Goal: Task Accomplishment & Management: Manage account settings

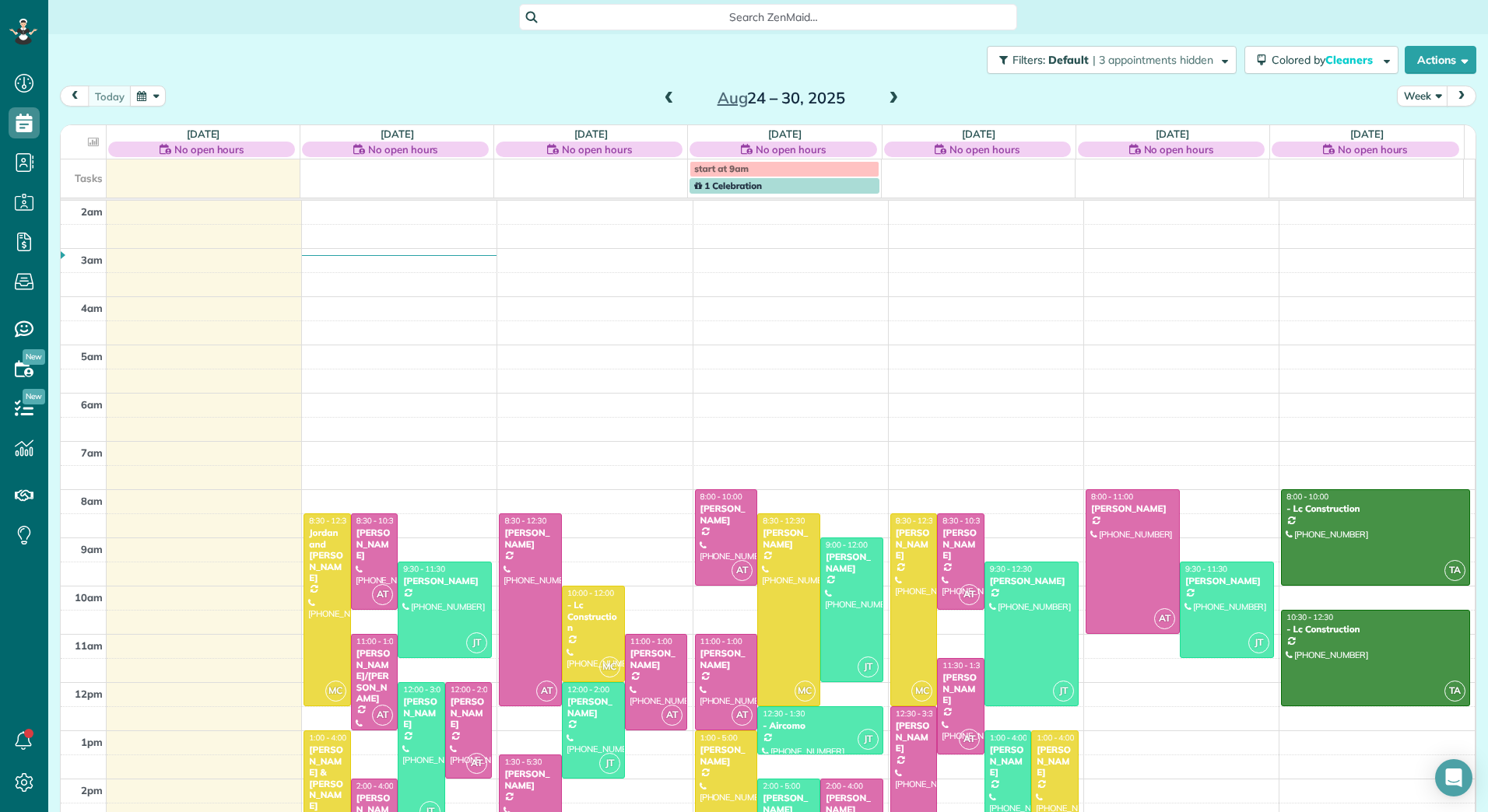
scroll to position [179, 0]
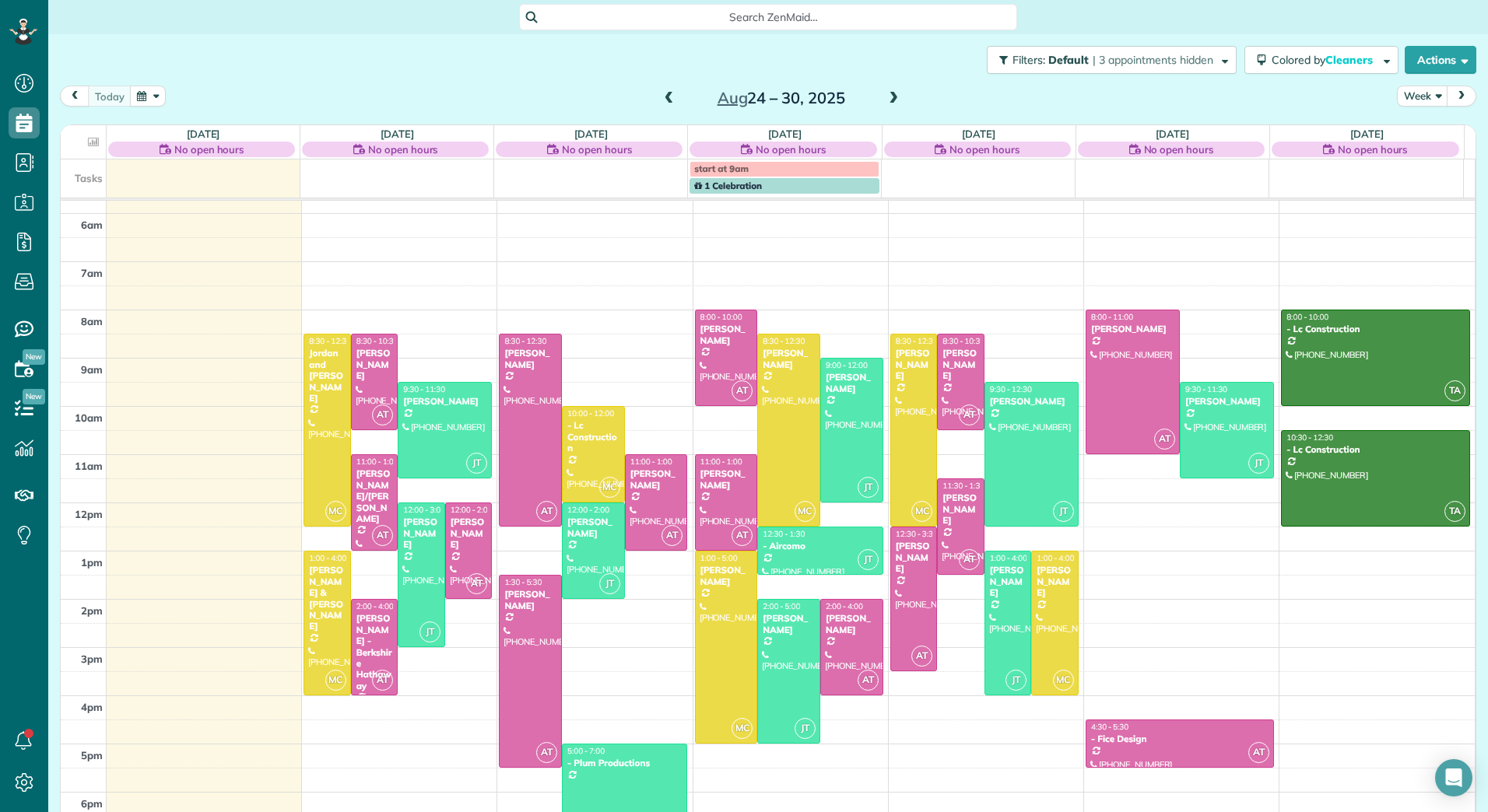
click at [888, 100] on span at bounding box center [893, 98] width 17 height 14
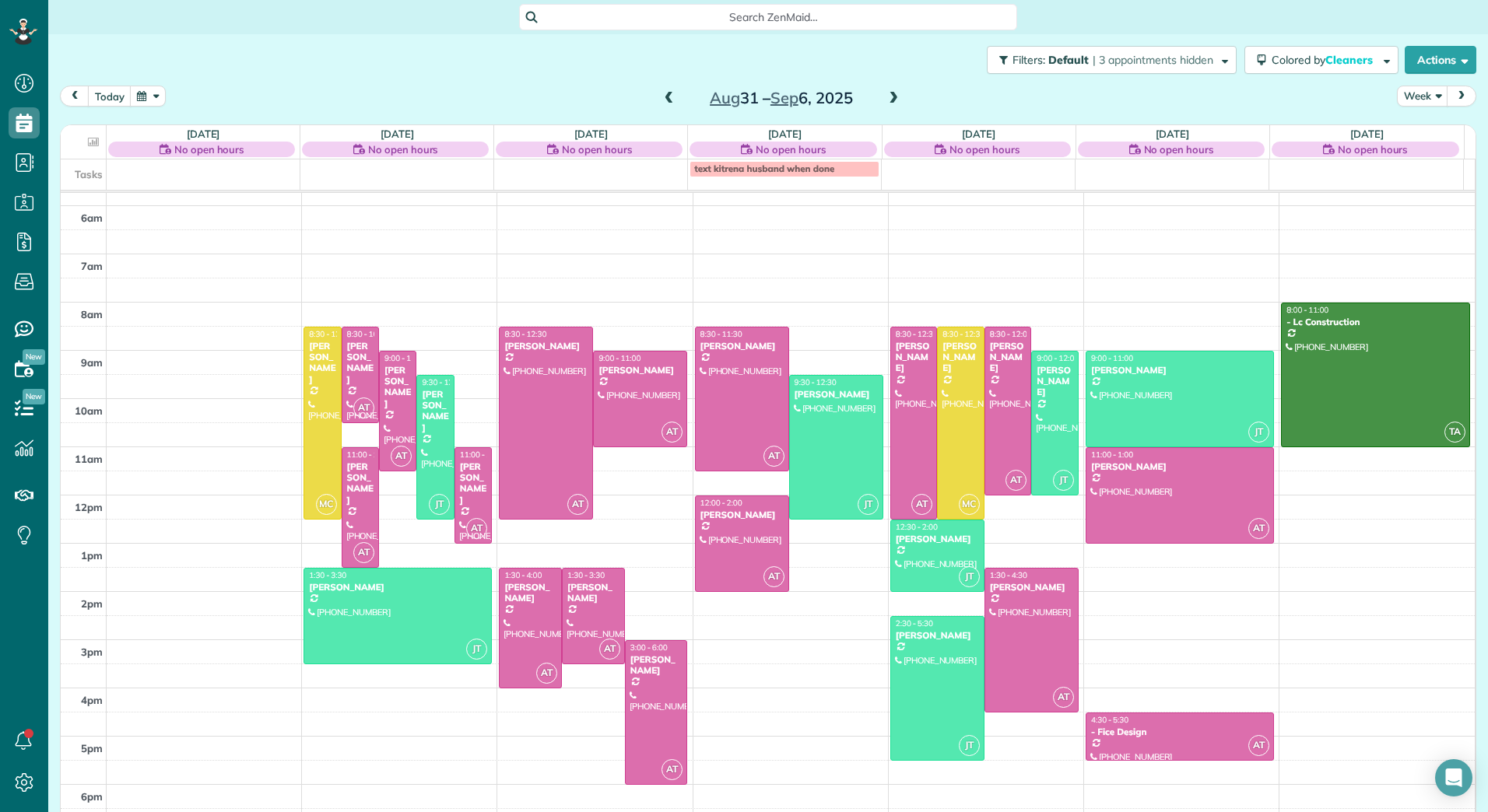
click at [661, 91] on span at bounding box center [669, 98] width 17 height 23
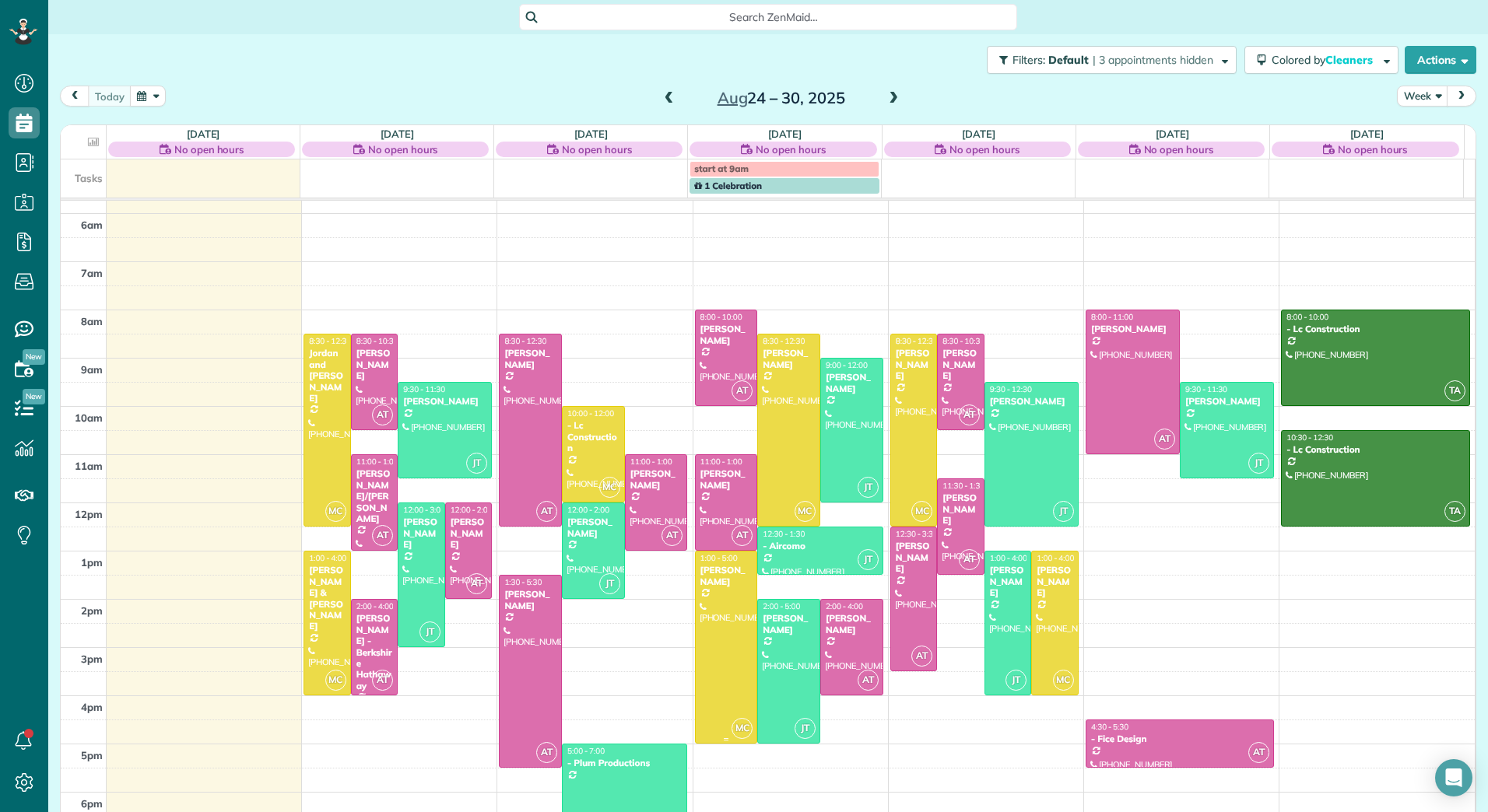
click at [716, 585] on div "Joey Asselin" at bounding box center [726, 576] width 54 height 23
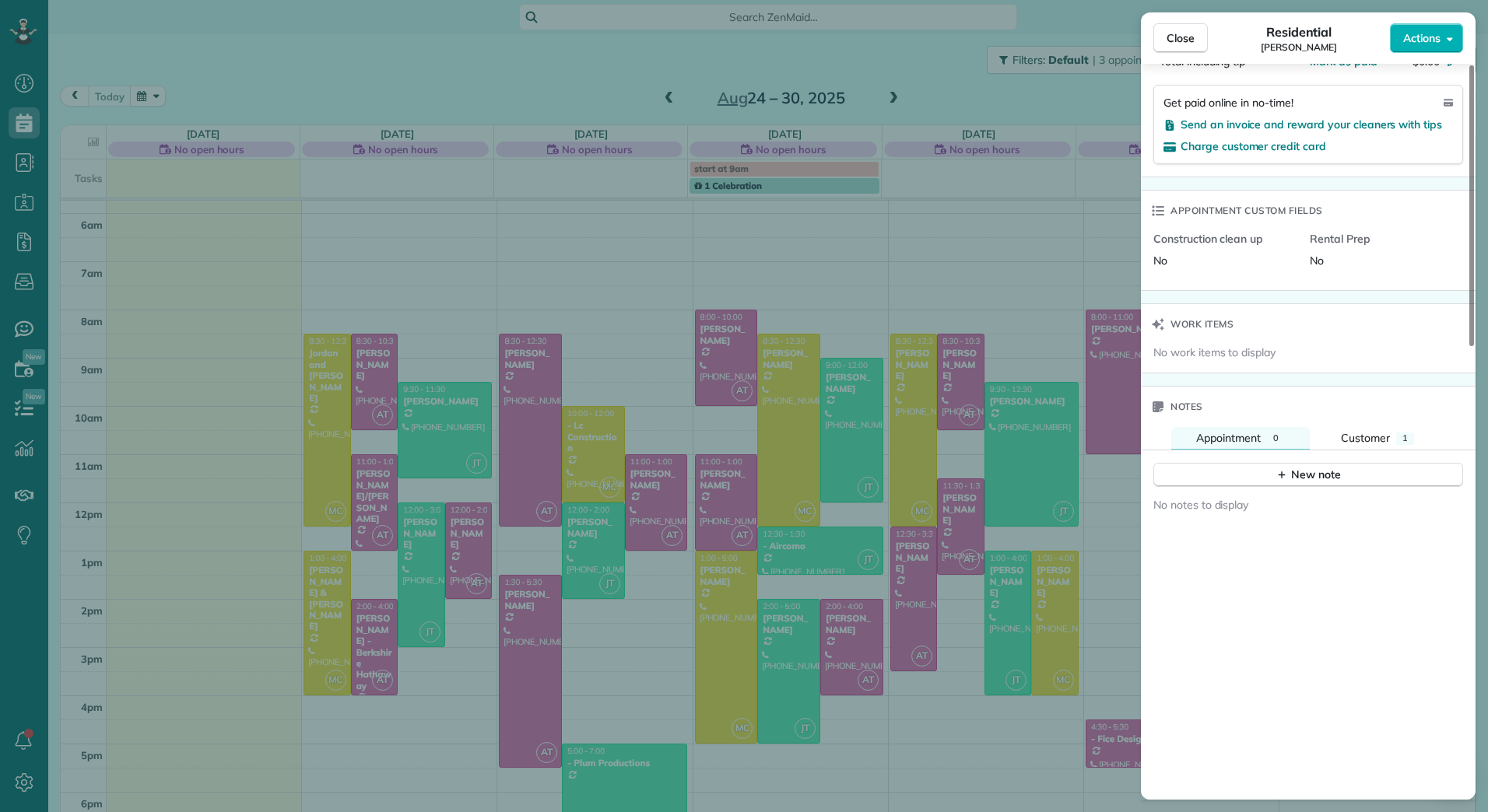
scroll to position [1021, 0]
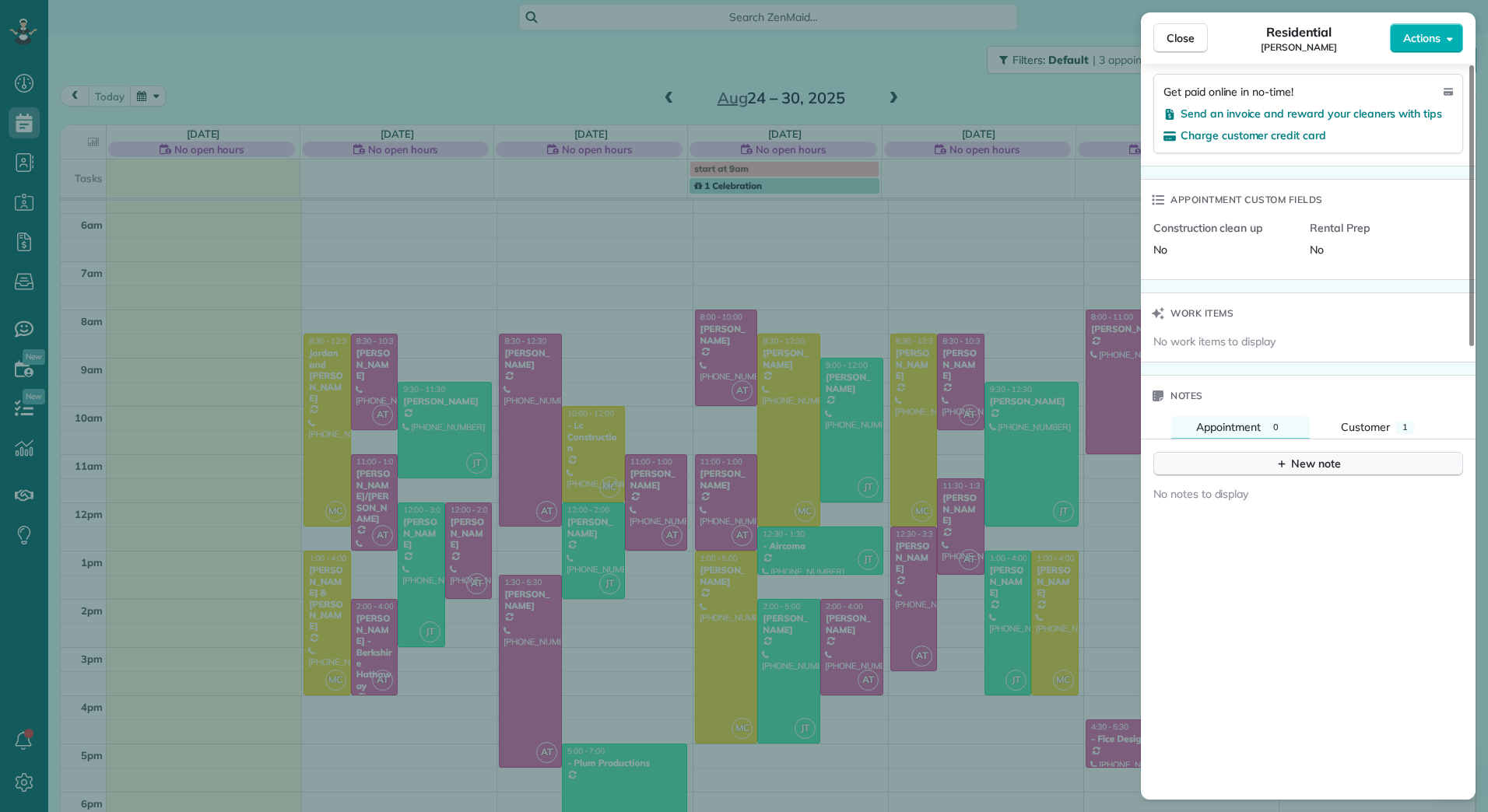
click at [1332, 457] on div "New note" at bounding box center [1308, 464] width 65 height 16
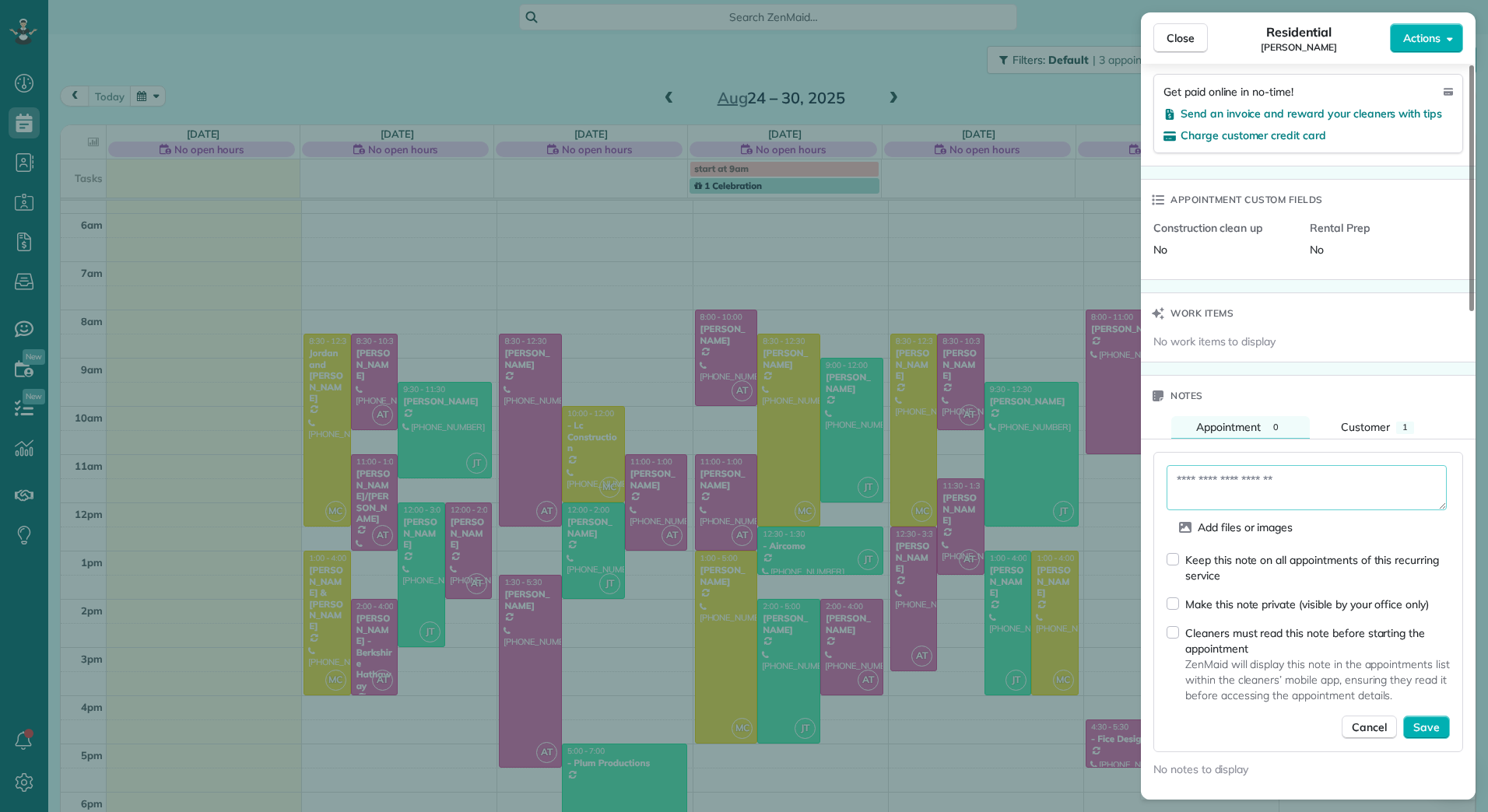
click at [1288, 466] on textarea at bounding box center [1307, 487] width 280 height 45
click at [1254, 465] on textarea "**********" at bounding box center [1307, 487] width 280 height 45
type textarea "**********"
click at [1438, 720] on span "Save" at bounding box center [1426, 727] width 27 height 16
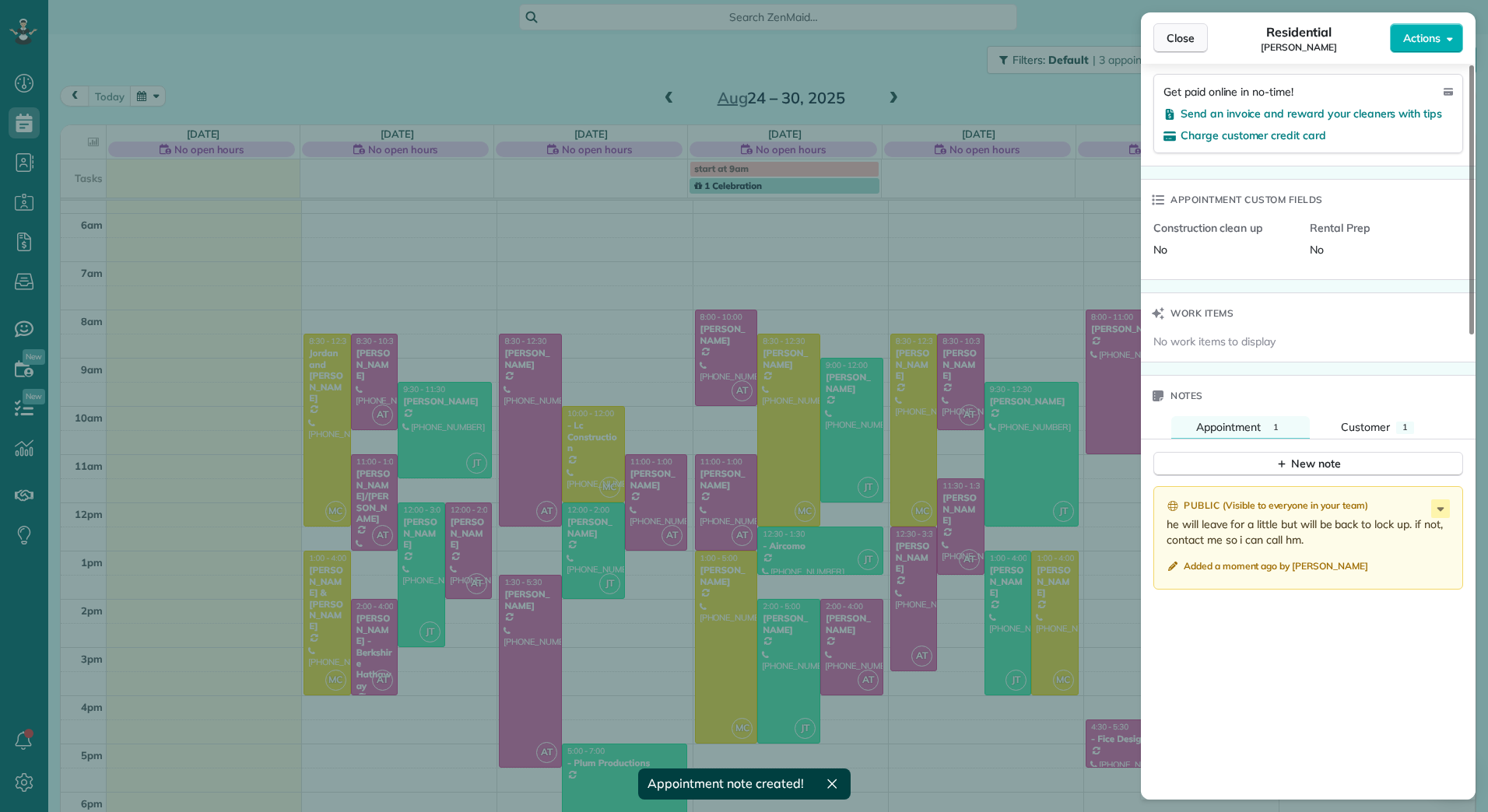
click at [1182, 39] on span "Close" at bounding box center [1180, 38] width 28 height 16
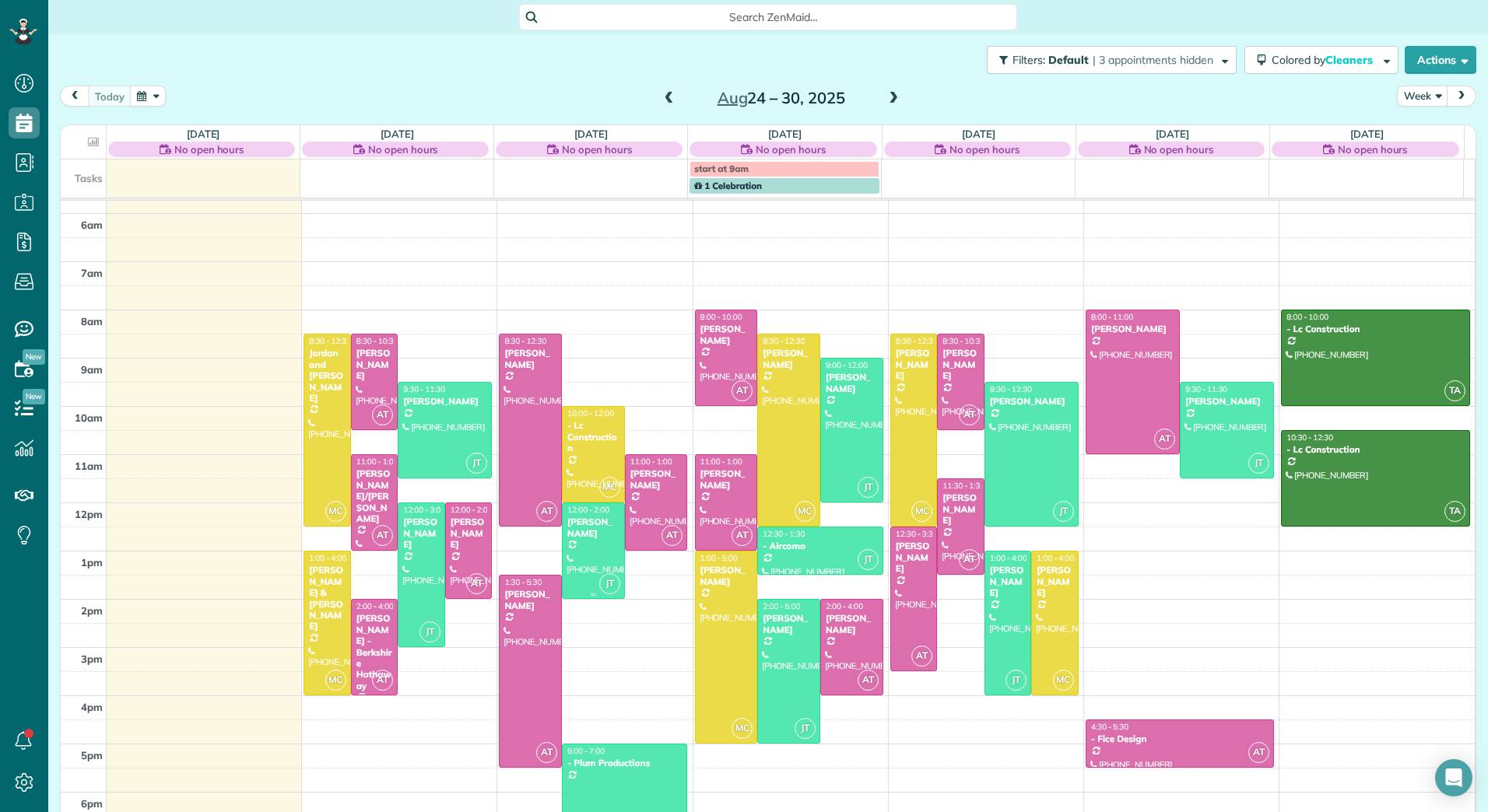
click at [599, 490] on span "MC" at bounding box center [609, 487] width 21 height 21
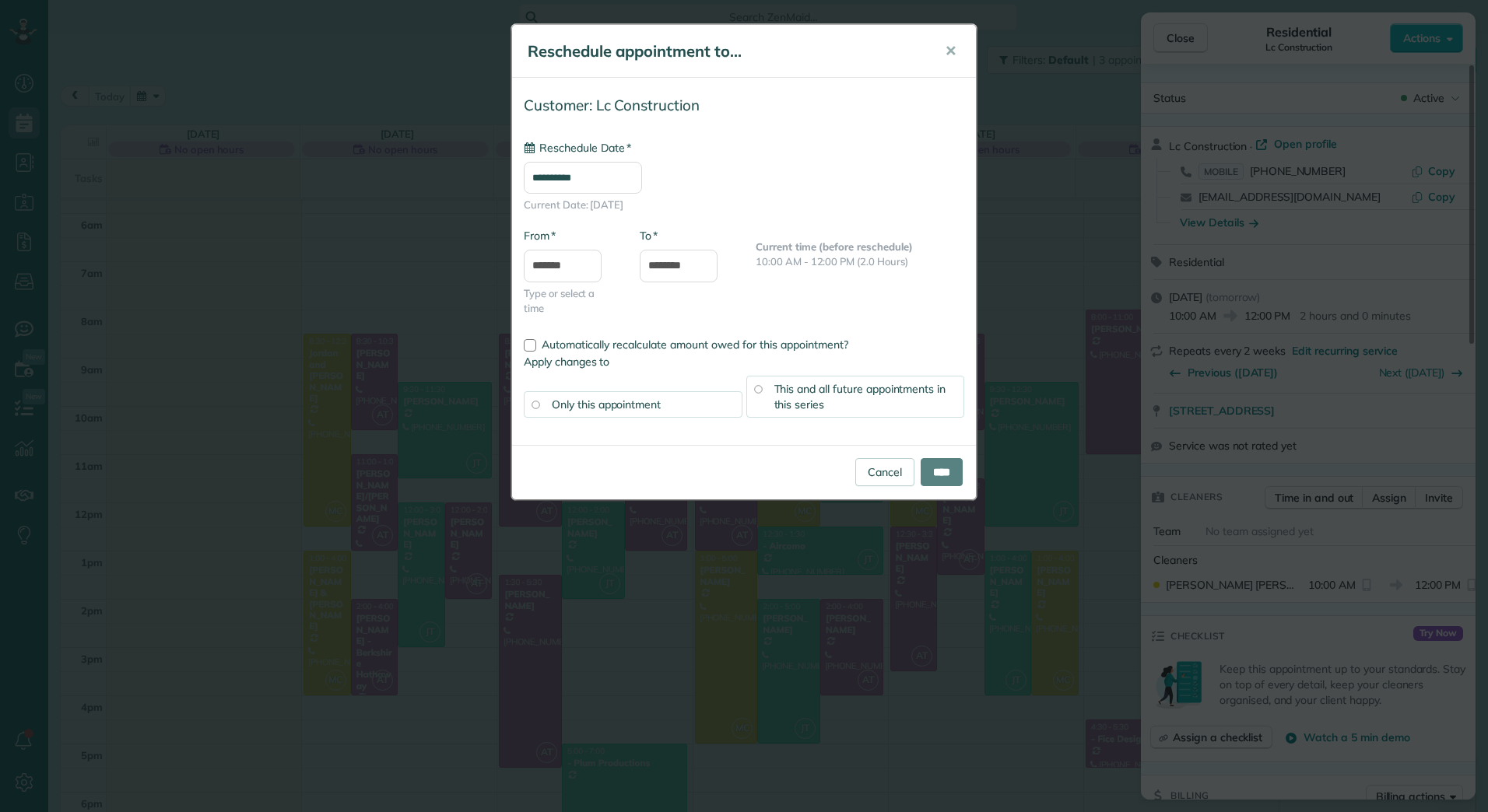
type input "**********"
click at [947, 49] on span "✕" at bounding box center [950, 51] width 12 height 18
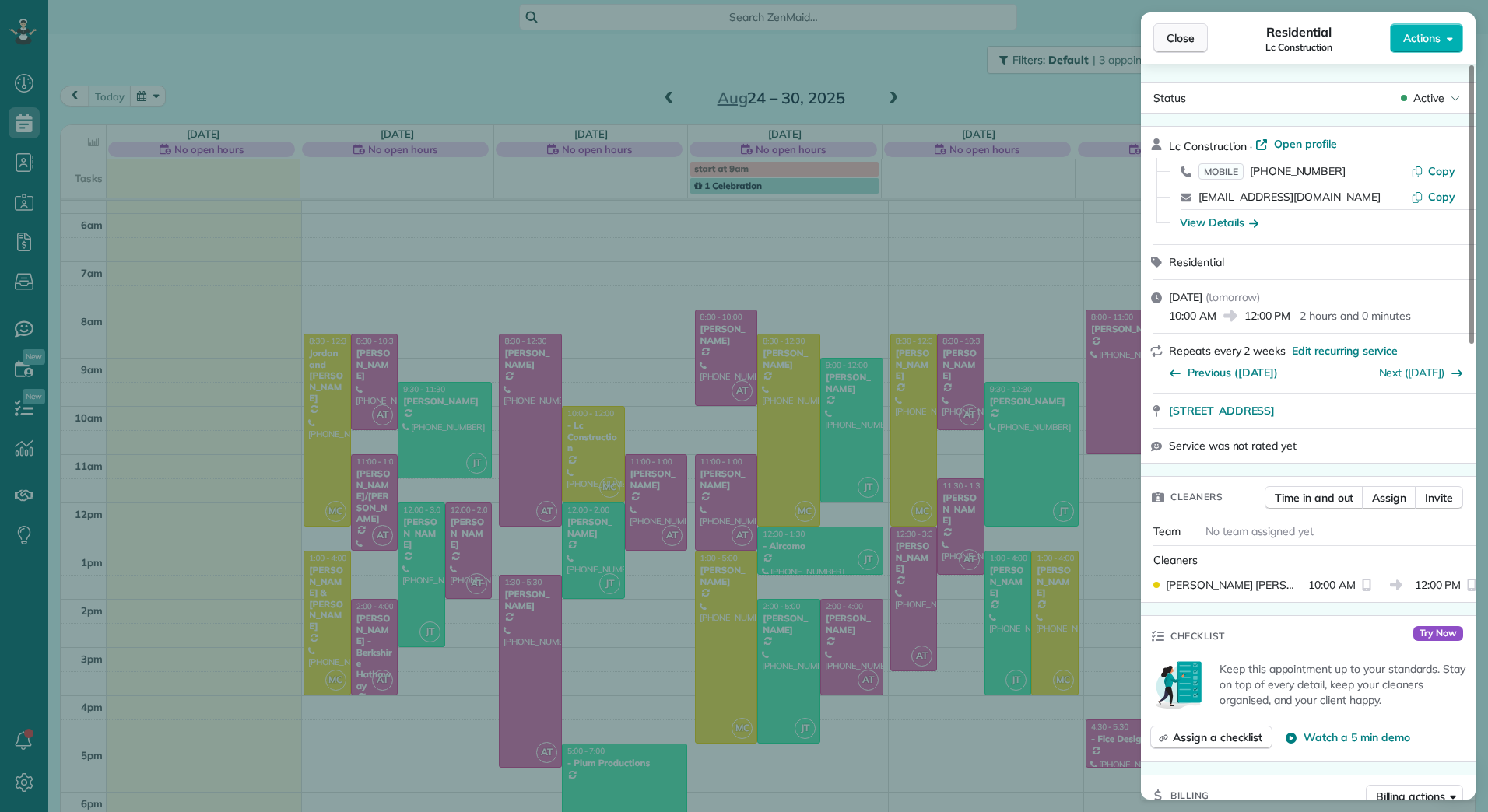
click at [1186, 32] on span "Close" at bounding box center [1180, 38] width 28 height 16
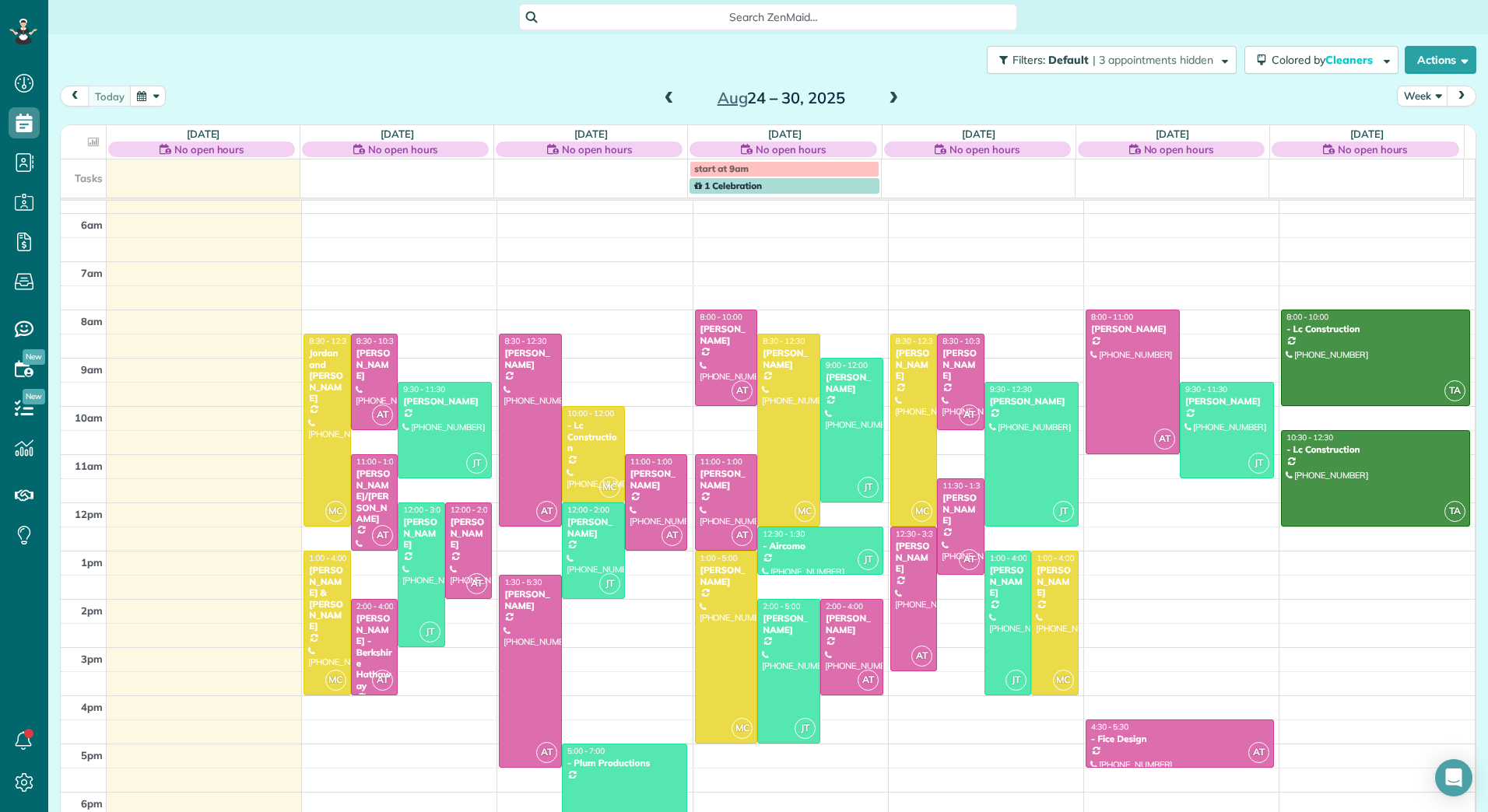
click at [661, 96] on span at bounding box center [669, 98] width 17 height 14
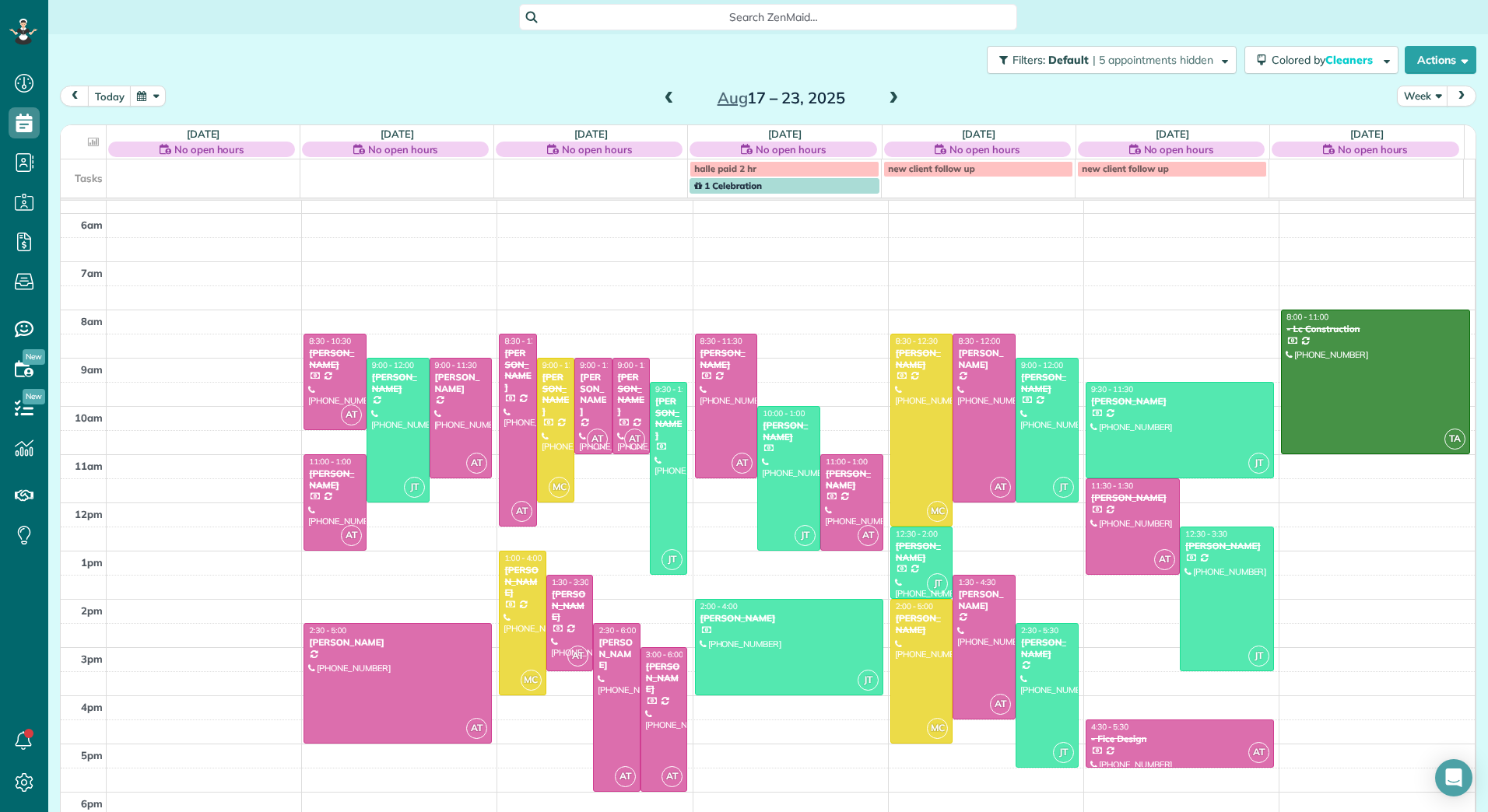
click at [663, 98] on span at bounding box center [669, 98] width 17 height 14
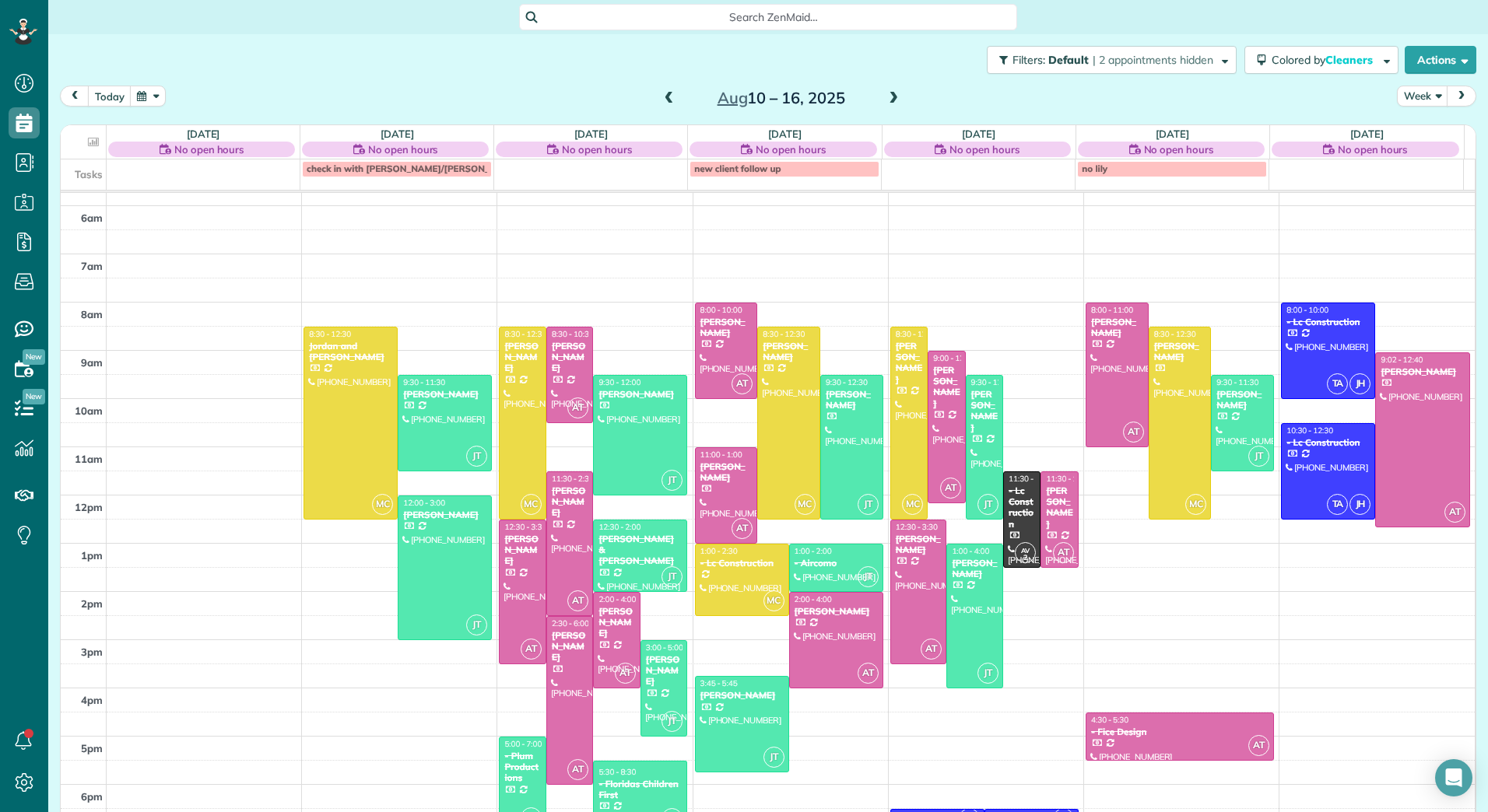
click at [886, 103] on span at bounding box center [893, 98] width 17 height 14
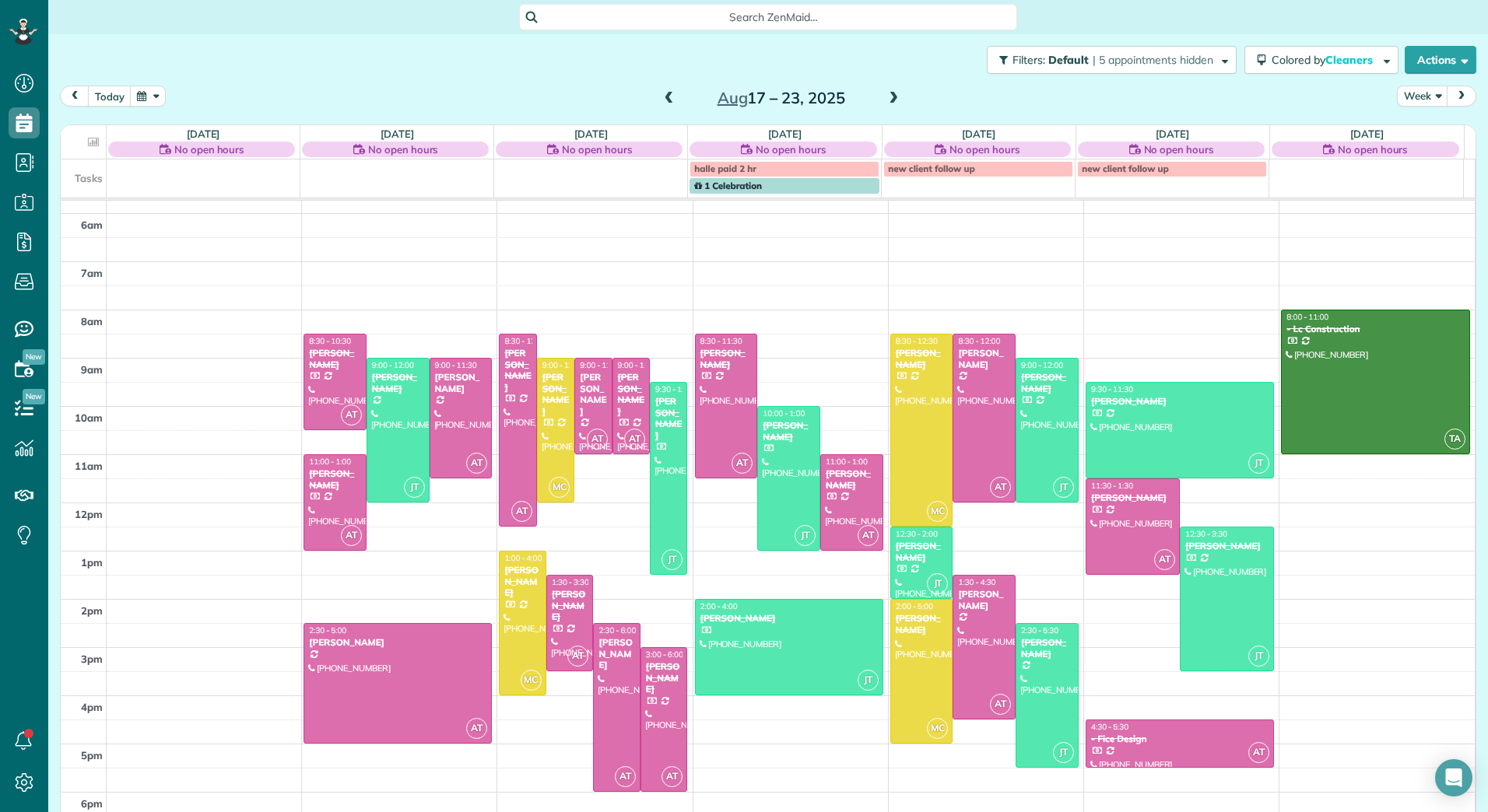
click at [892, 96] on span at bounding box center [893, 98] width 17 height 14
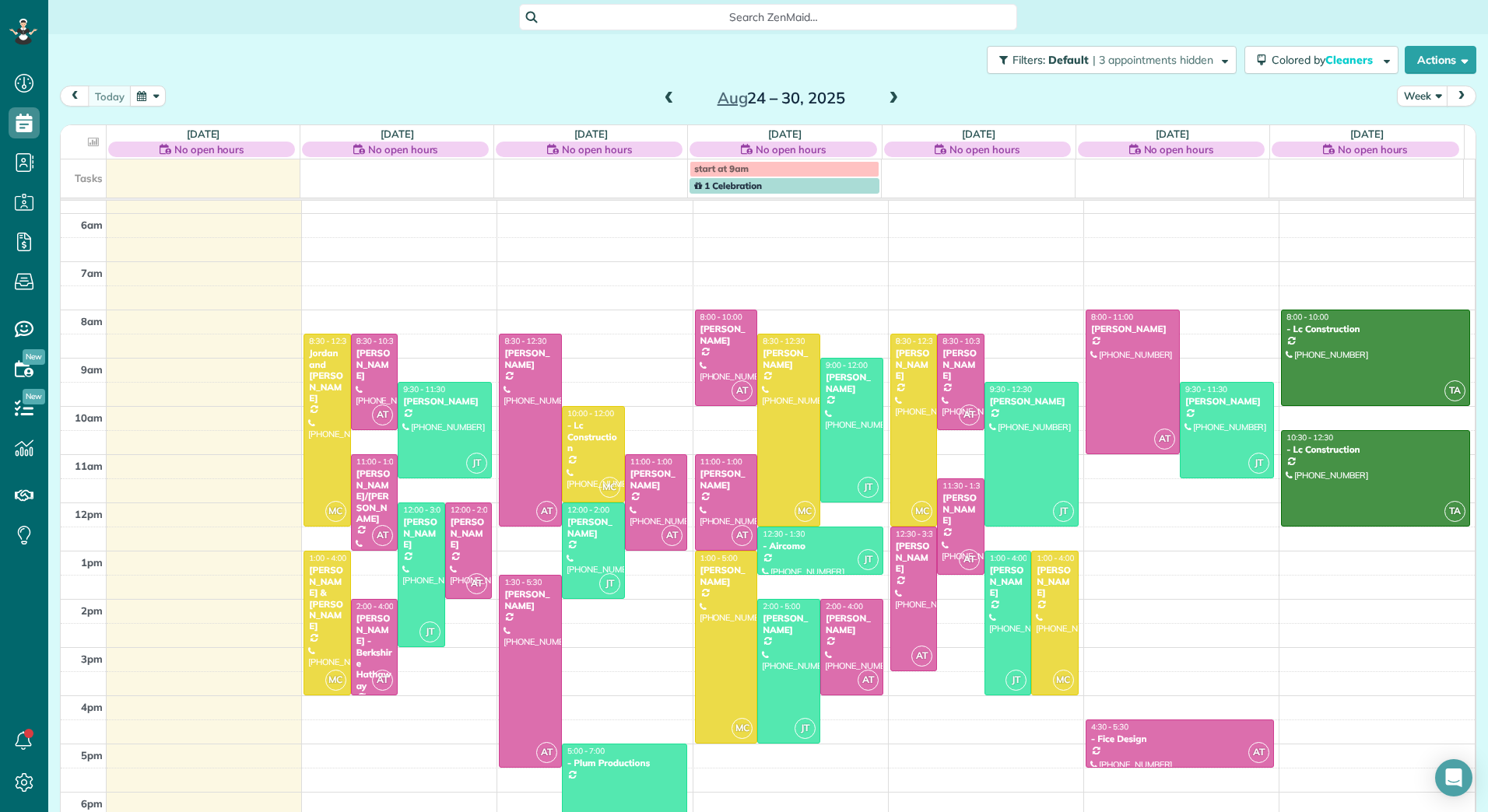
click at [662, 97] on span at bounding box center [669, 98] width 17 height 14
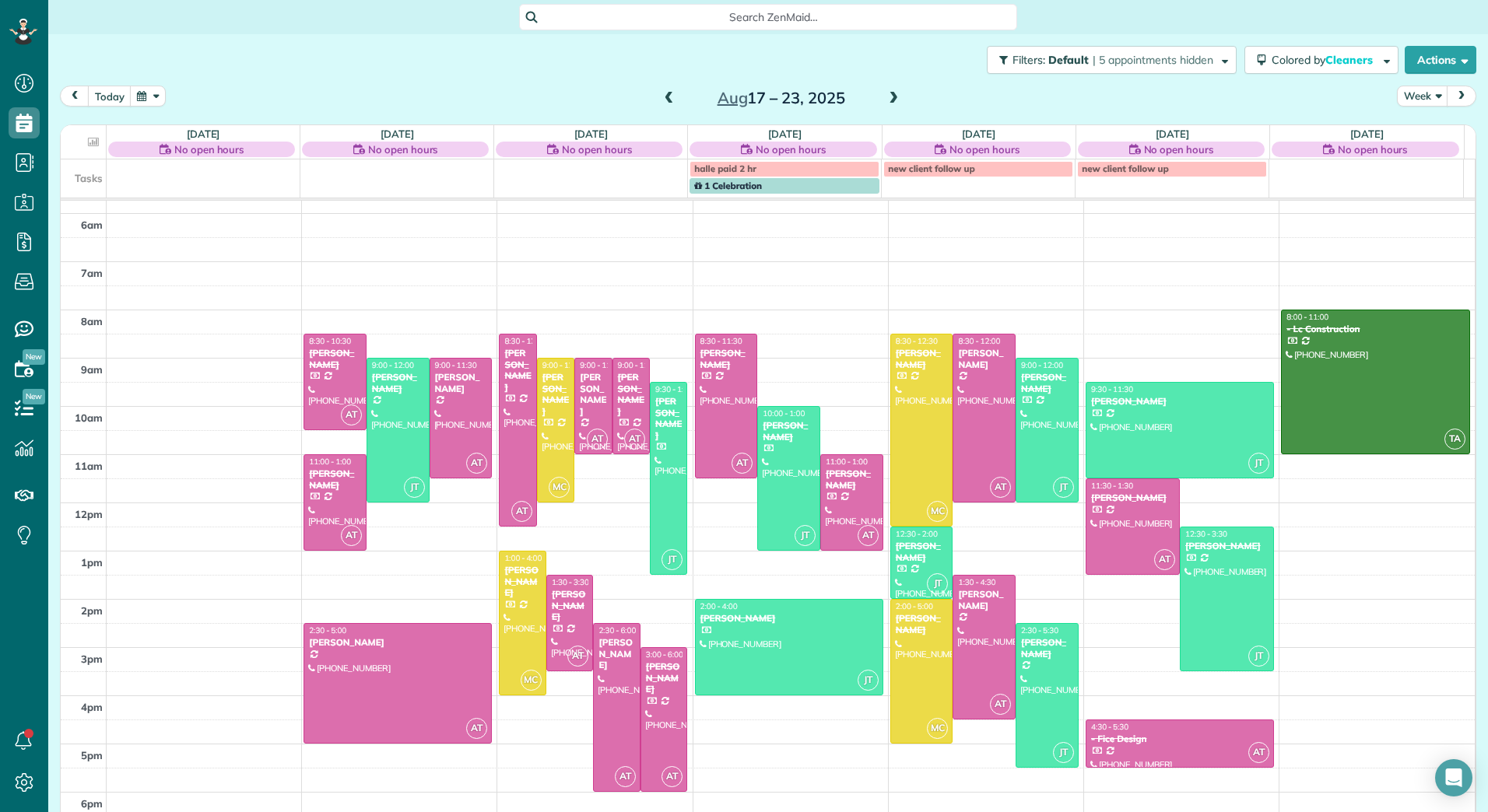
click at [662, 97] on span at bounding box center [669, 98] width 17 height 14
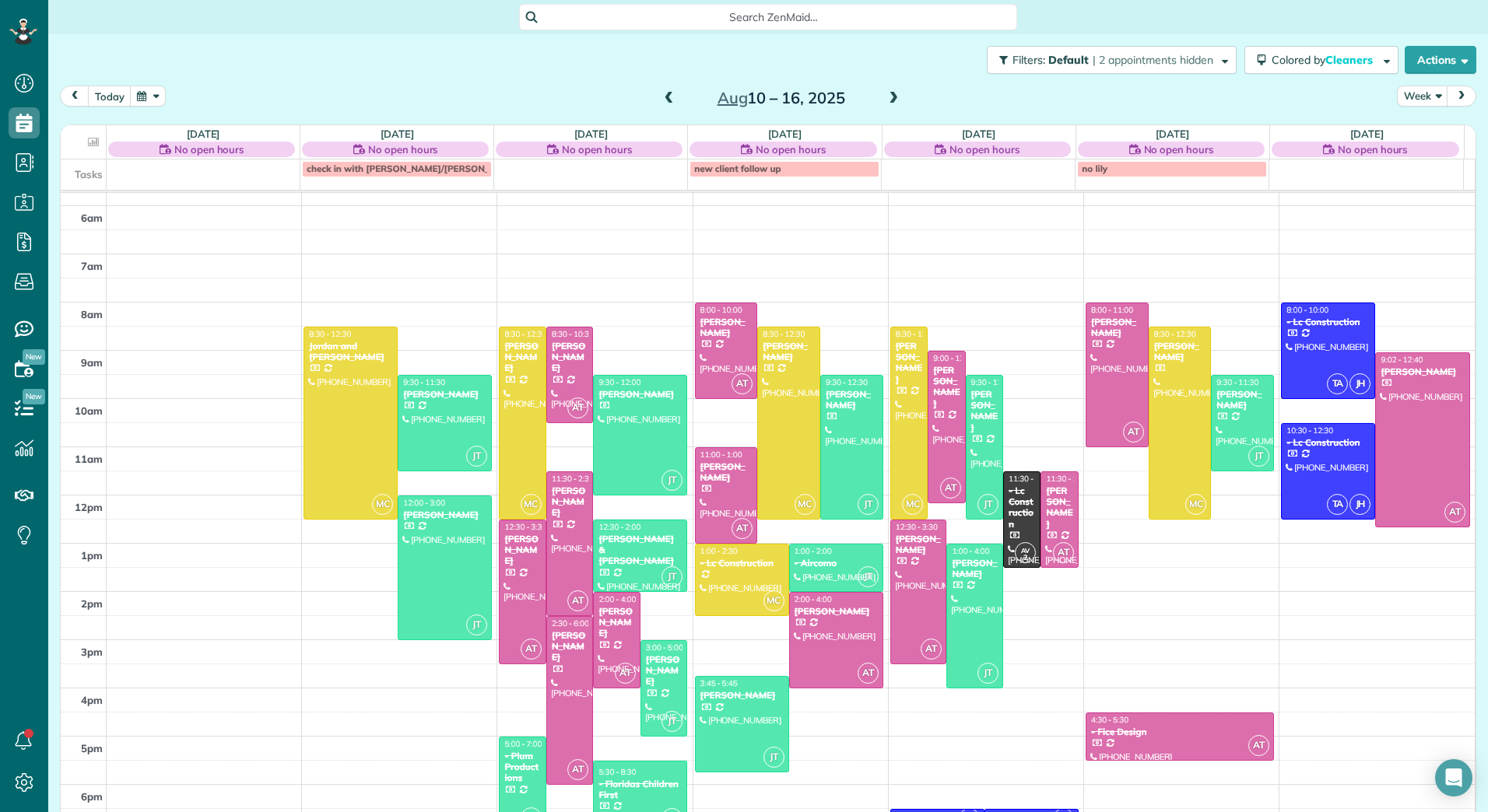
click at [885, 97] on span at bounding box center [893, 98] width 17 height 14
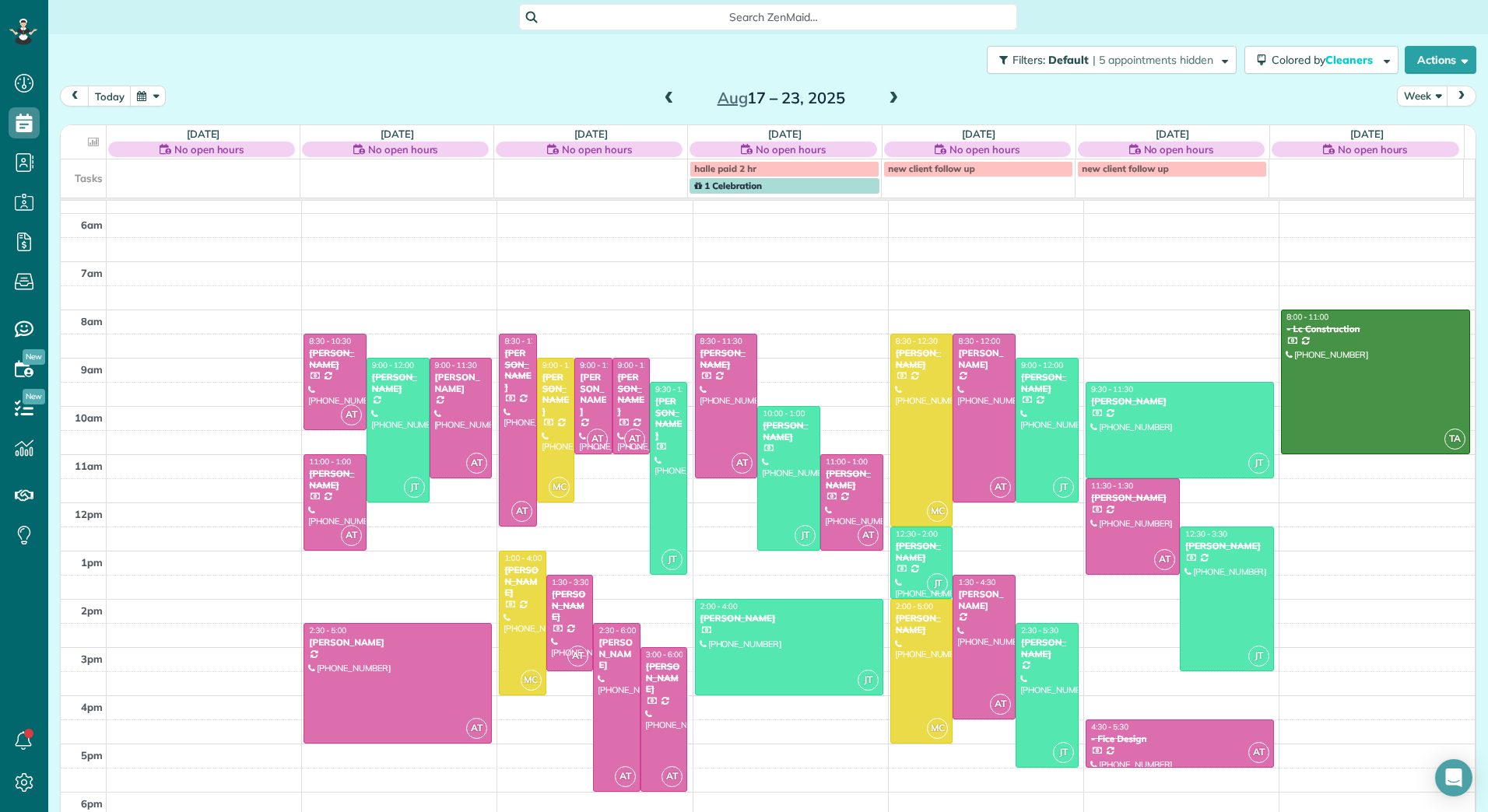
click at [885, 97] on span at bounding box center [893, 98] width 17 height 14
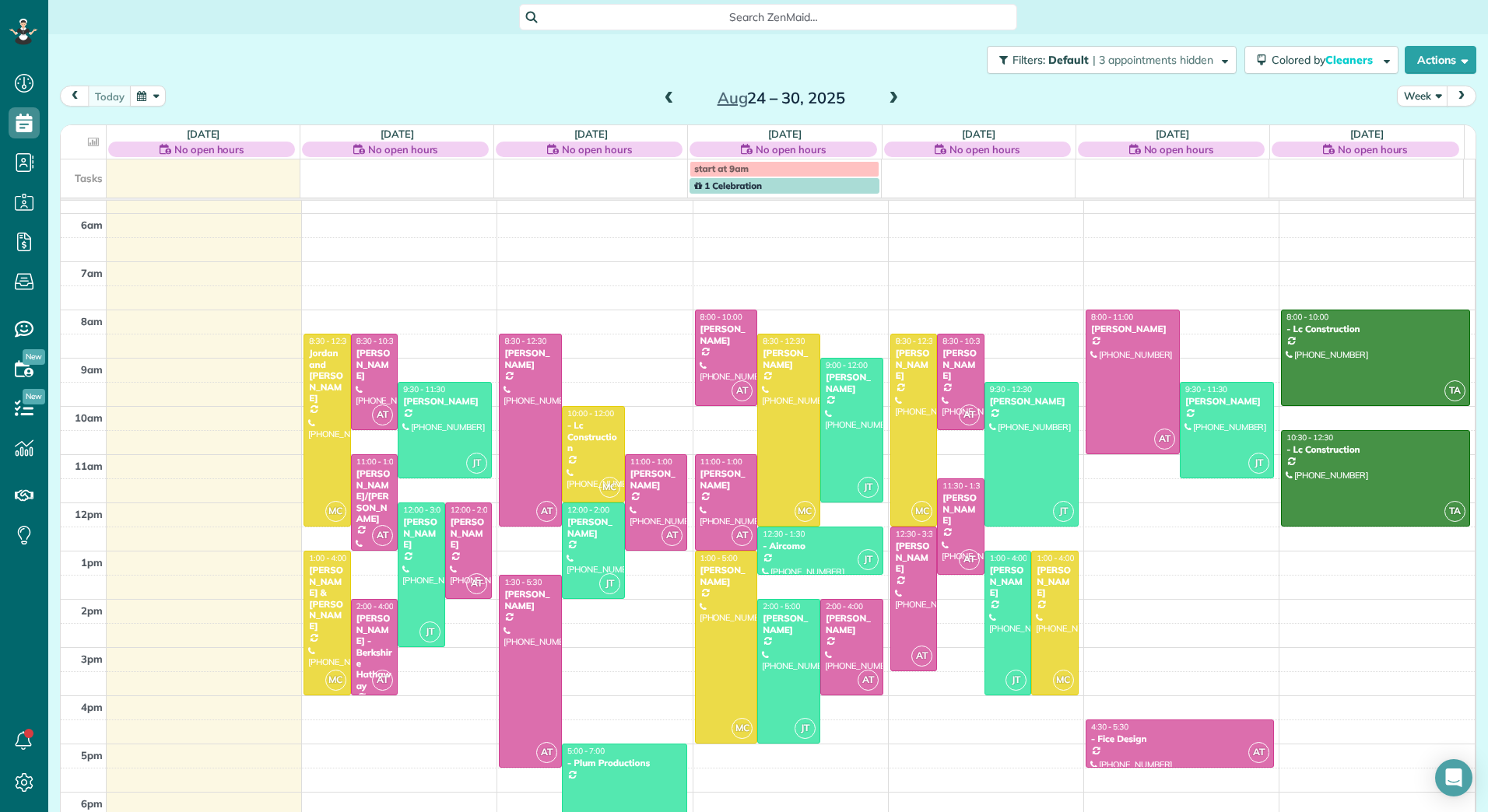
click at [668, 96] on span at bounding box center [669, 98] width 17 height 14
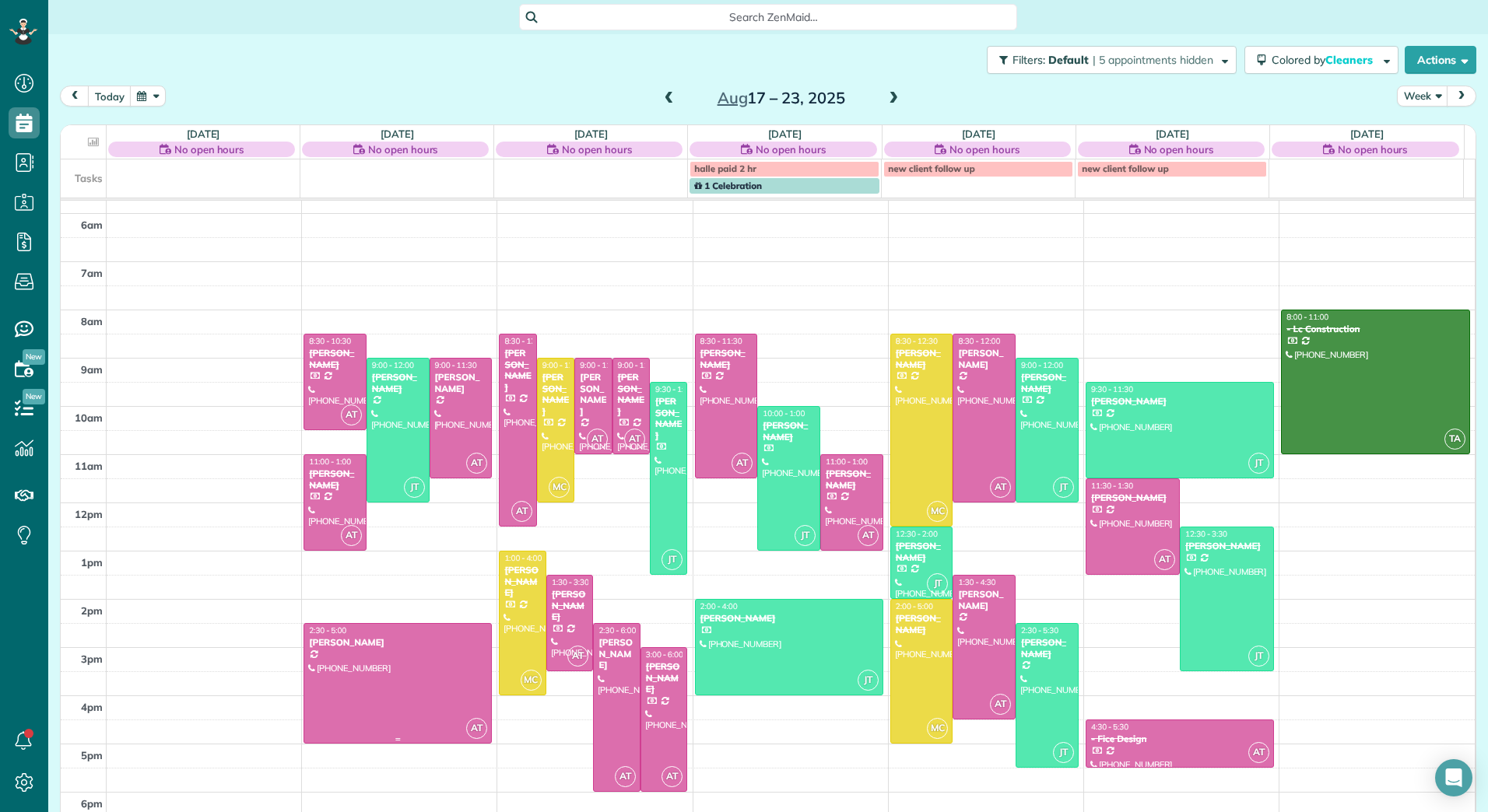
click at [403, 680] on div at bounding box center [397, 684] width 187 height 119
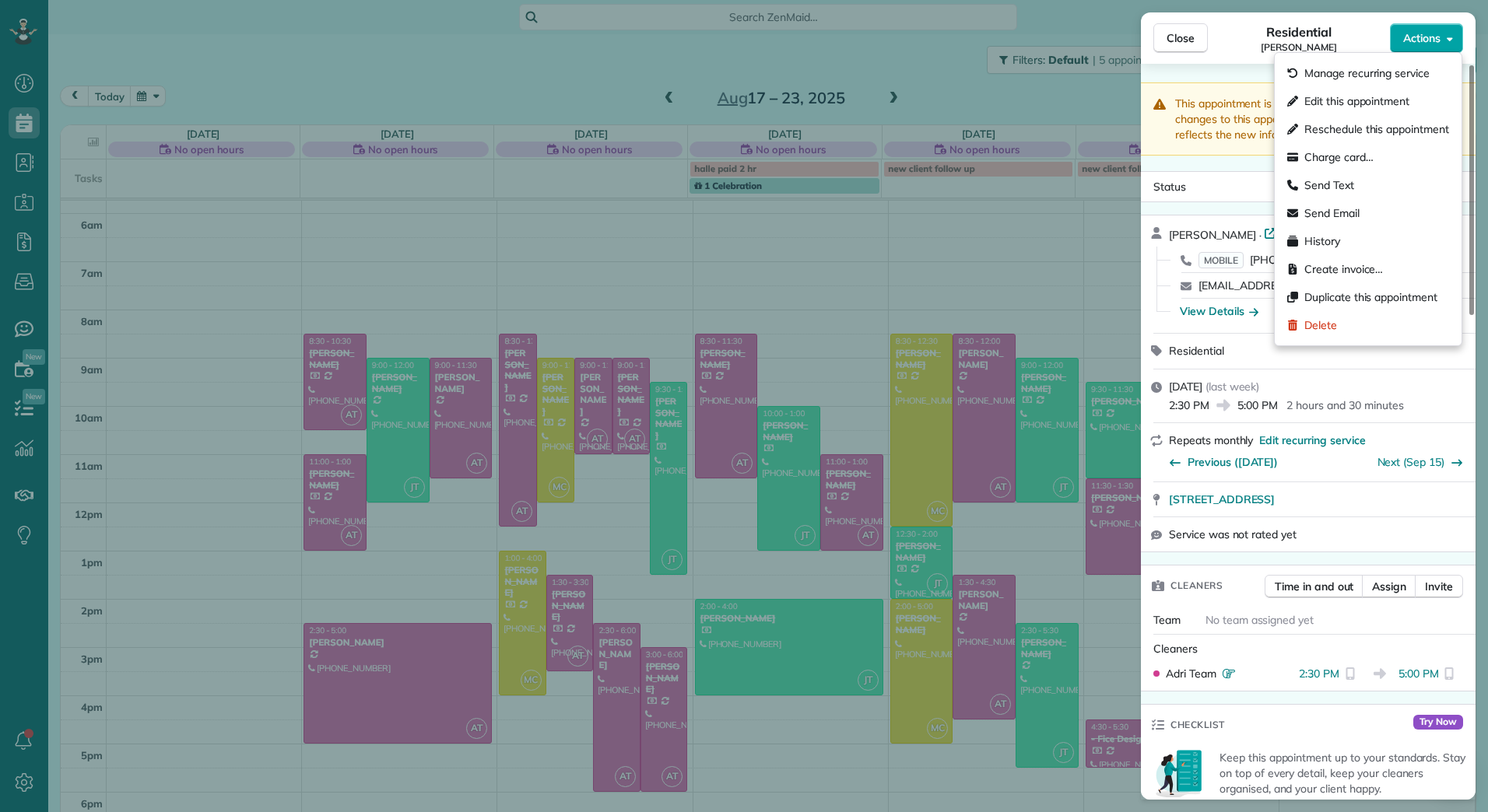
click at [1452, 39] on icon "button" at bounding box center [1450, 38] width 6 height 12
click at [1346, 162] on span "Charge card…" at bounding box center [1339, 157] width 70 height 16
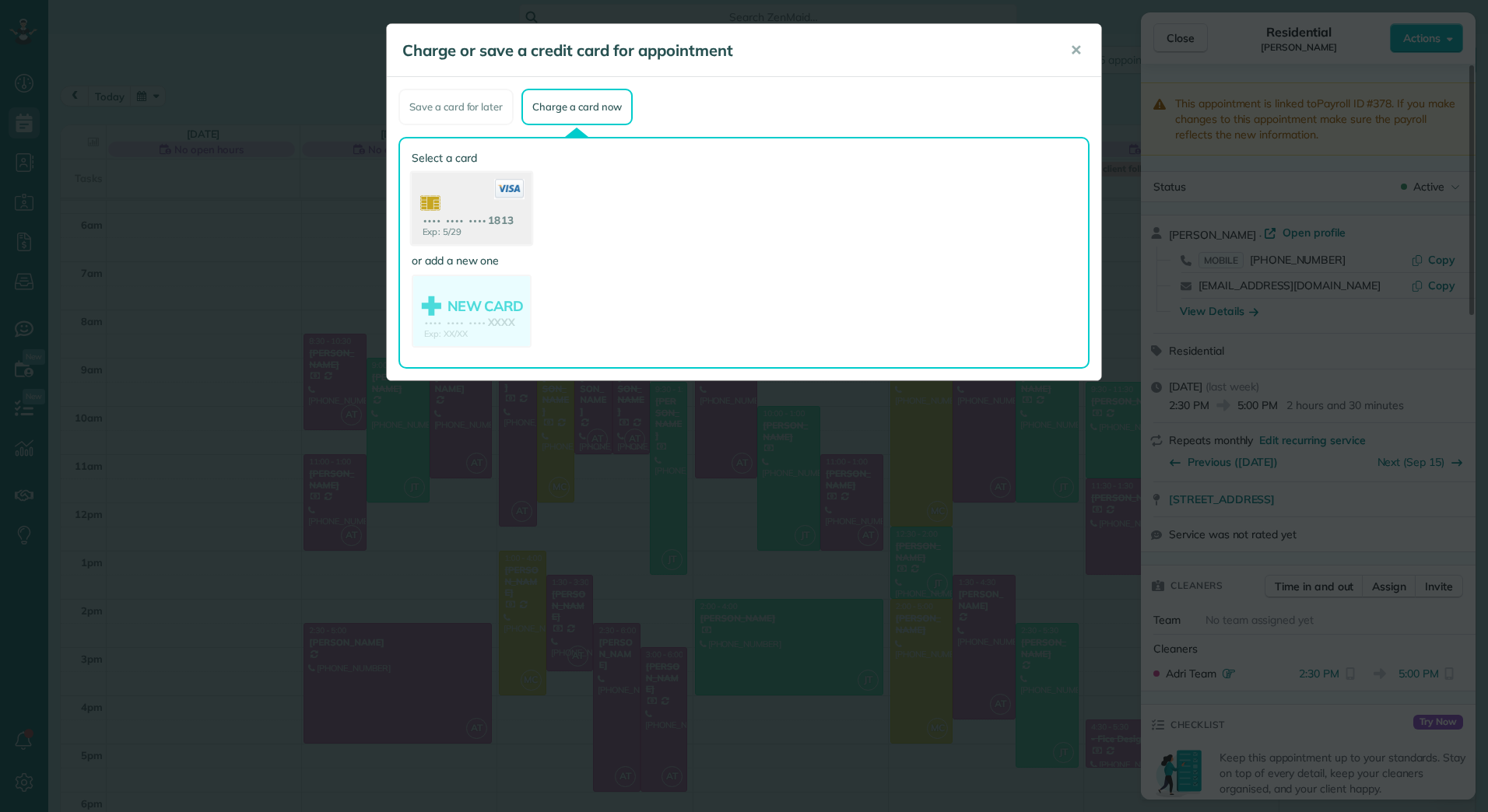
click at [491, 200] on use at bounding box center [472, 211] width 120 height 75
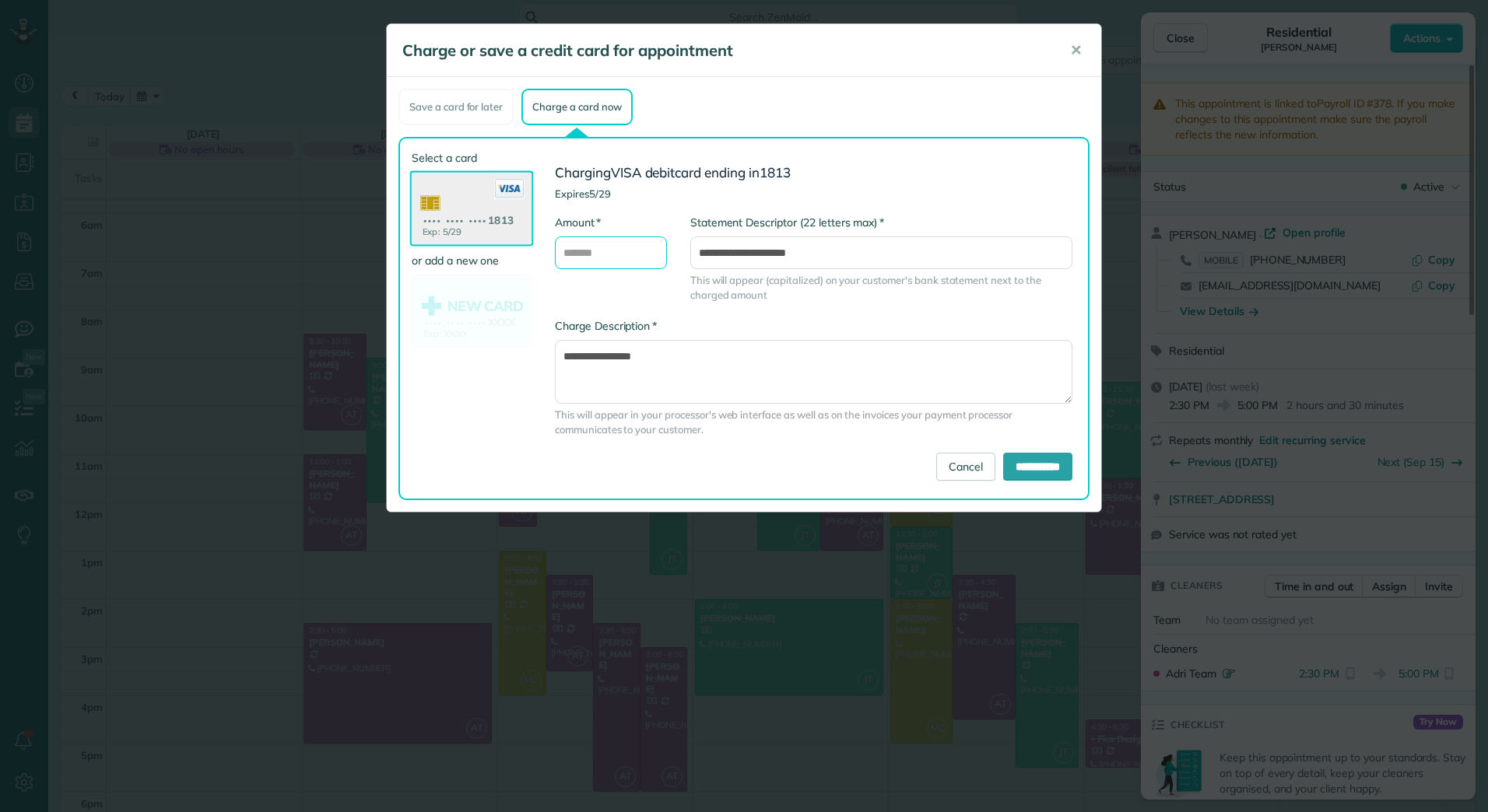
click at [571, 246] on input "* Amount" at bounding box center [611, 253] width 112 height 33
type input "******"
click at [723, 252] on input "**********" at bounding box center [881, 253] width 382 height 33
type input "**********"
click at [799, 355] on textarea "**********" at bounding box center [813, 372] width 517 height 64
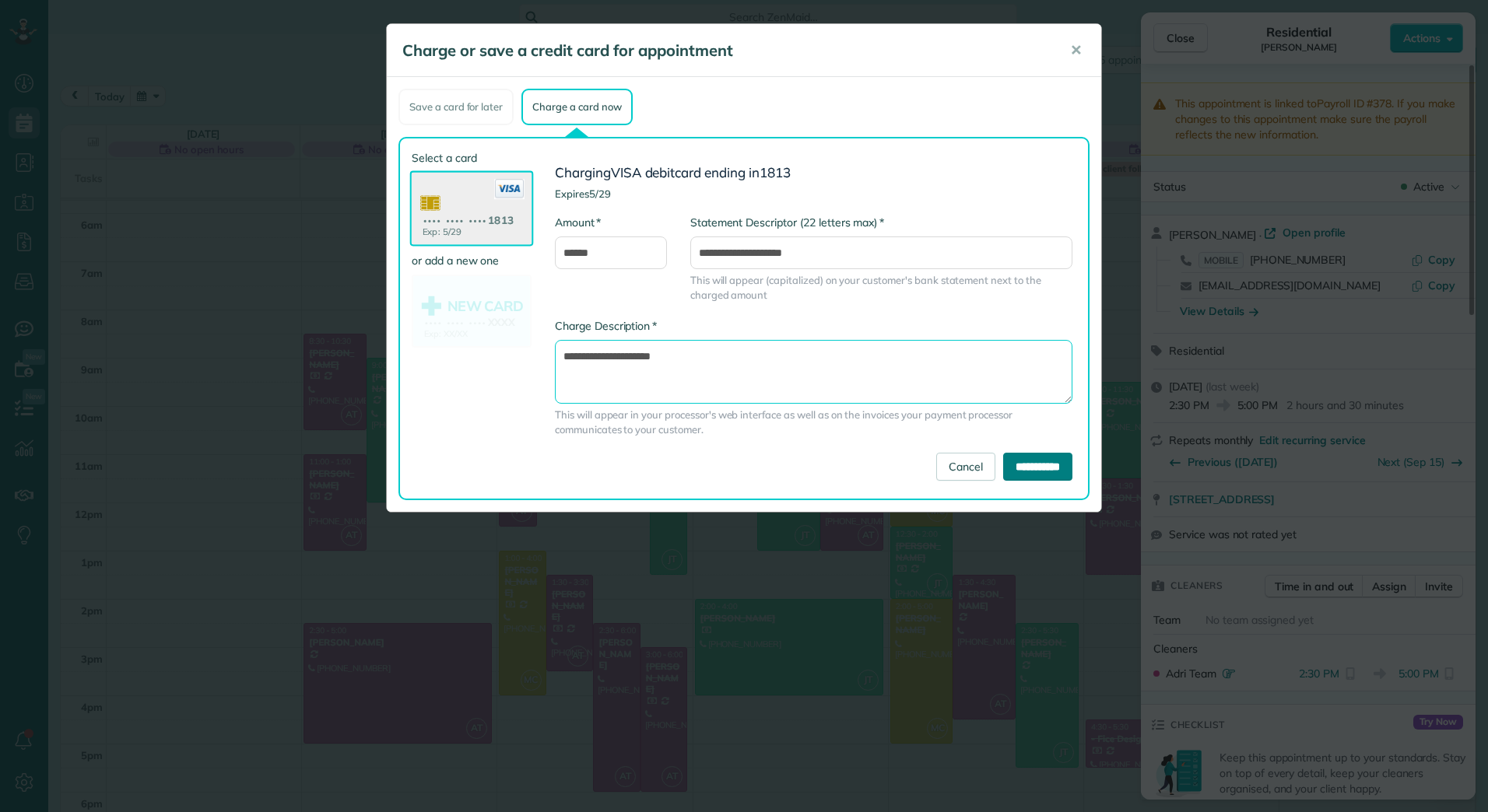
type textarea "**********"
click at [1048, 461] on input "**********" at bounding box center [1038, 467] width 70 height 28
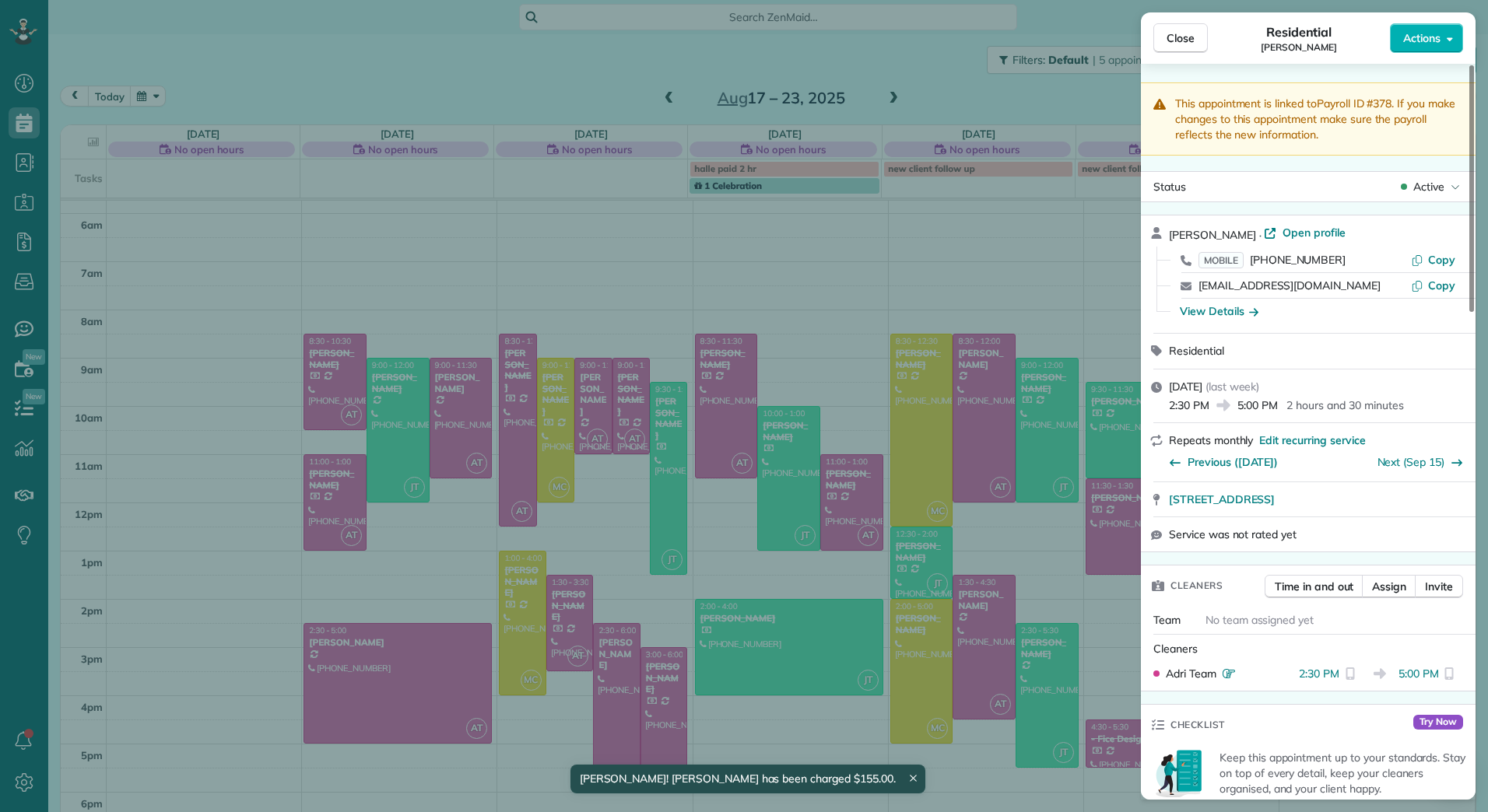
click at [414, 687] on div "Close Residential Kim DeCosta Actions This appointment is linked to Payroll ID …" at bounding box center [744, 406] width 1488 height 812
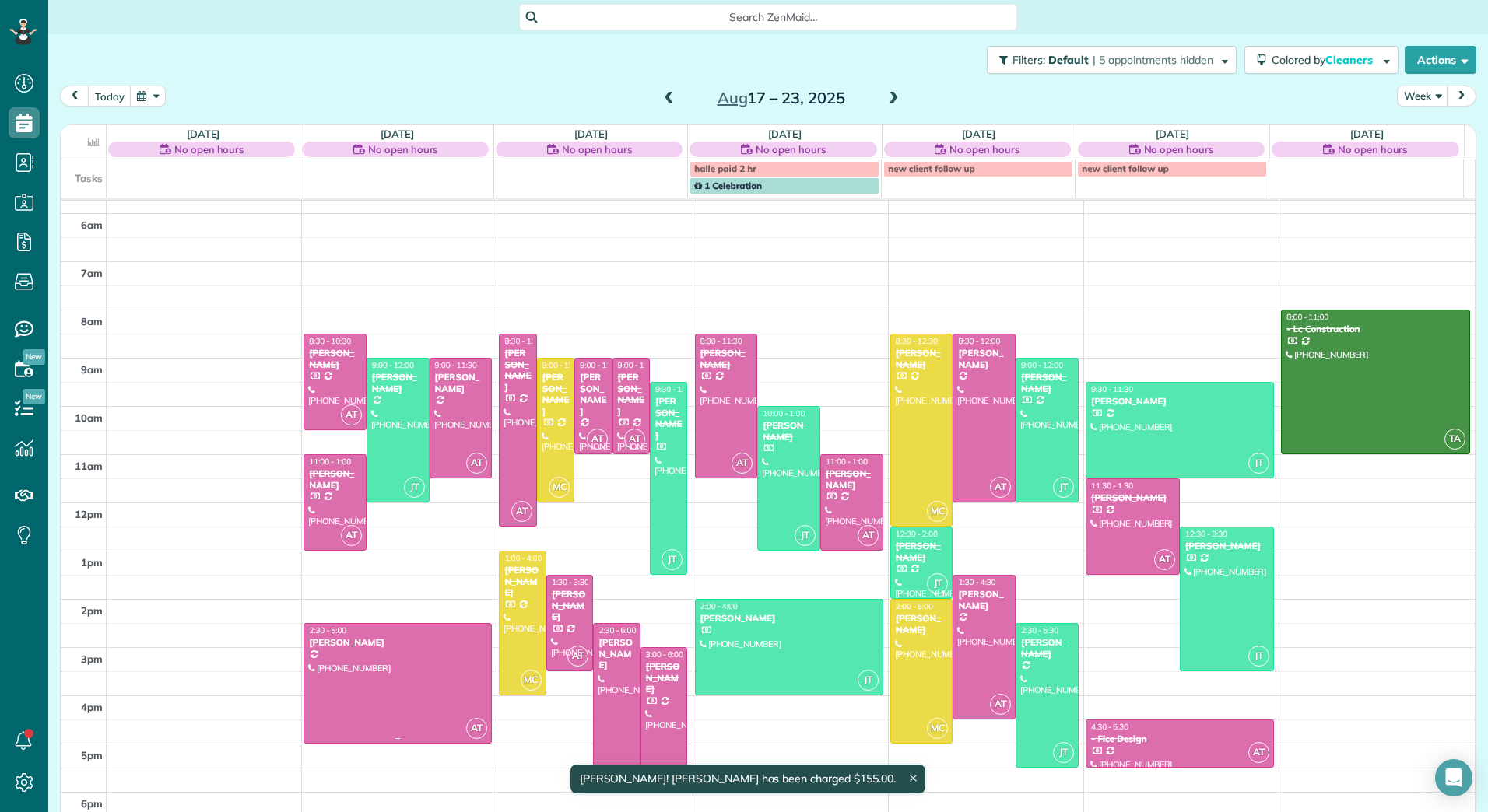
click at [423, 651] on div at bounding box center [397, 684] width 187 height 119
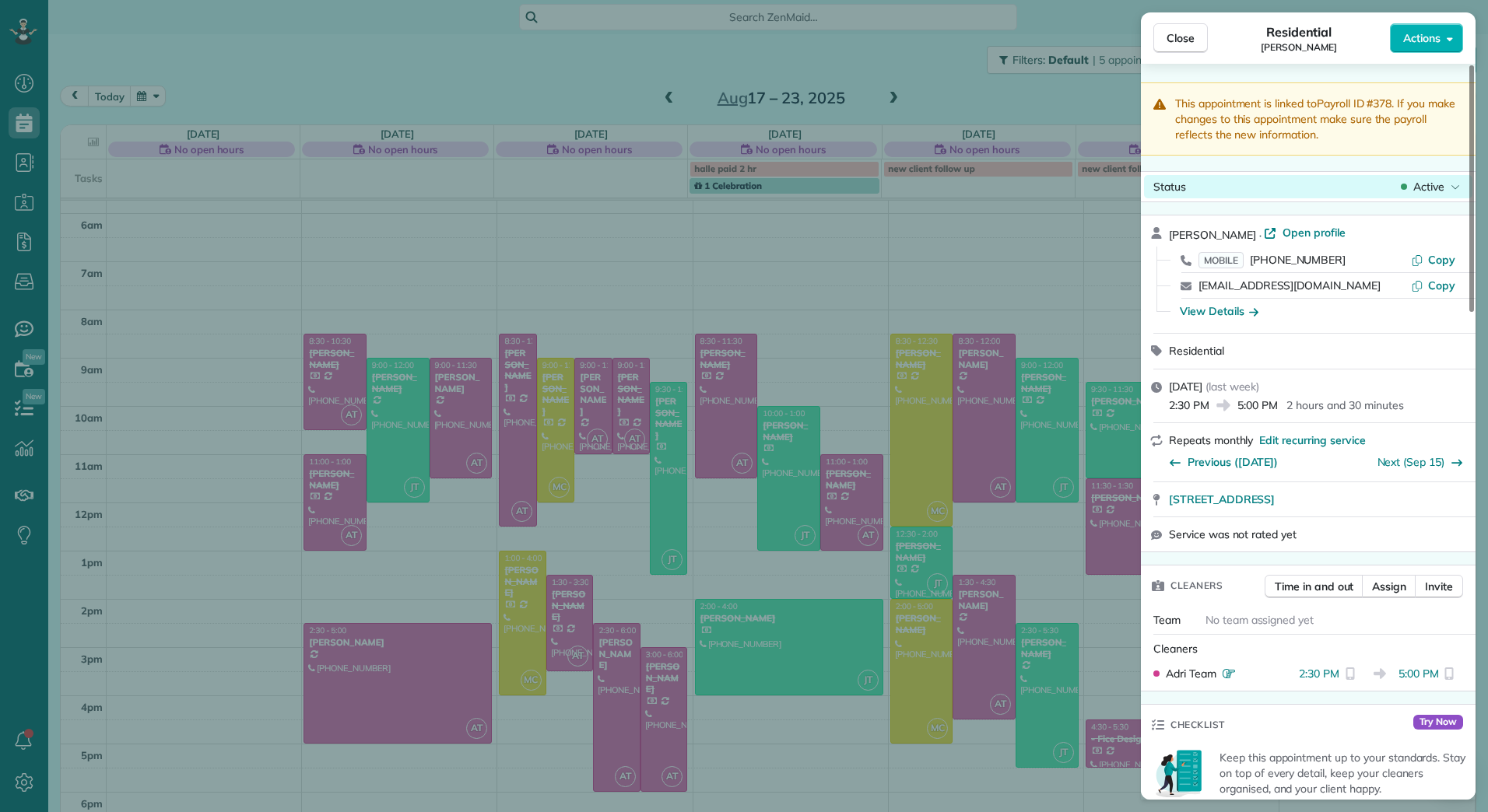
click at [1434, 189] on span "Active" at bounding box center [1428, 186] width 31 height 16
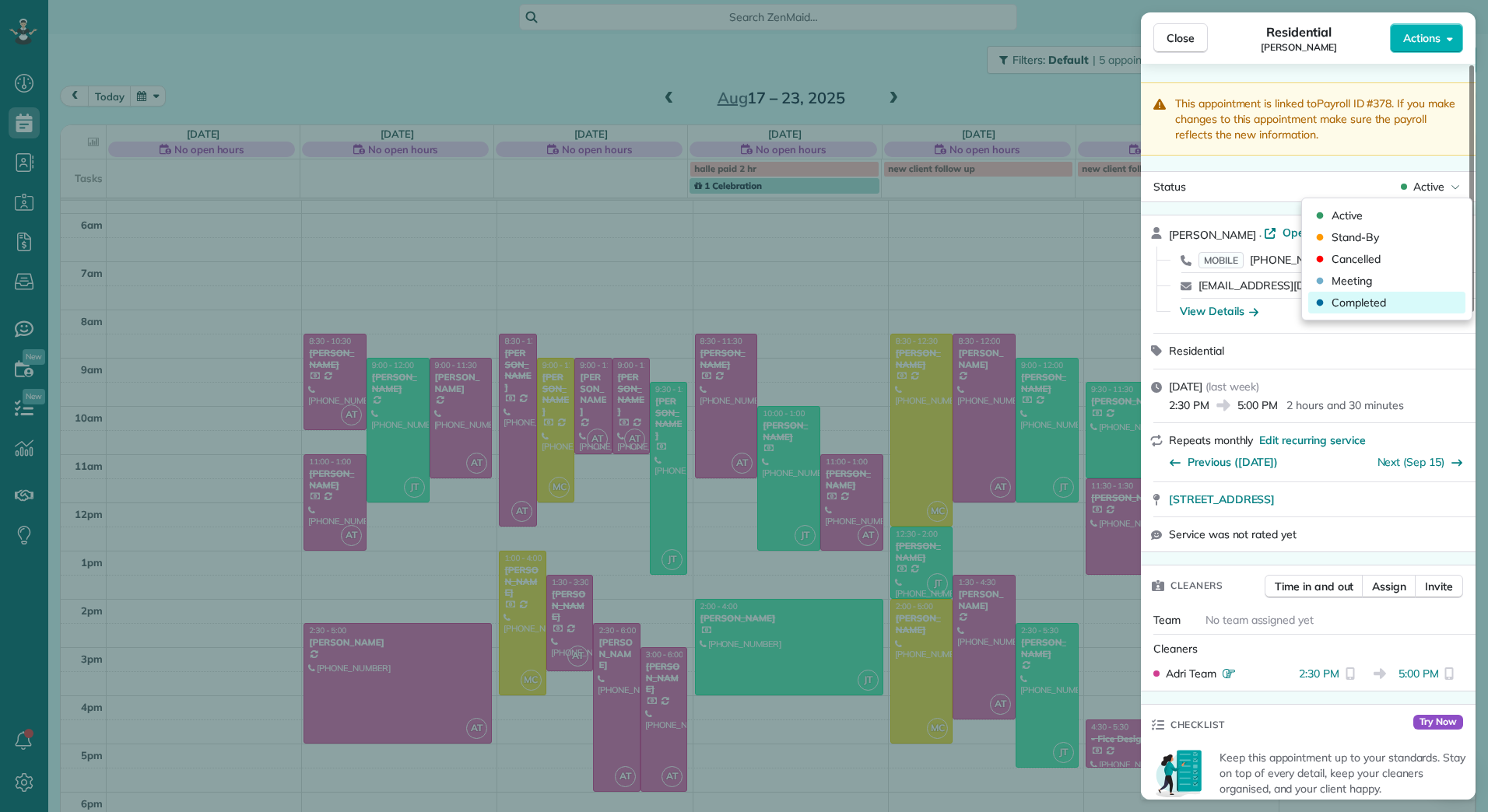
click at [1396, 309] on div "Completed" at bounding box center [1387, 303] width 157 height 22
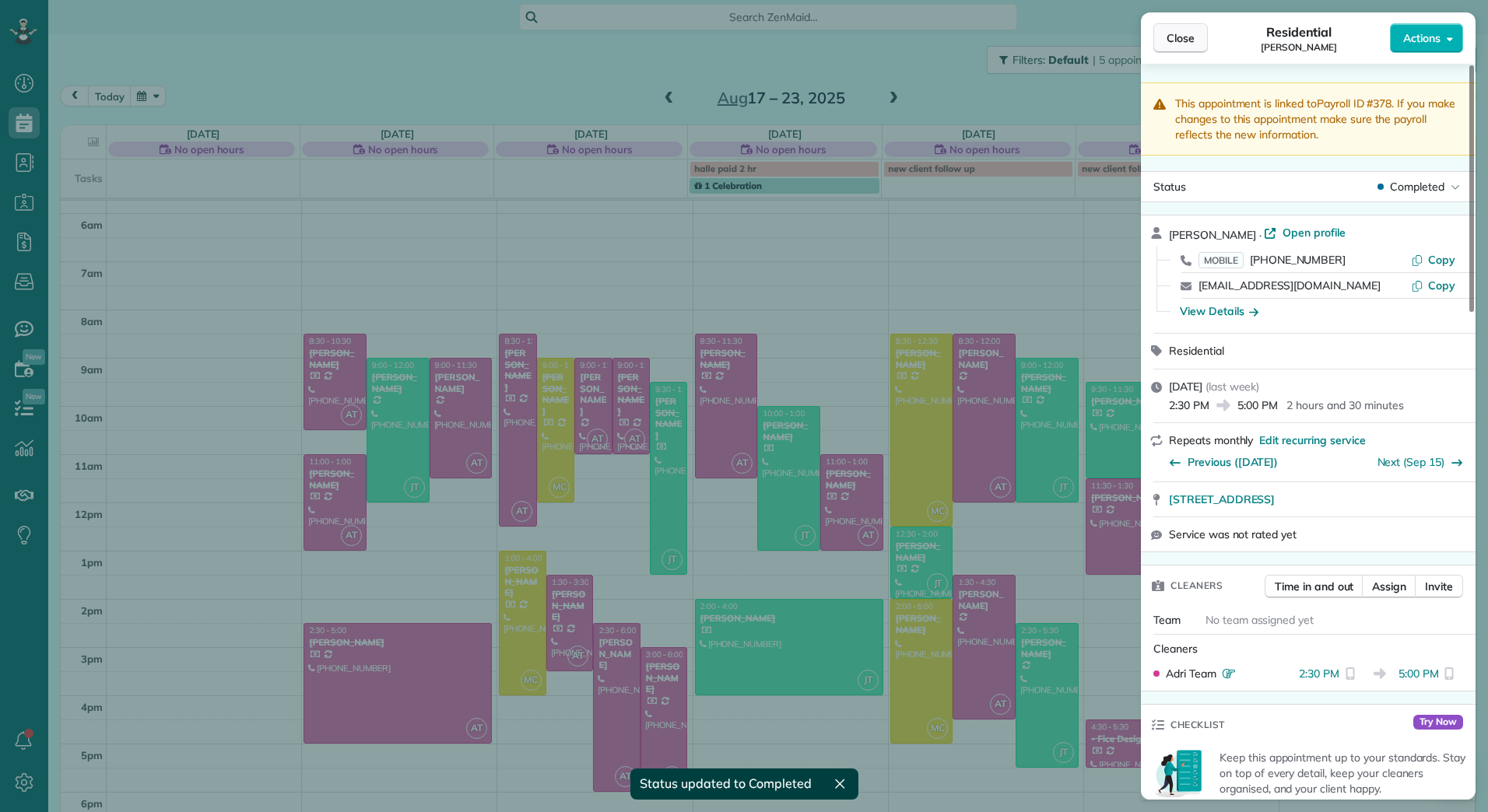
click at [1173, 31] on span "Close" at bounding box center [1180, 38] width 28 height 16
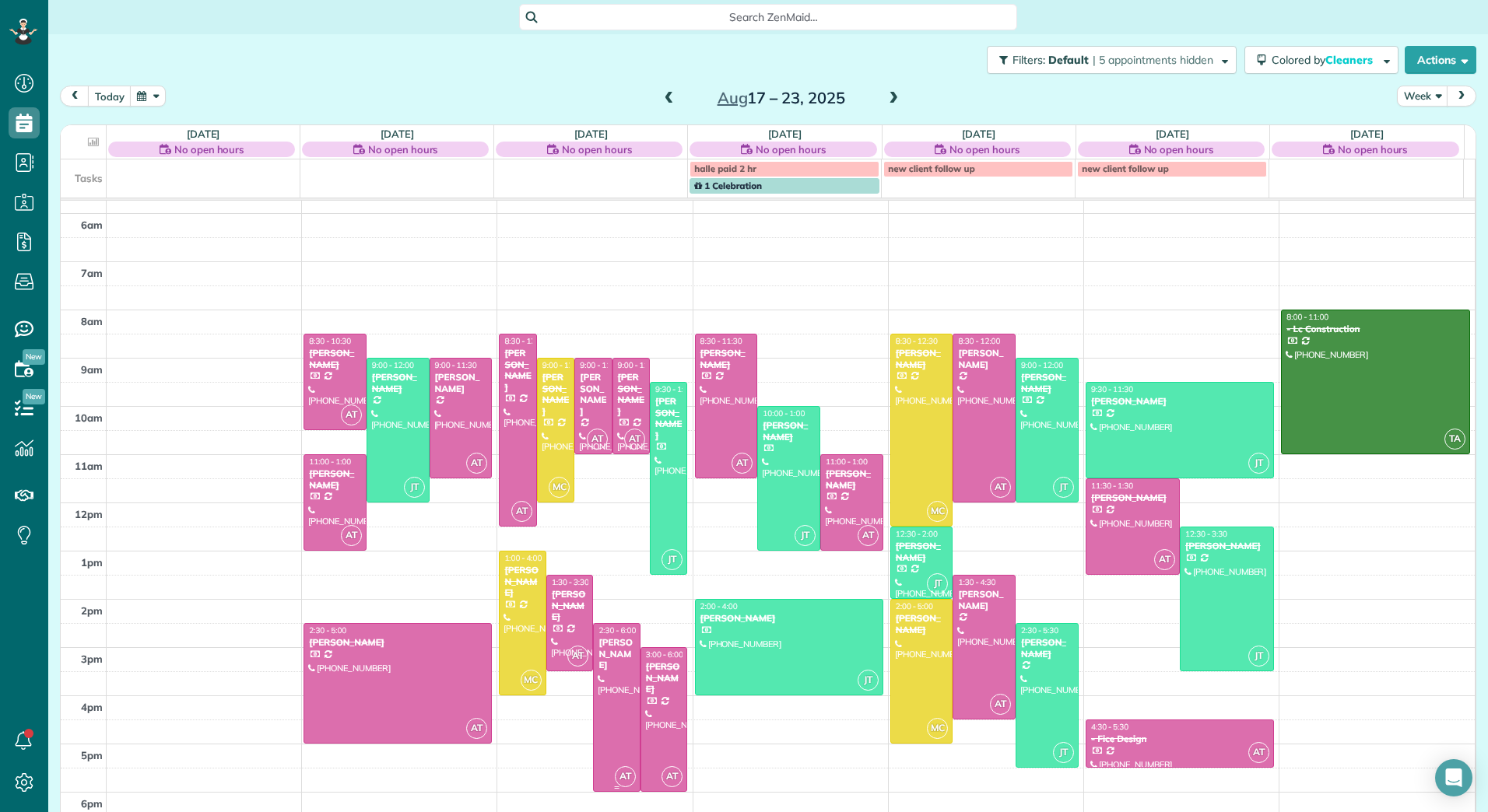
click at [599, 728] on div at bounding box center [616, 708] width 46 height 168
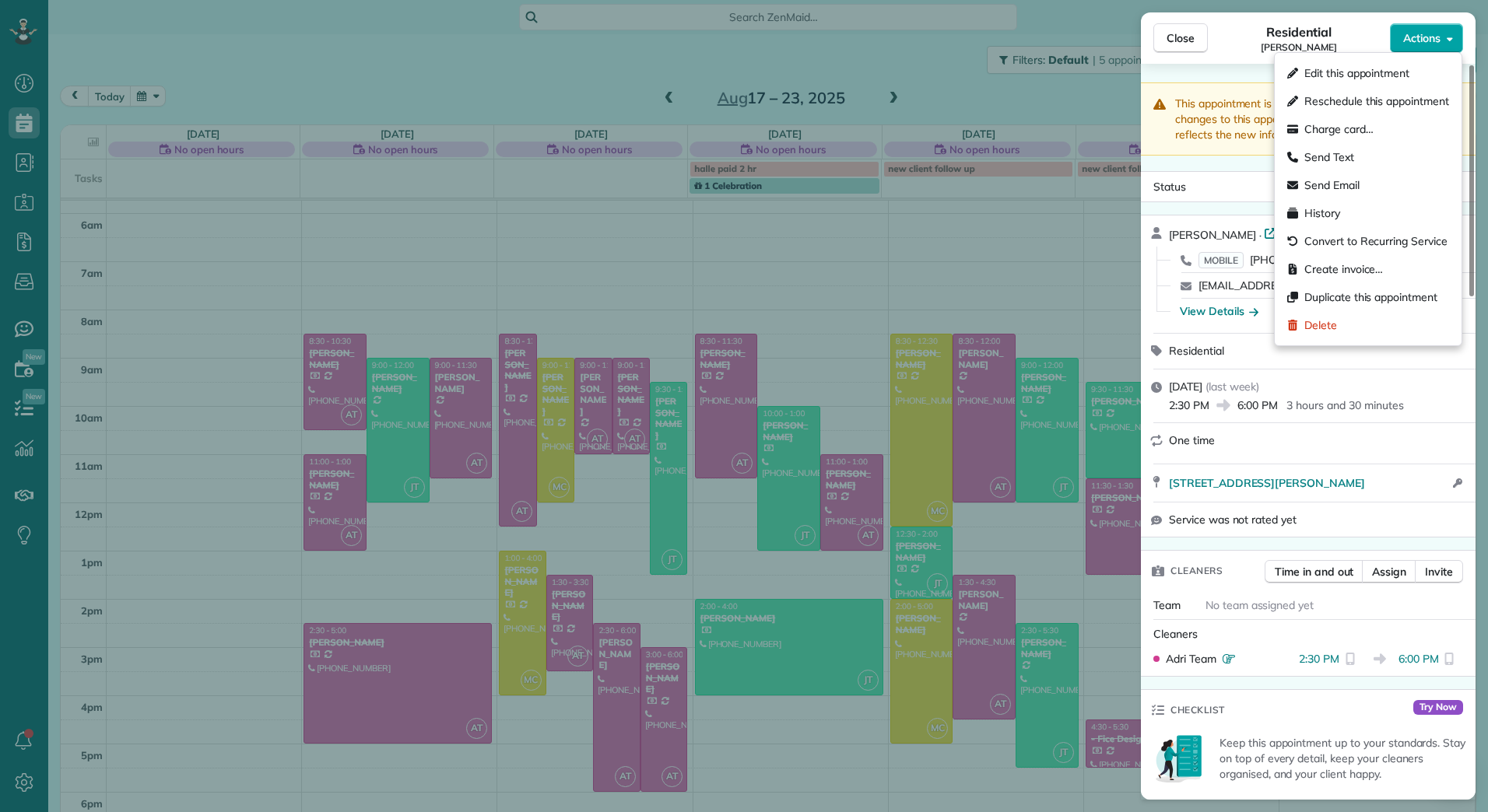
click at [1450, 39] on icon "button" at bounding box center [1450, 39] width 6 height 4
click at [1366, 70] on span "Edit this appointment" at bounding box center [1356, 72] width 105 height 16
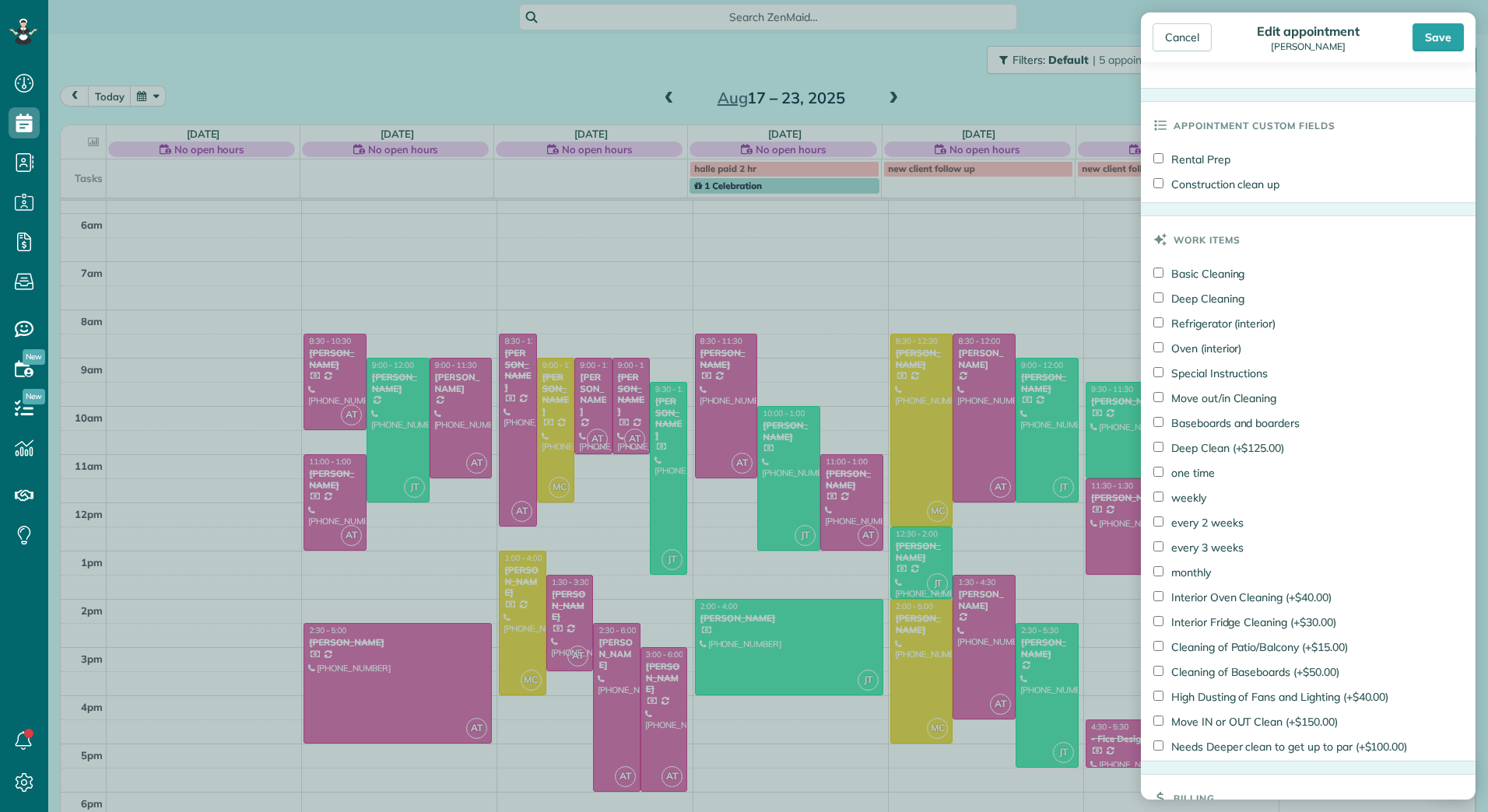
scroll to position [836, 0]
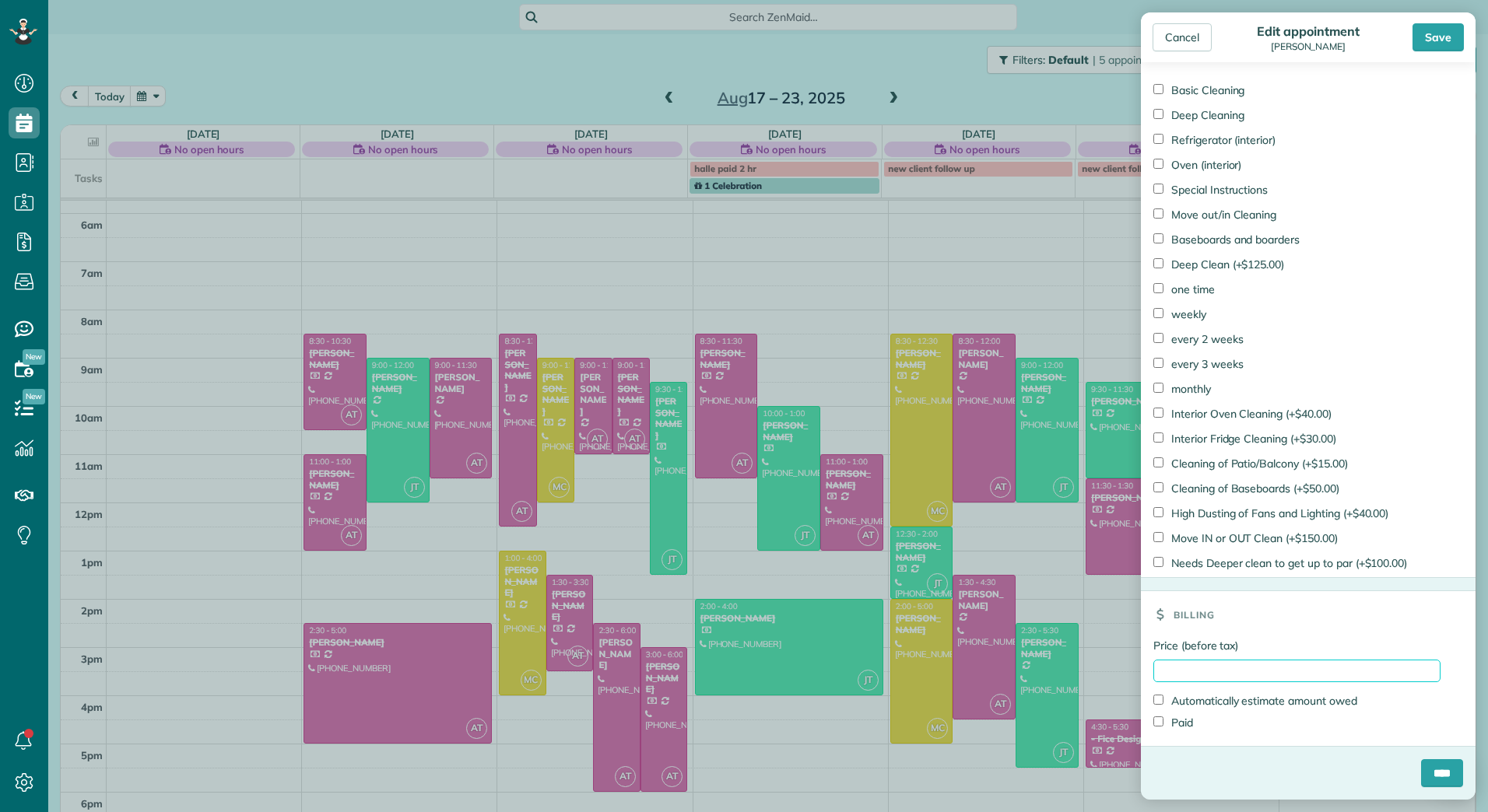
click at [1236, 666] on input "Price (before tax)" at bounding box center [1298, 671] width 288 height 23
type input "******"
click at [1182, 725] on label "Paid" at bounding box center [1173, 722] width 39 height 16
click at [1428, 774] on input "****" at bounding box center [1442, 774] width 42 height 28
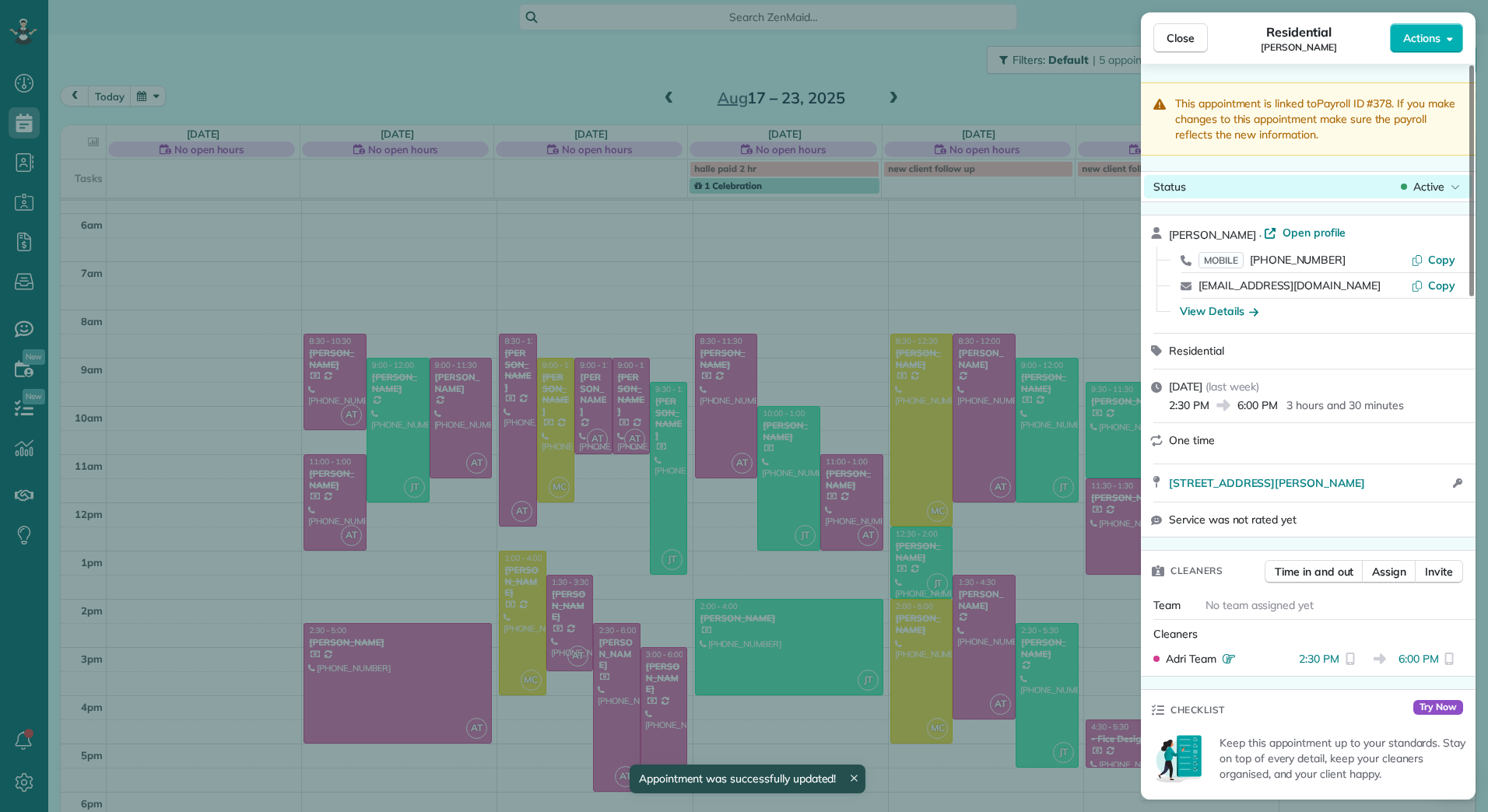
click at [1428, 178] on div "Status Active" at bounding box center [1308, 186] width 329 height 23
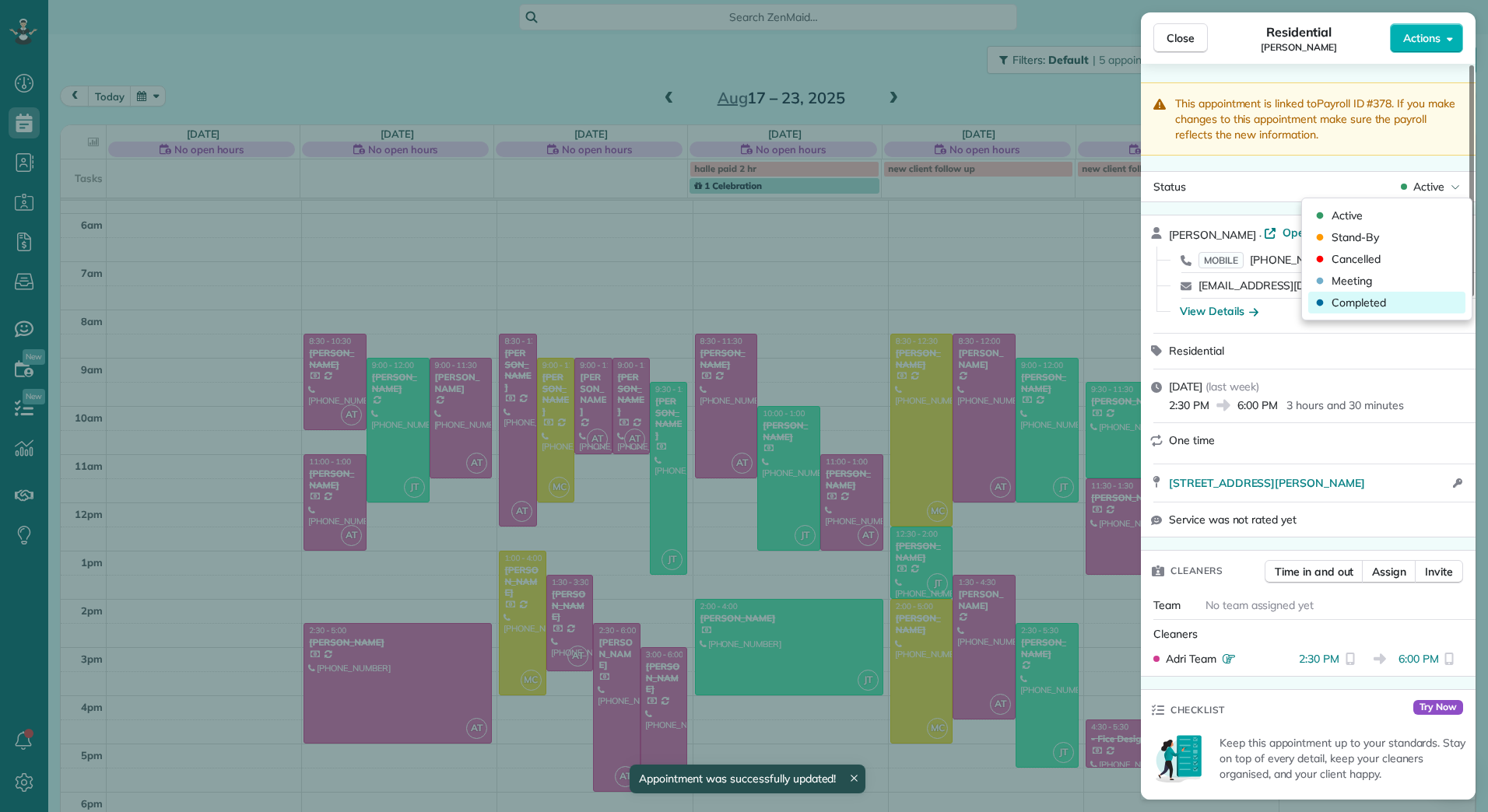
click at [1366, 300] on span "Completed" at bounding box center [1358, 302] width 54 height 16
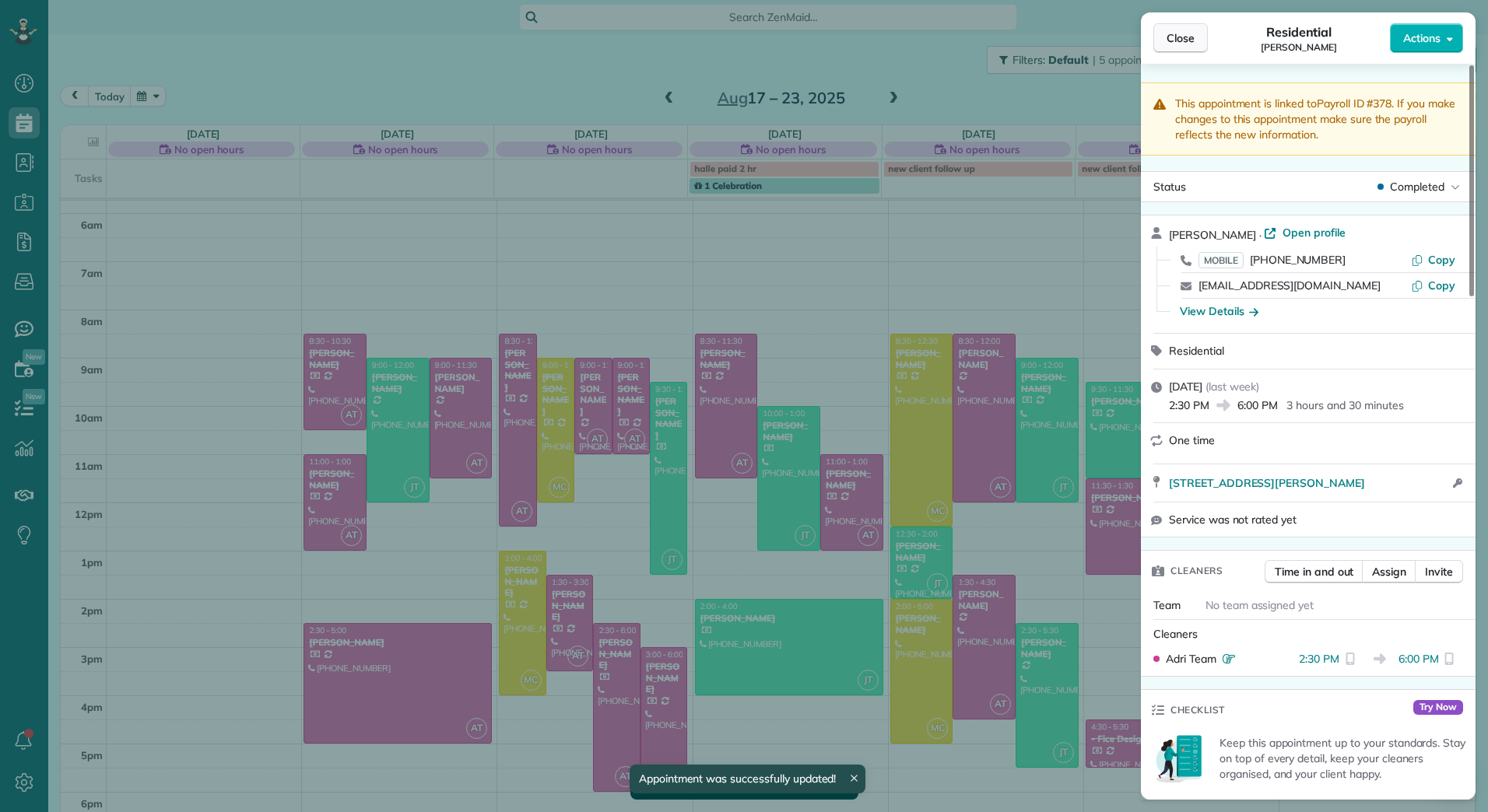
click at [1170, 38] on span "Close" at bounding box center [1180, 38] width 28 height 16
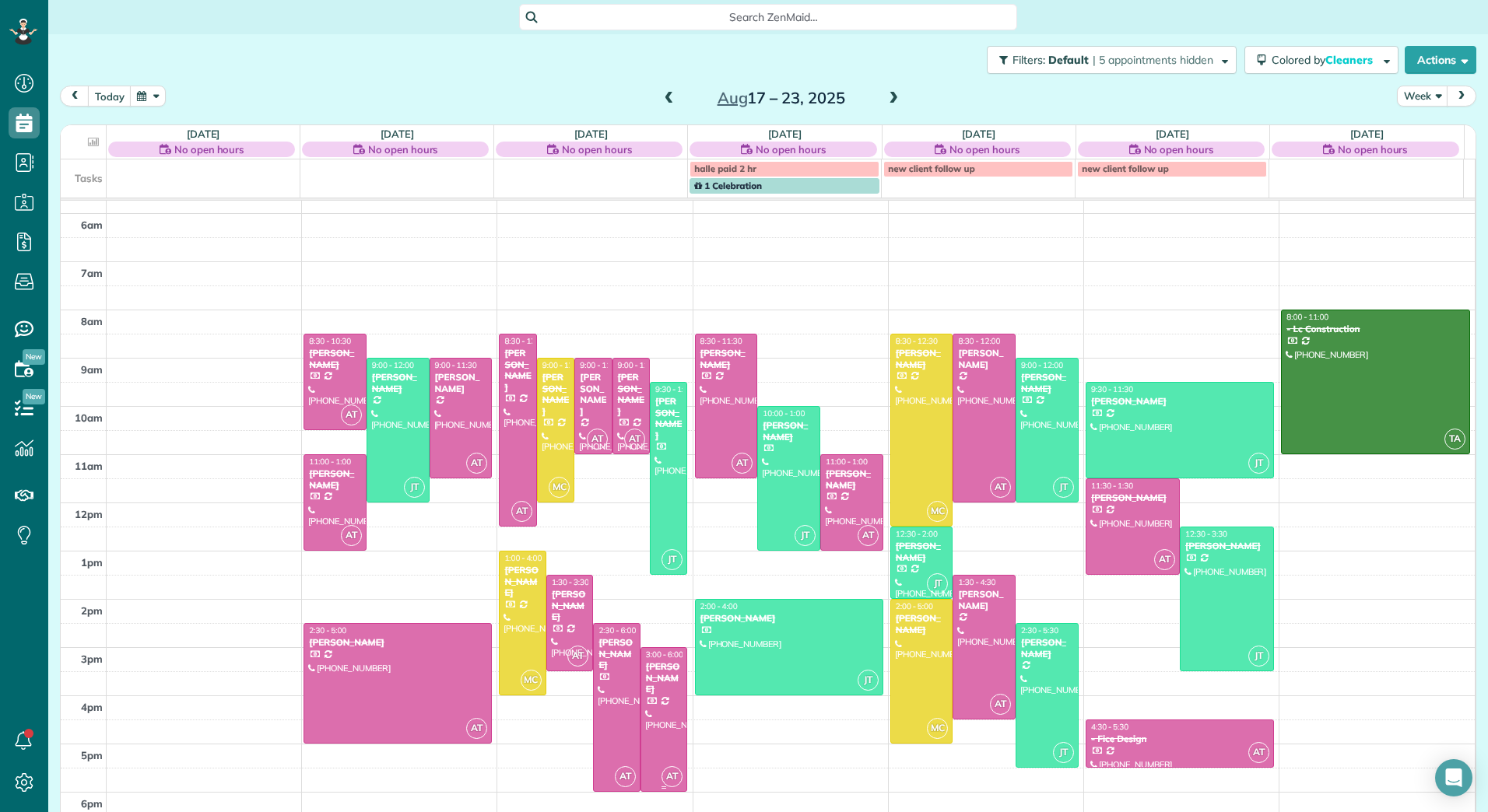
click at [651, 708] on div at bounding box center [664, 720] width 46 height 143
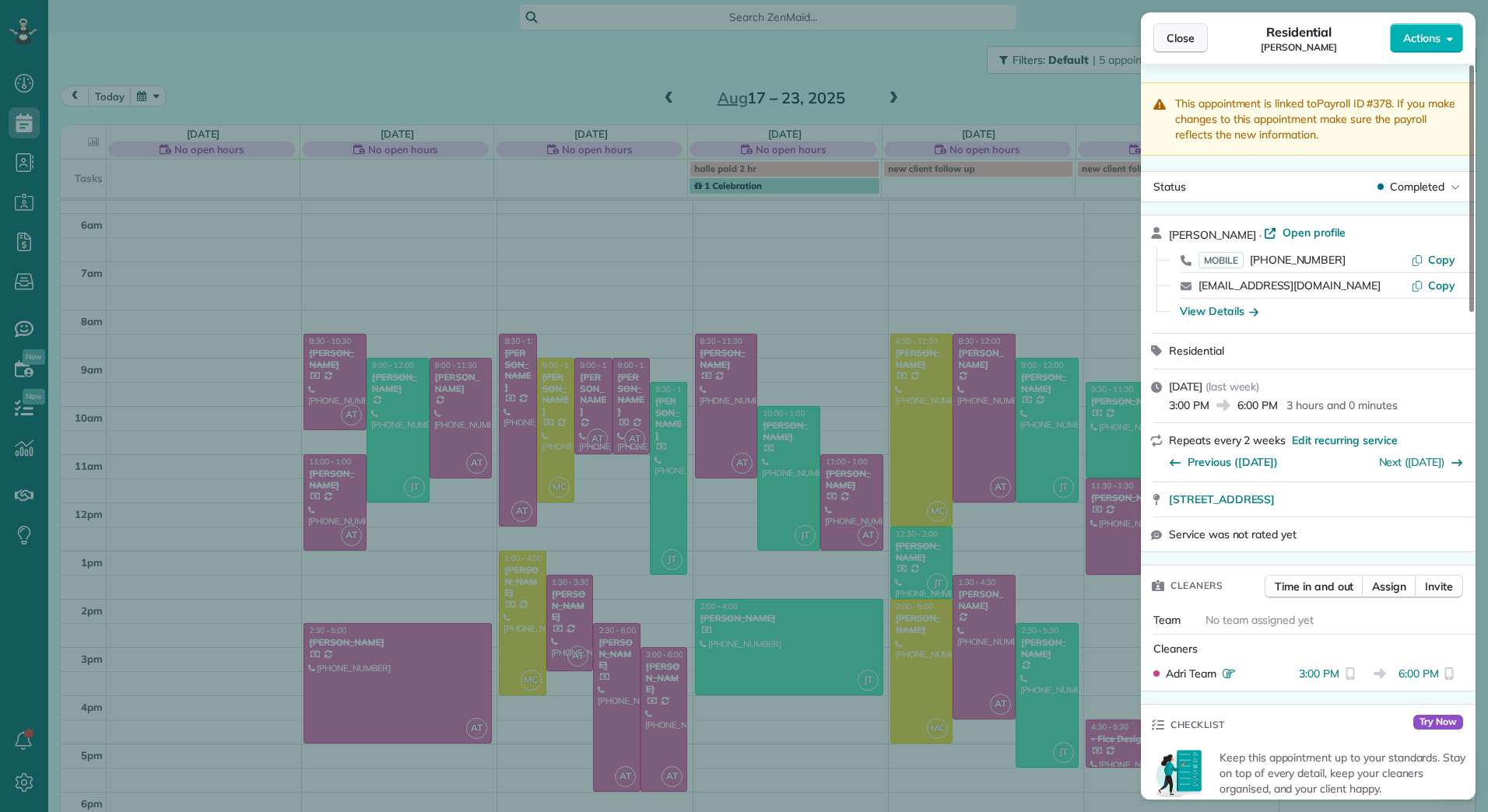
click at [1189, 35] on span "Close" at bounding box center [1180, 38] width 28 height 16
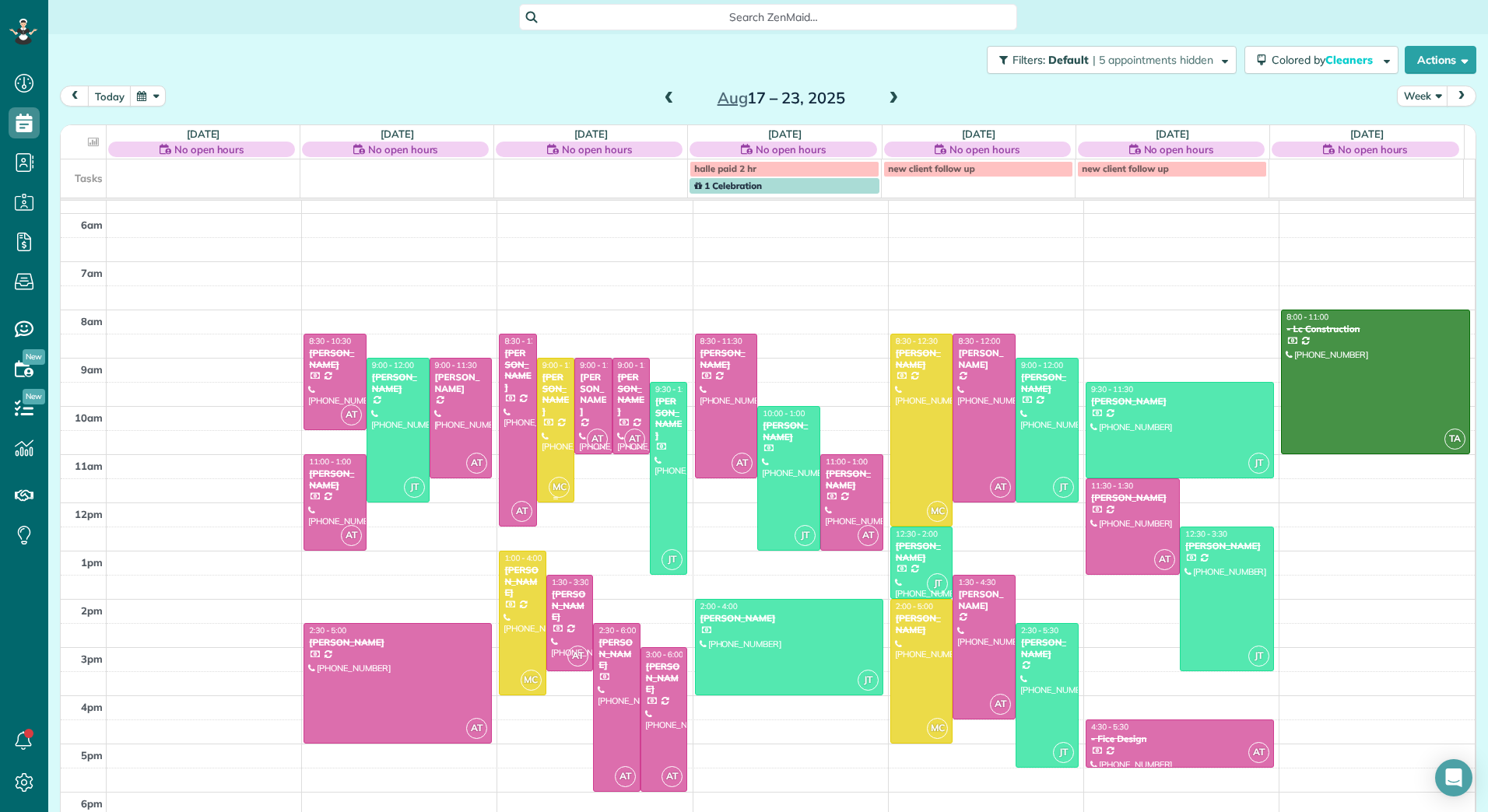
click at [547, 405] on div "Kathleen McKeever" at bounding box center [556, 394] width 28 height 45
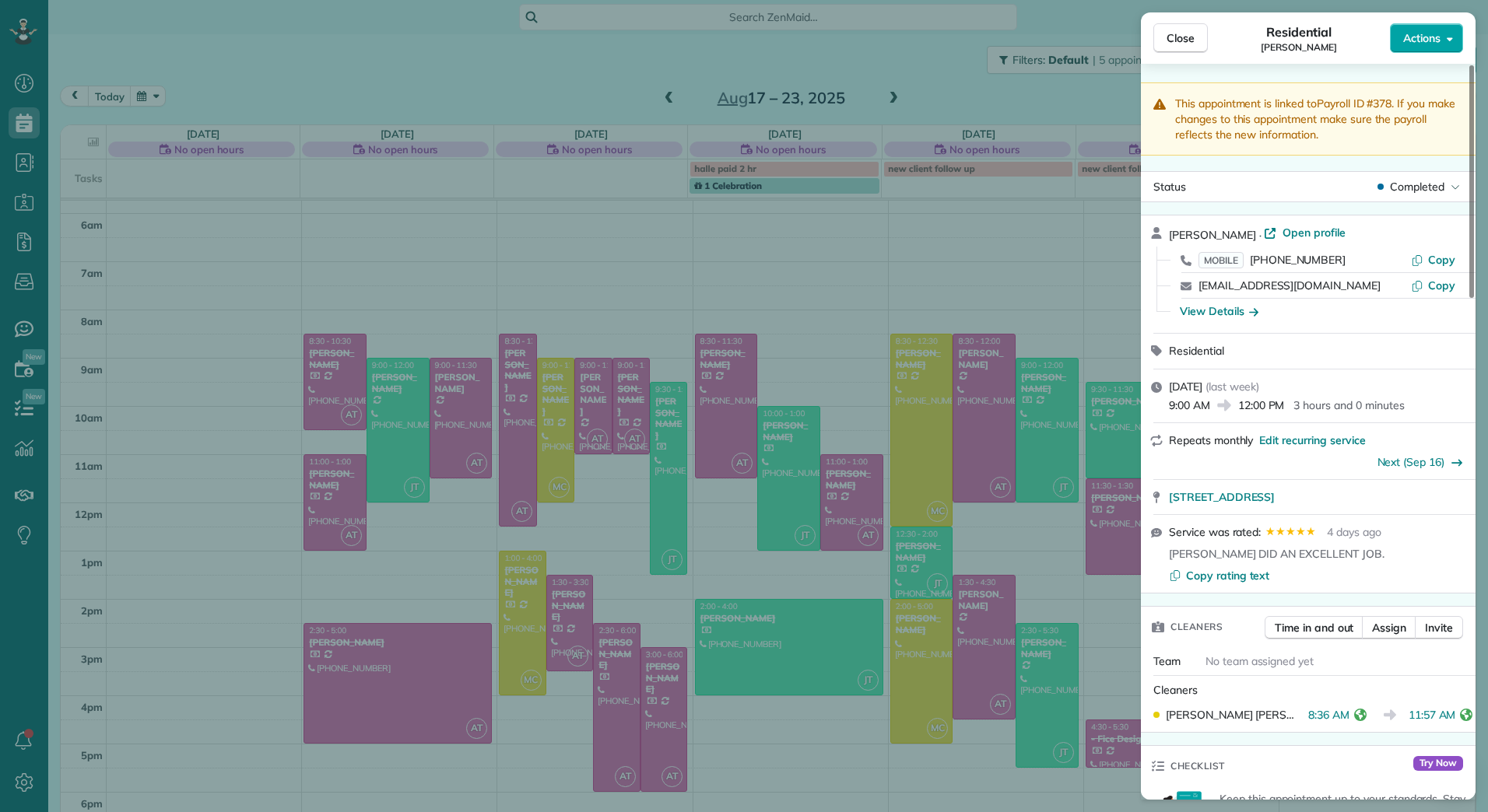
click at [1432, 34] on span "Actions" at bounding box center [1421, 38] width 38 height 16
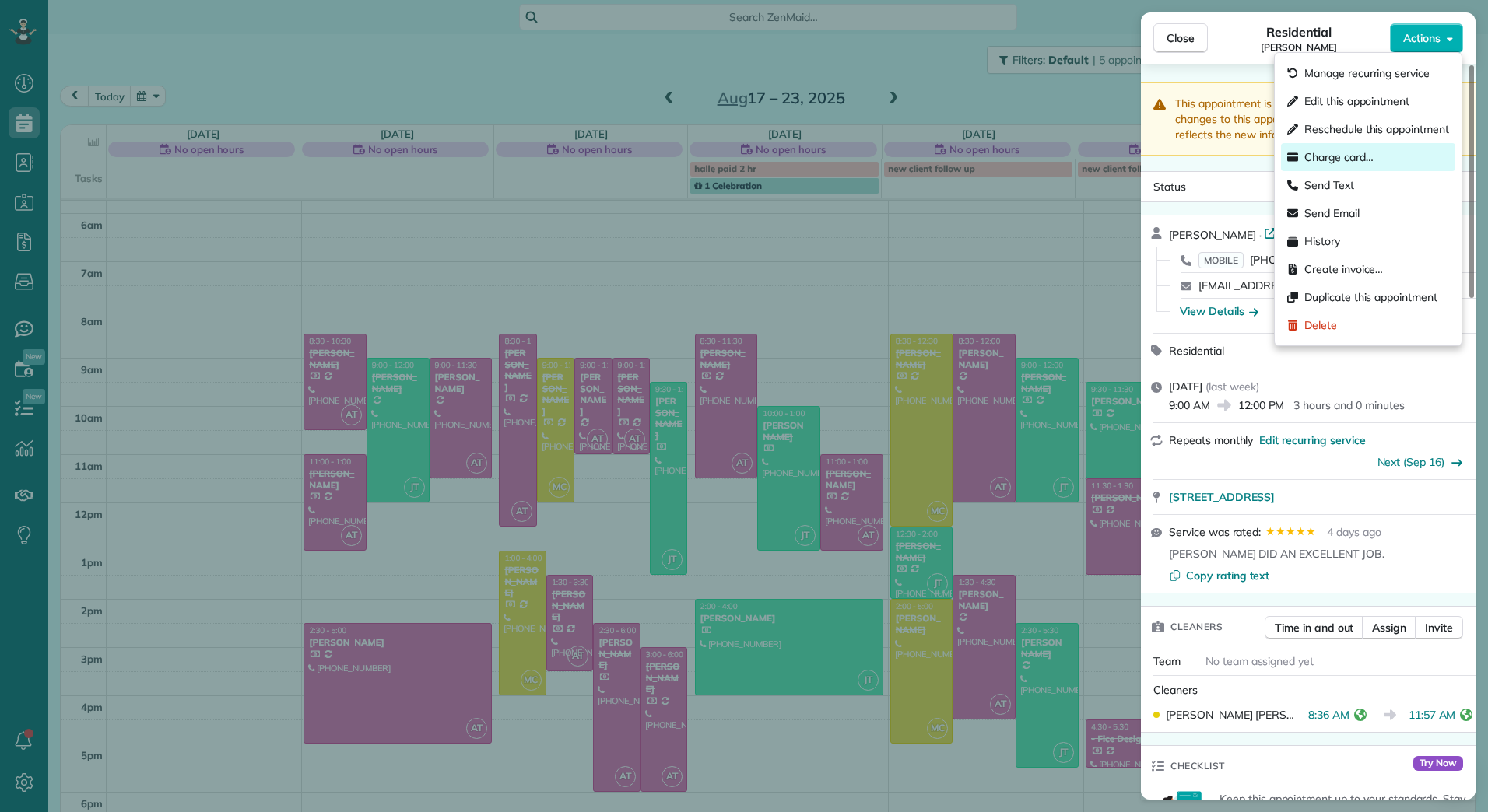
click at [1341, 158] on span "Charge card…" at bounding box center [1339, 157] width 70 height 16
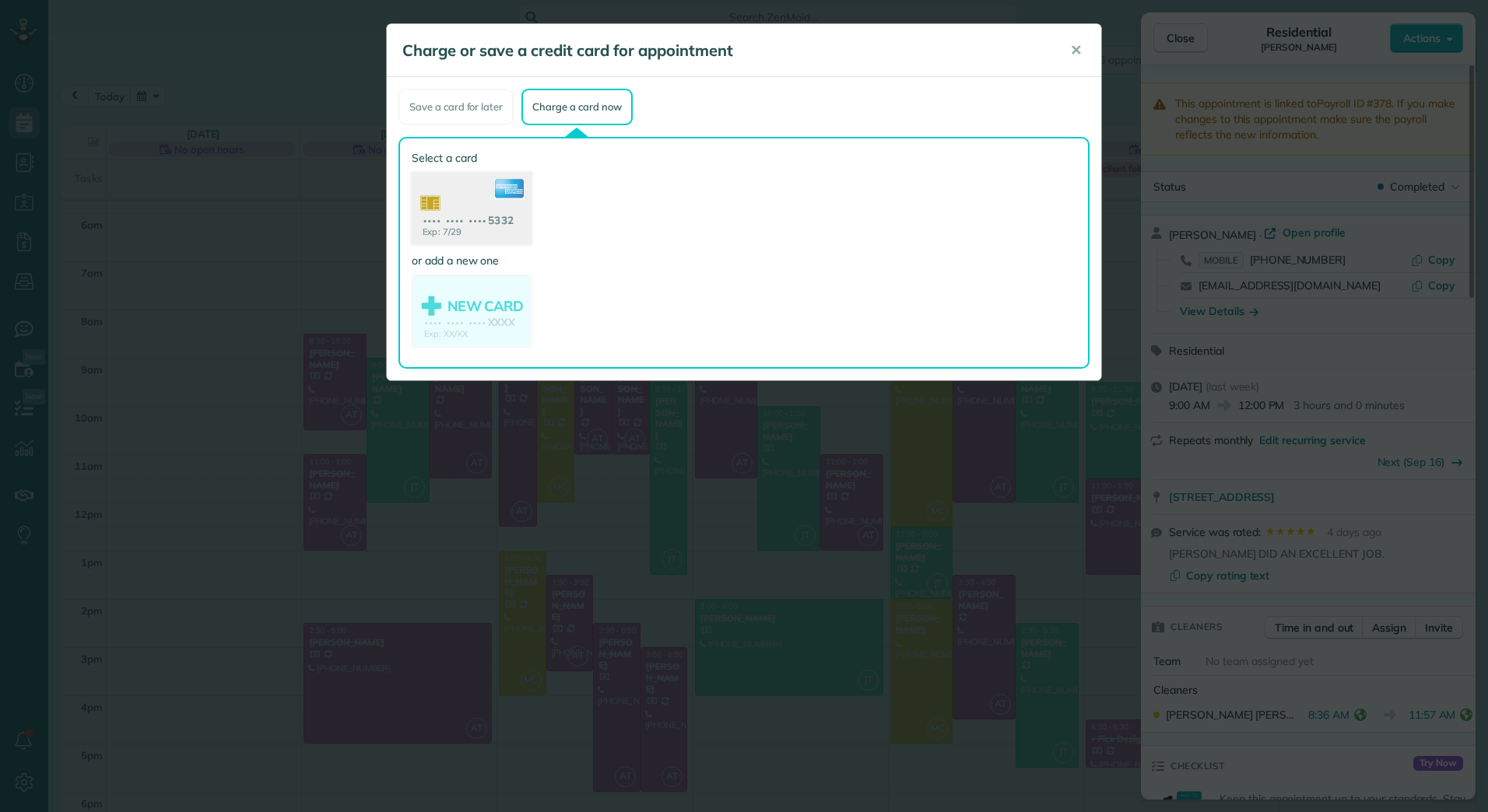
click at [509, 231] on use at bounding box center [472, 211] width 120 height 75
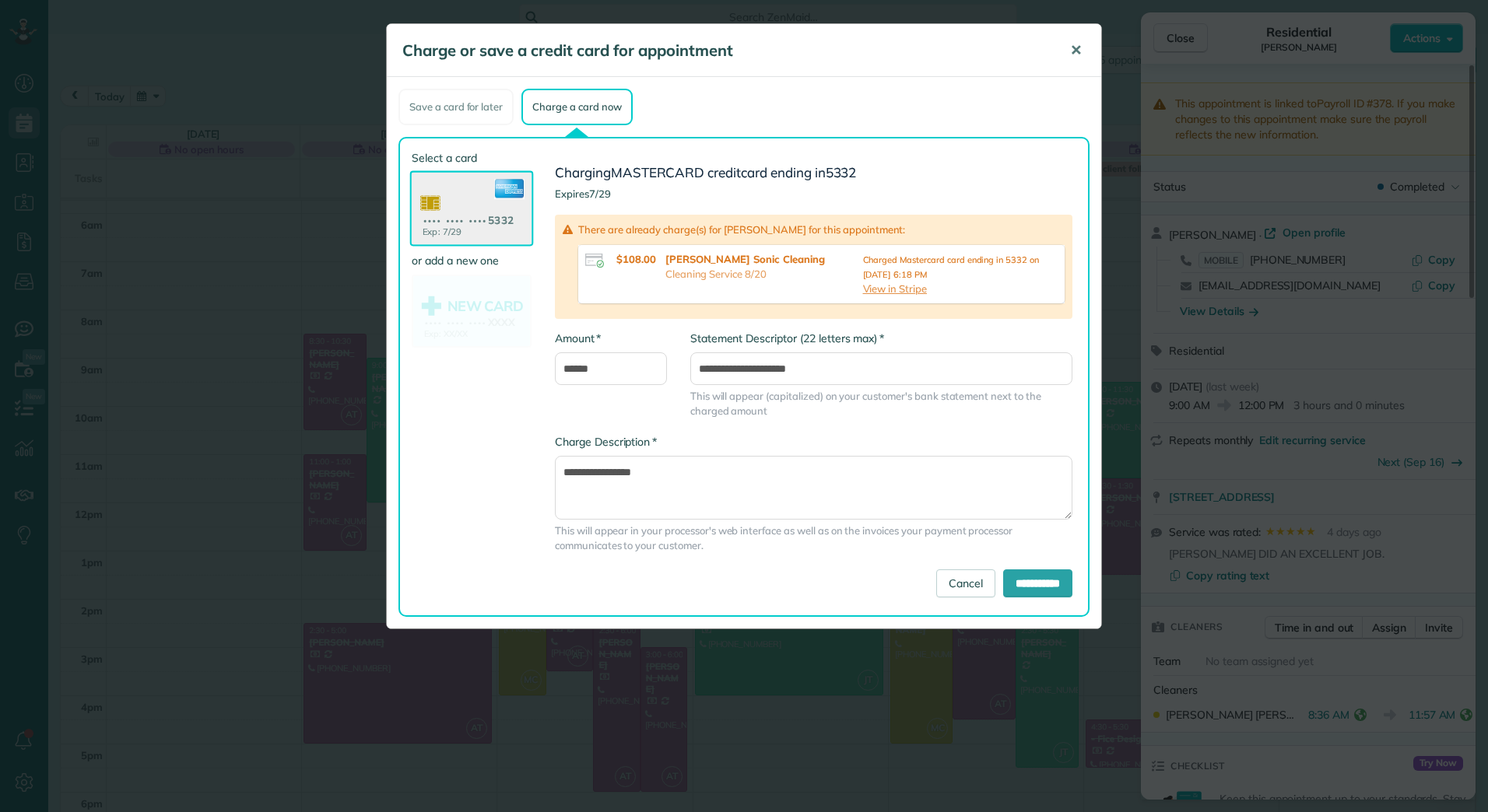
click at [1083, 41] on button "✕" at bounding box center [1076, 50] width 35 height 38
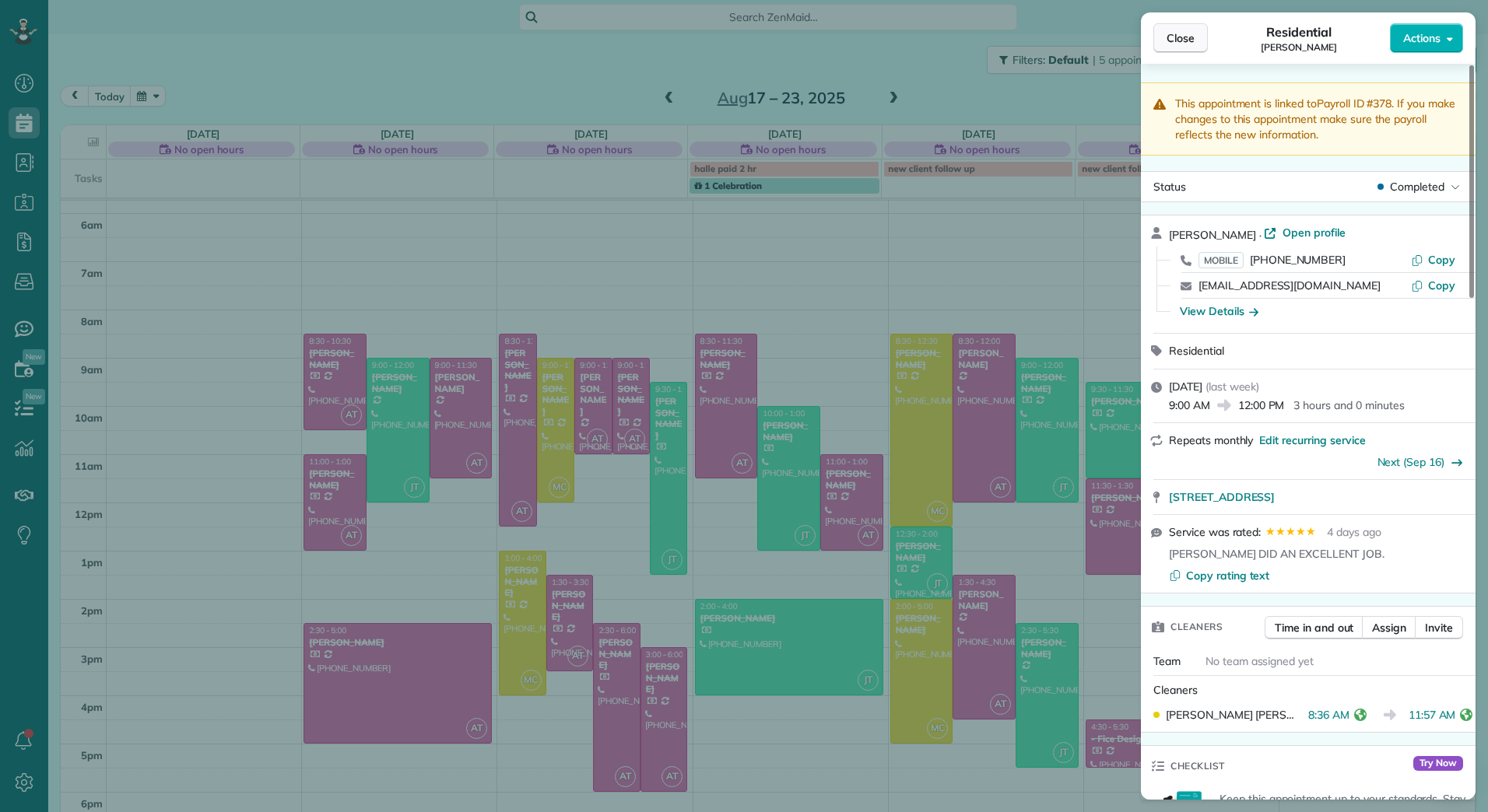
click at [1174, 40] on span "Close" at bounding box center [1180, 38] width 28 height 16
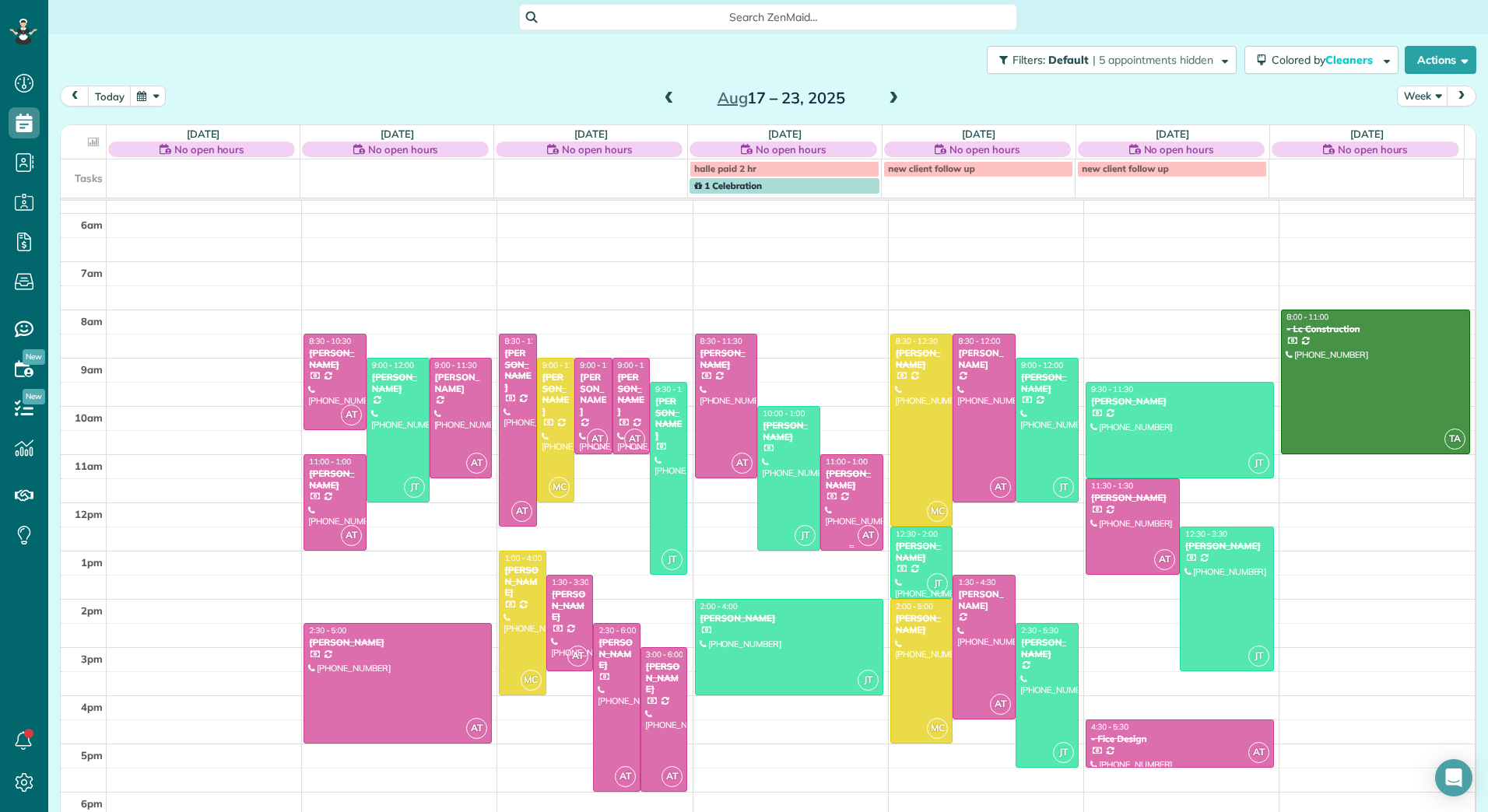
click at [837, 495] on div at bounding box center [852, 503] width 61 height 95
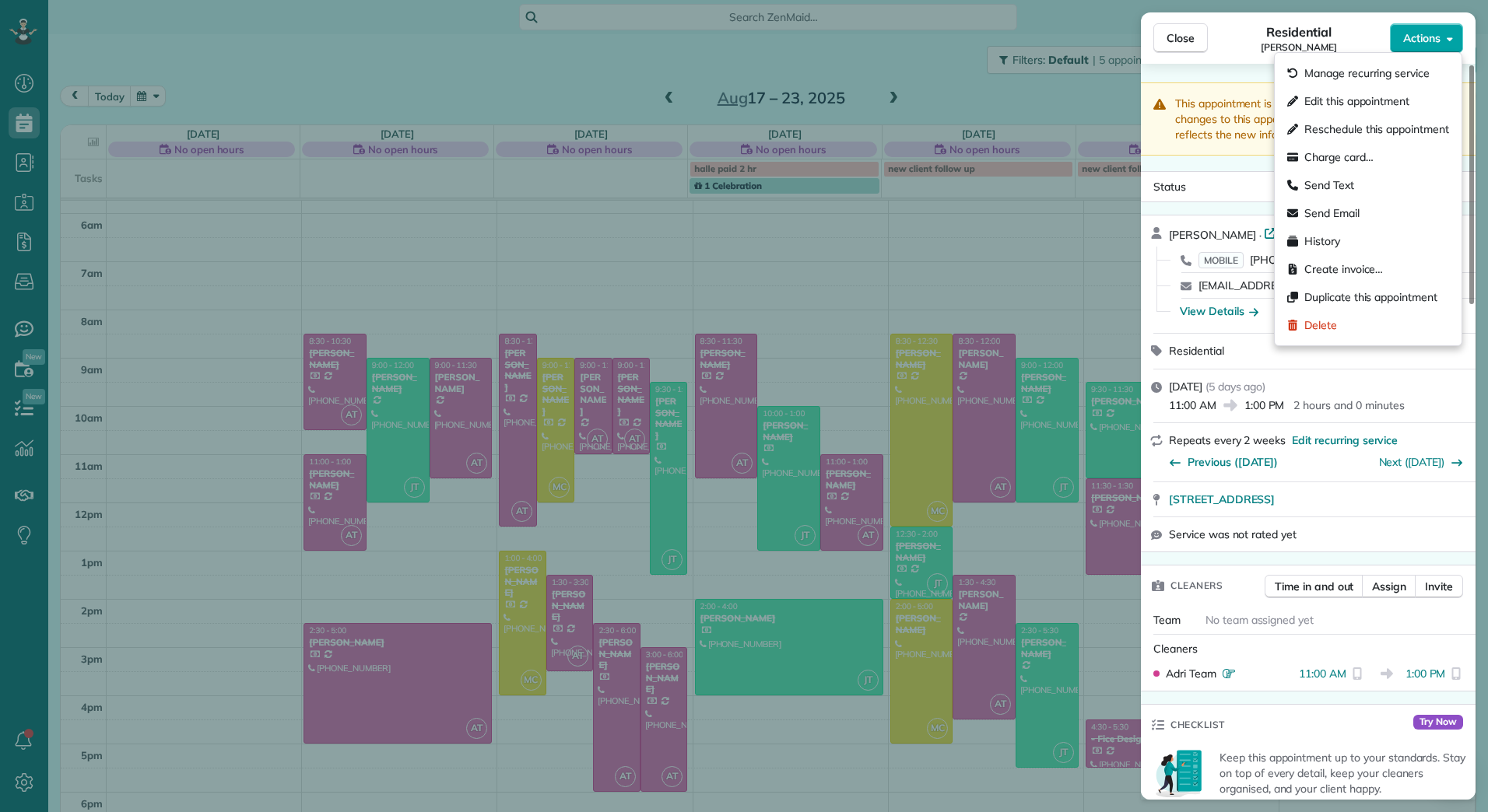
click at [1439, 38] on span "Actions" at bounding box center [1421, 38] width 38 height 16
click at [1385, 101] on span "Edit this appointment" at bounding box center [1356, 101] width 105 height 16
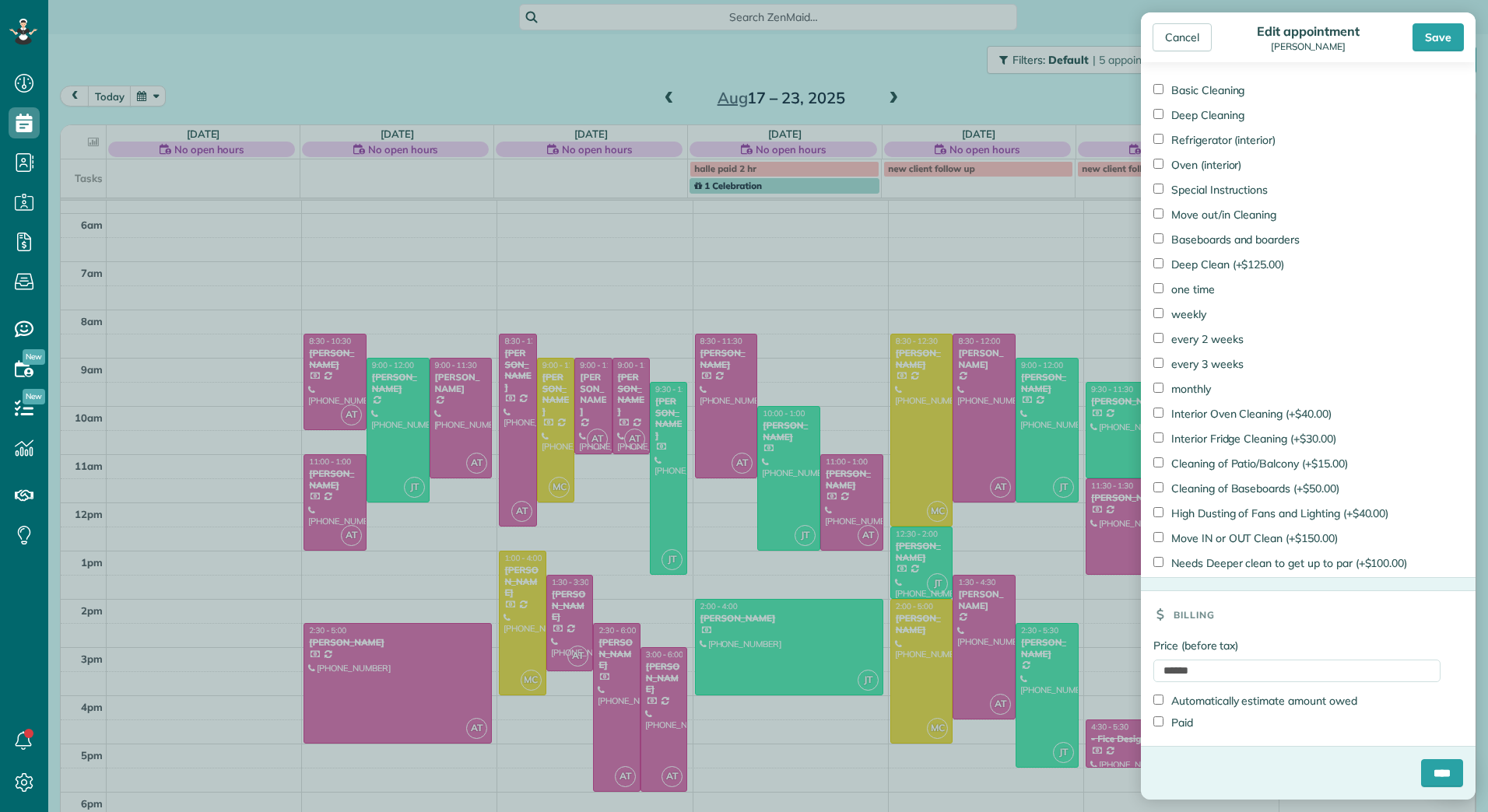
scroll to position [836, 0]
drag, startPoint x: 1431, startPoint y: 771, endPoint x: 1393, endPoint y: 727, distance: 58.1
click at [1430, 769] on input "****" at bounding box center [1442, 774] width 42 height 28
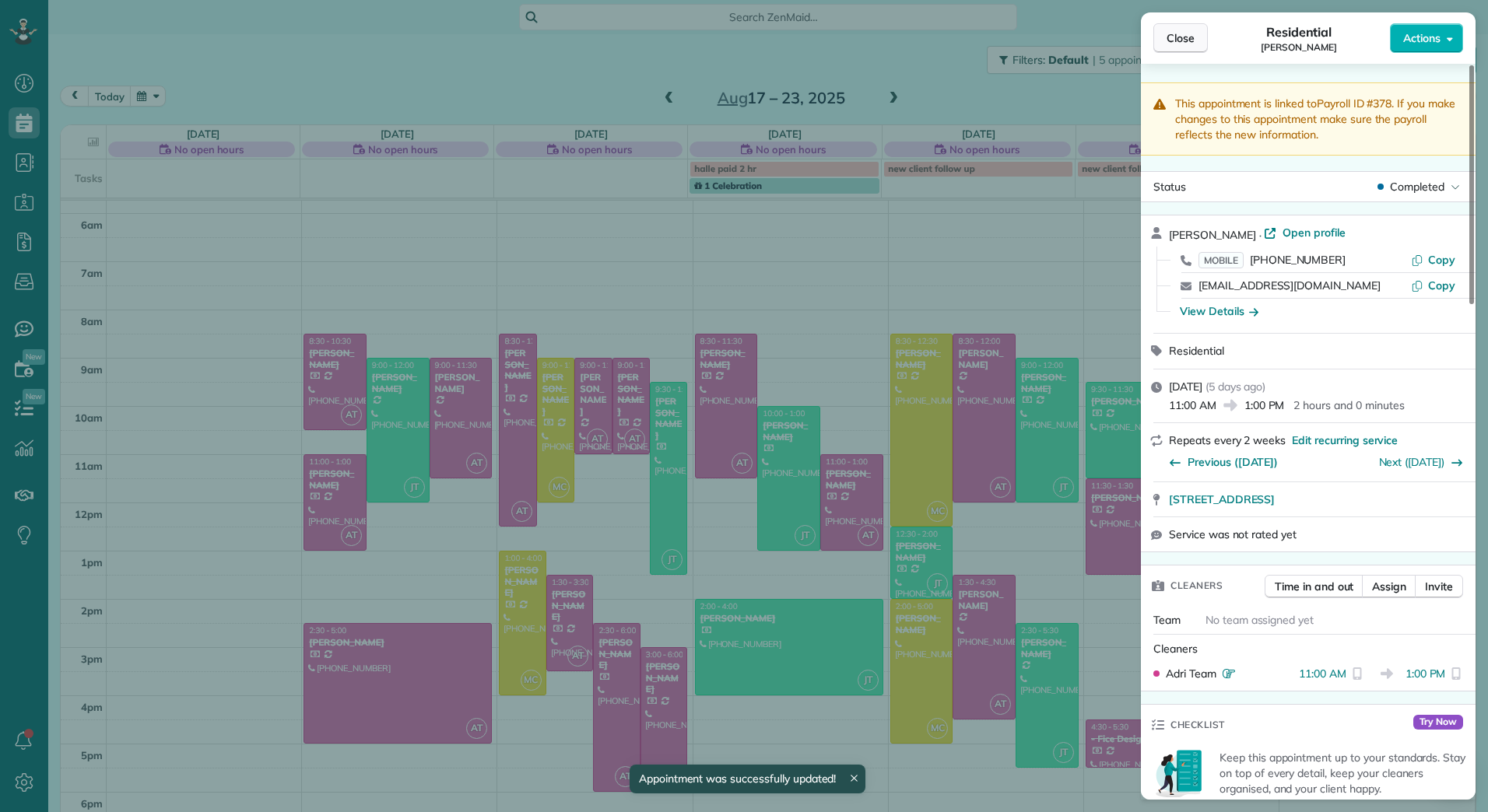
click at [1188, 41] on span "Close" at bounding box center [1180, 38] width 28 height 16
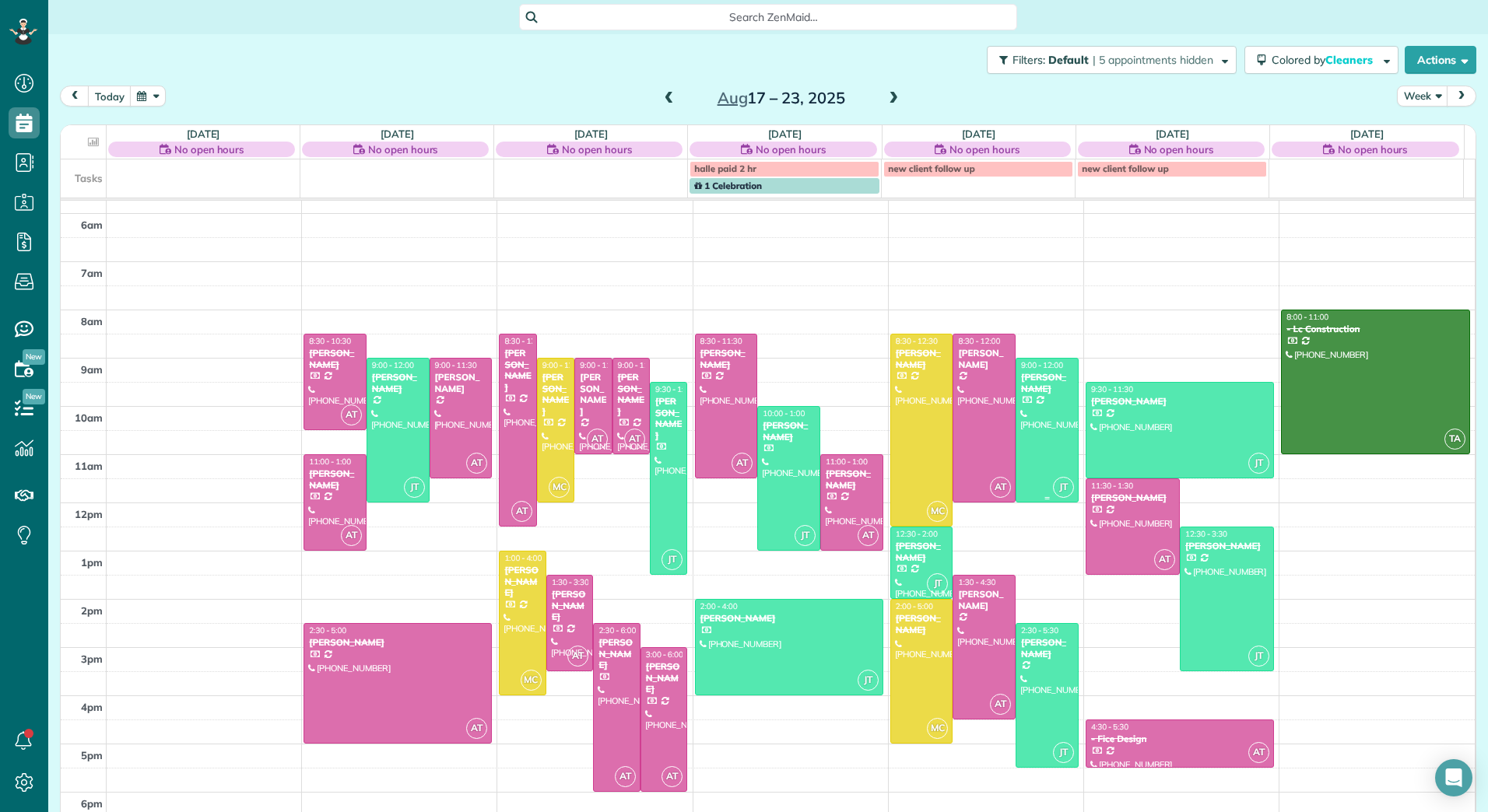
click at [1040, 389] on div "Michelle Sarafian" at bounding box center [1047, 383] width 54 height 23
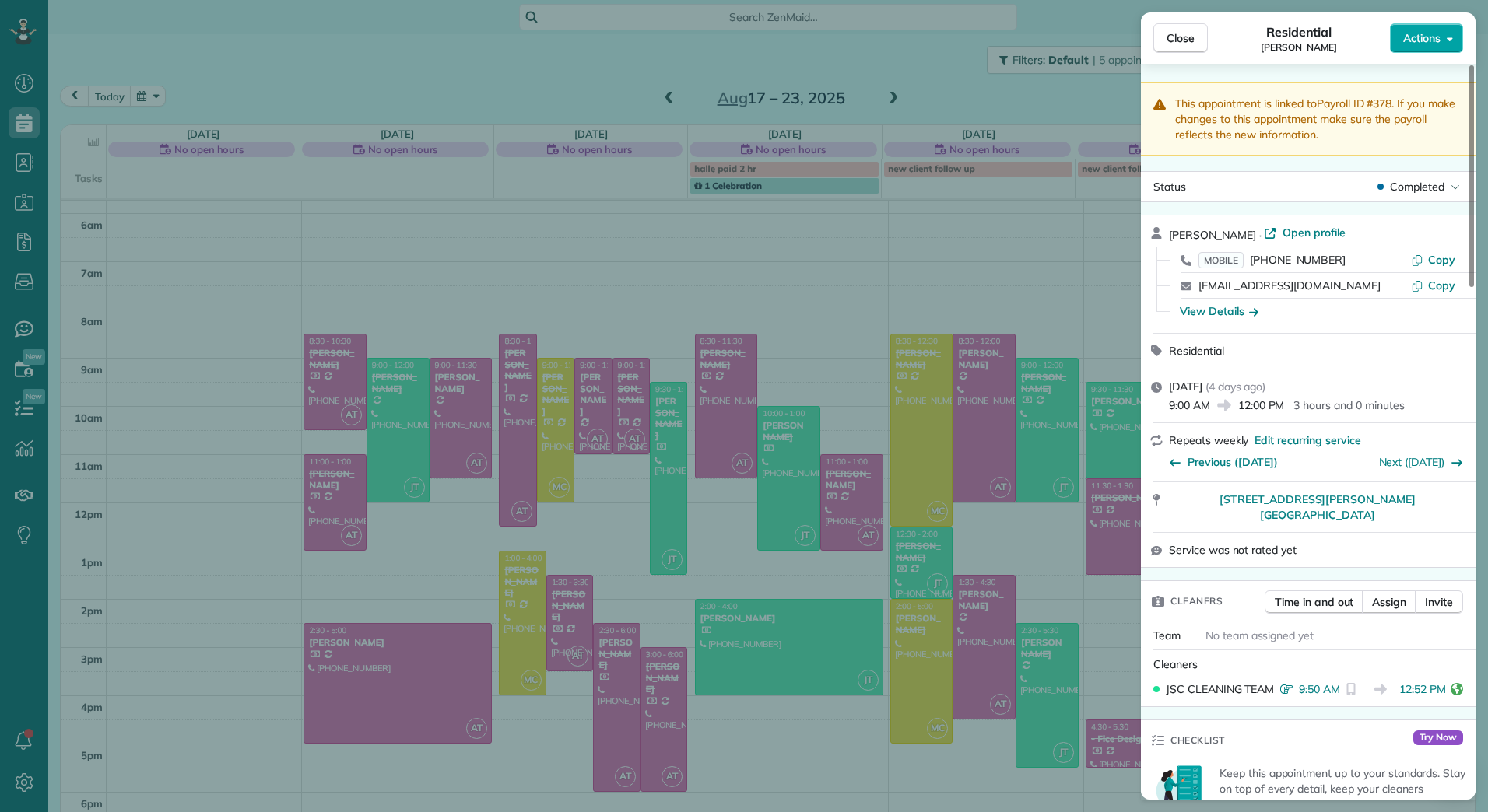
click at [1440, 44] on button "Actions" at bounding box center [1427, 38] width 73 height 29
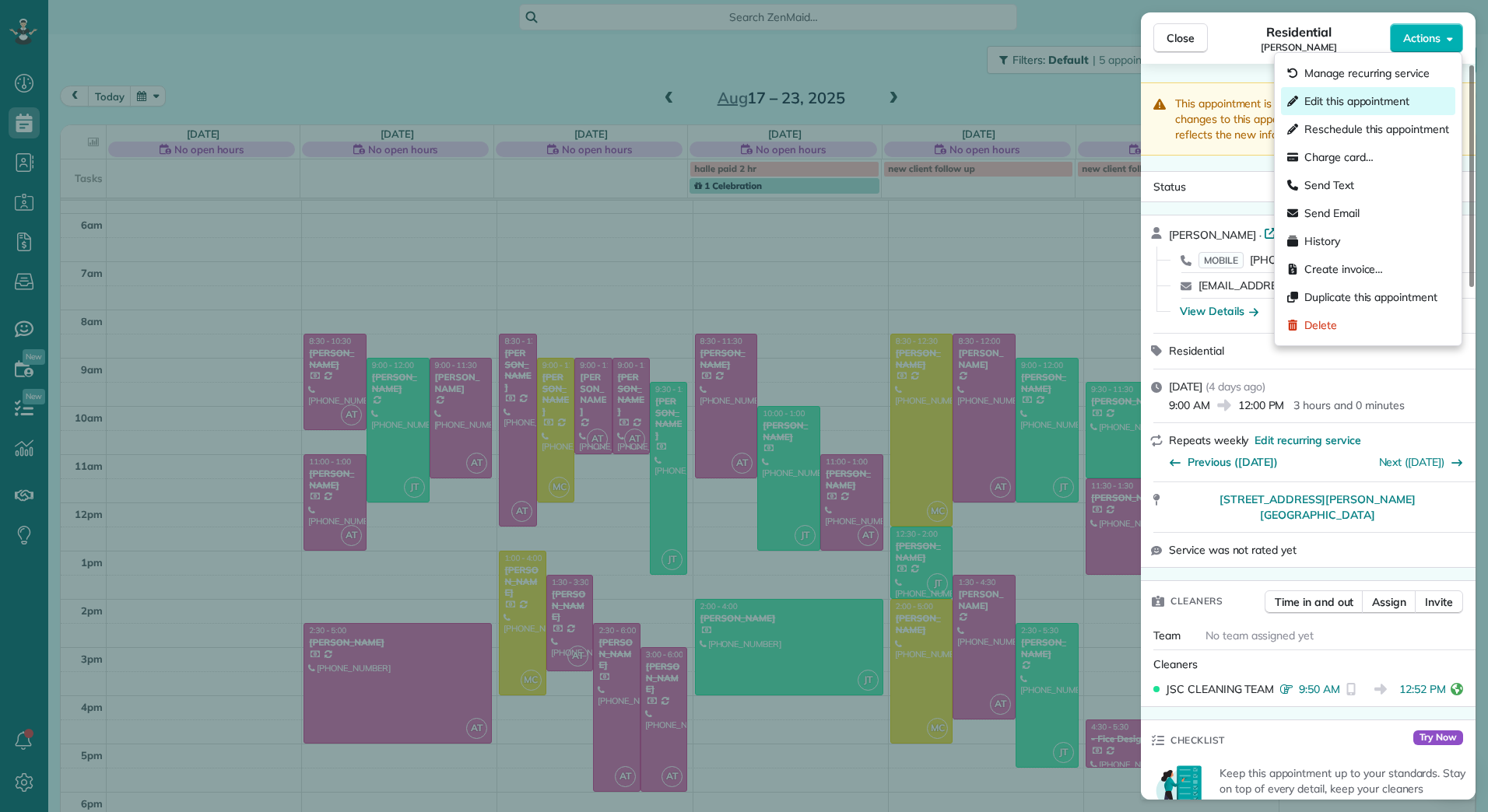
click at [1361, 101] on span "Edit this appointment" at bounding box center [1356, 101] width 105 height 16
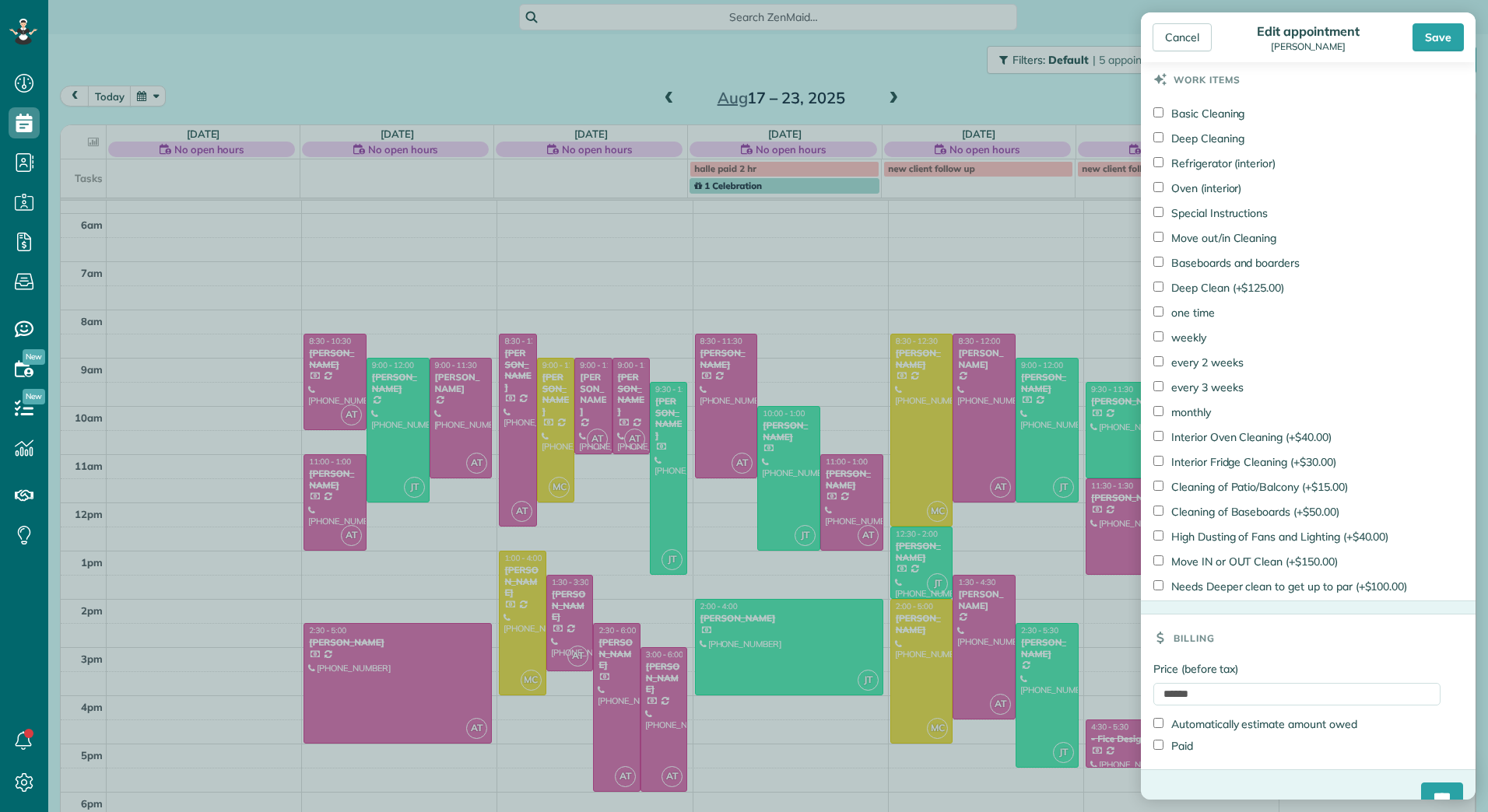
scroll to position [1123, 0]
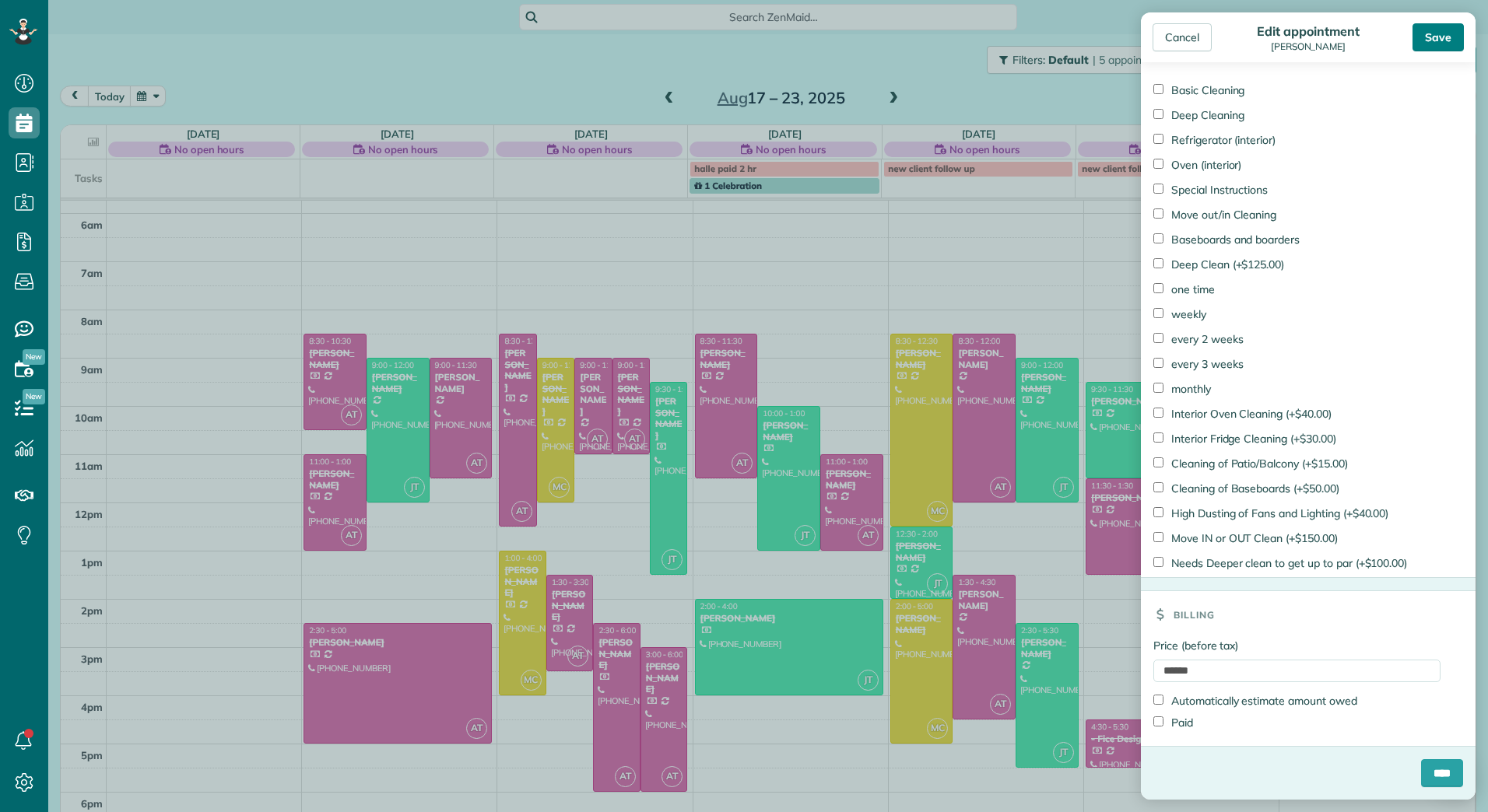
click at [1452, 39] on div "Save" at bounding box center [1439, 37] width 51 height 28
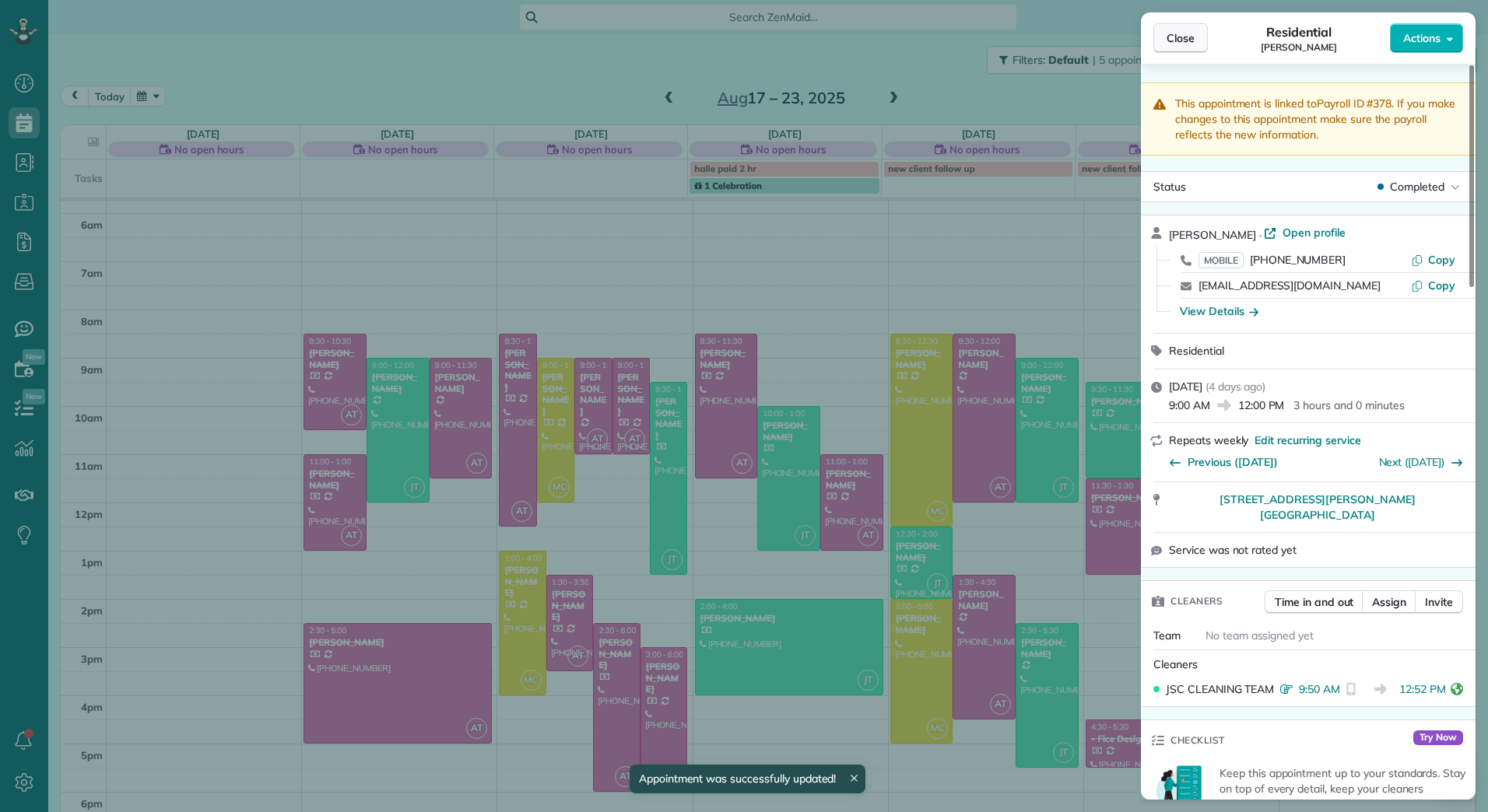
click at [1198, 38] on button "Close" at bounding box center [1180, 38] width 54 height 29
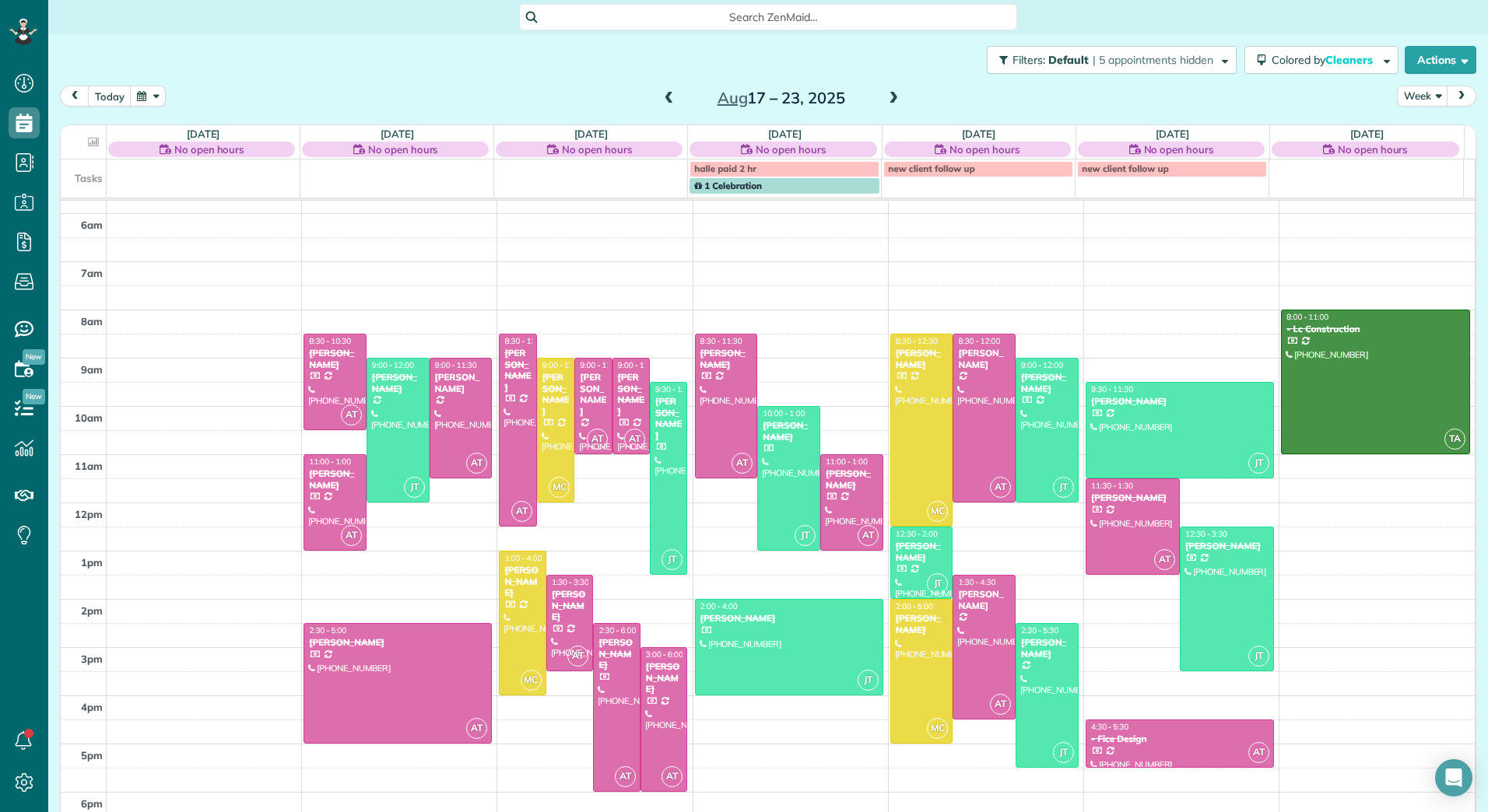
click at [661, 90] on span at bounding box center [669, 98] width 17 height 23
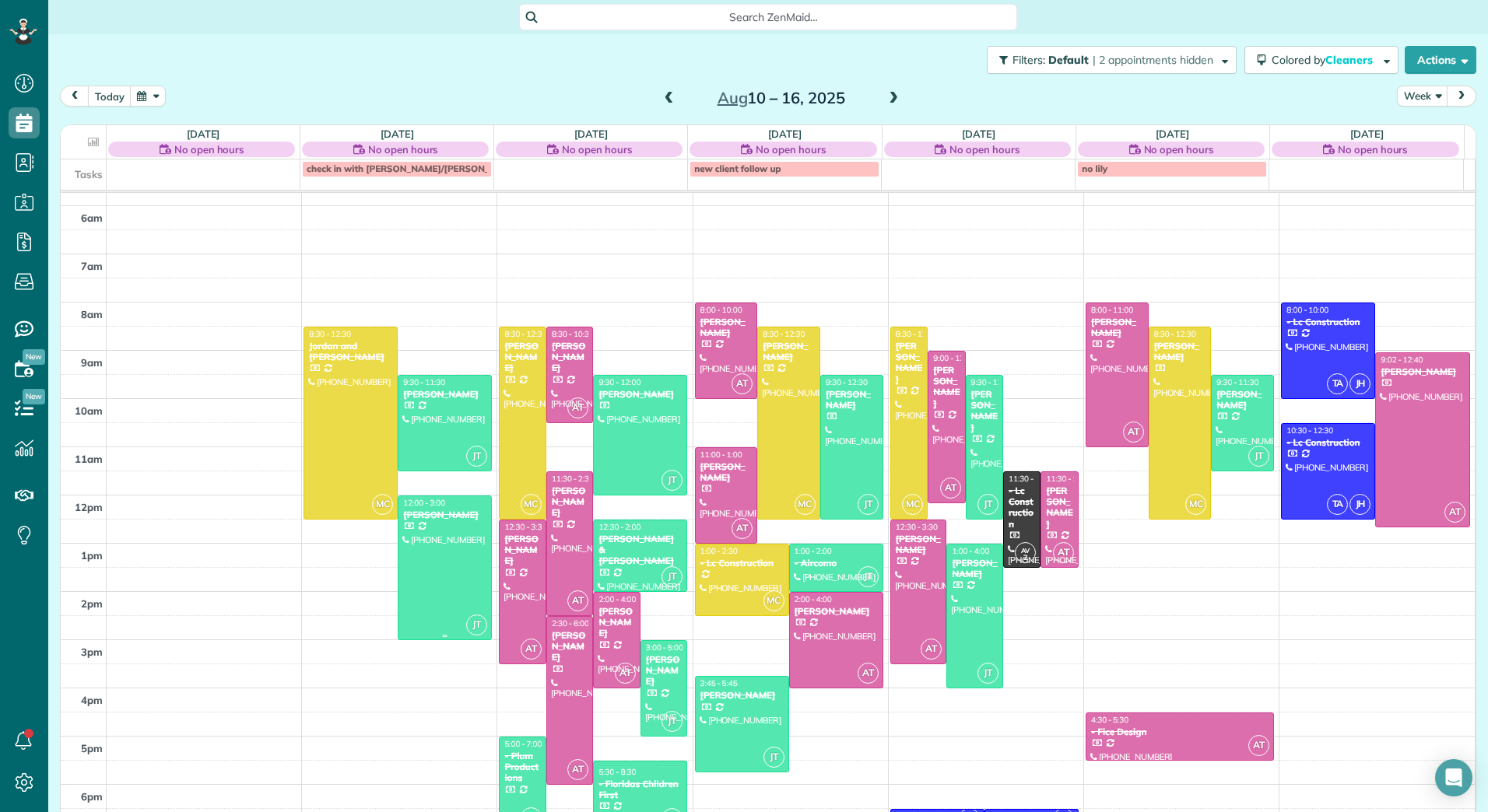
click at [420, 558] on div at bounding box center [444, 568] width 92 height 143
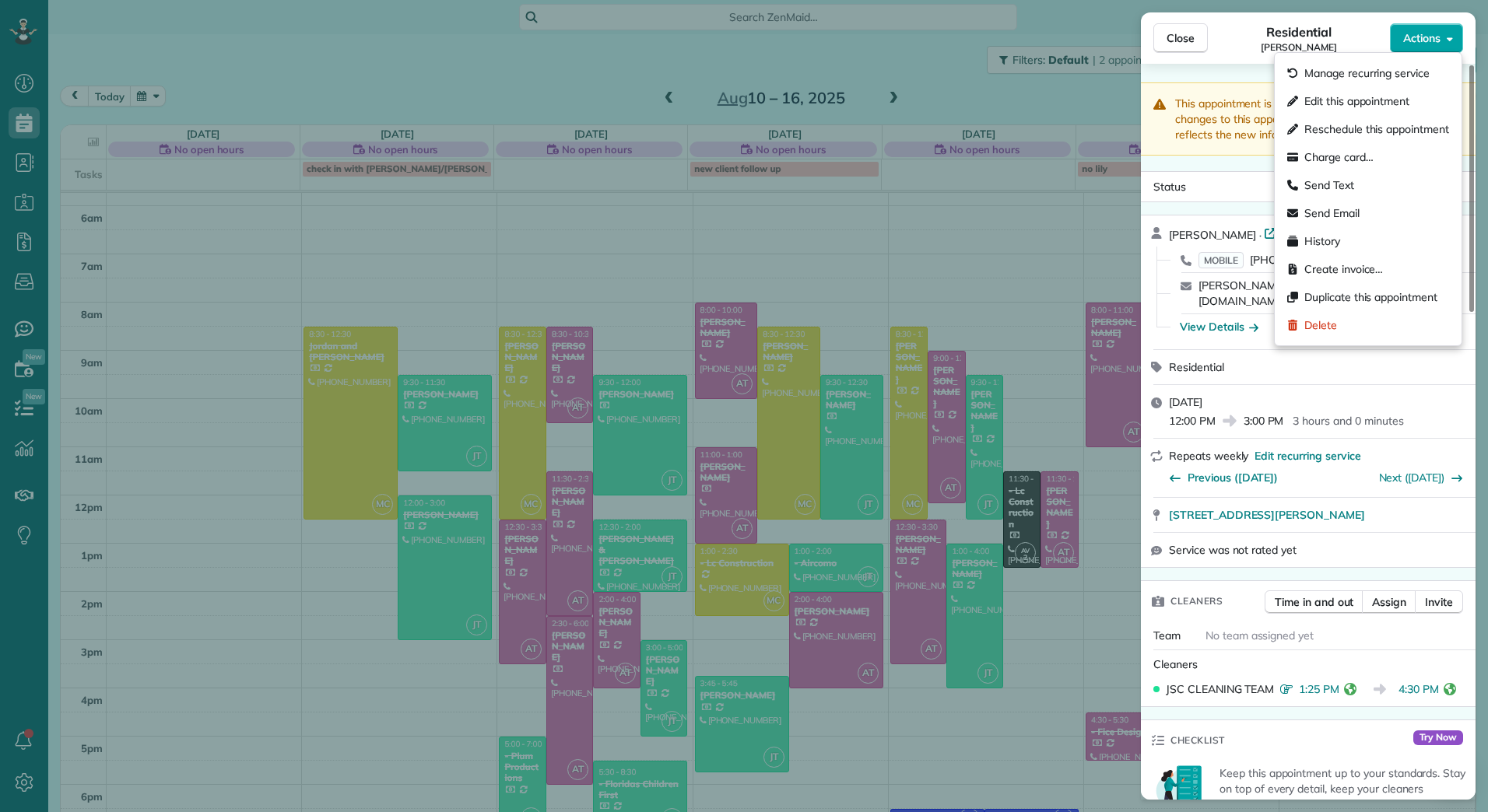
click at [1448, 39] on icon "button" at bounding box center [1450, 38] width 6 height 12
click at [1366, 107] on span "Edit this appointment" at bounding box center [1356, 101] width 105 height 16
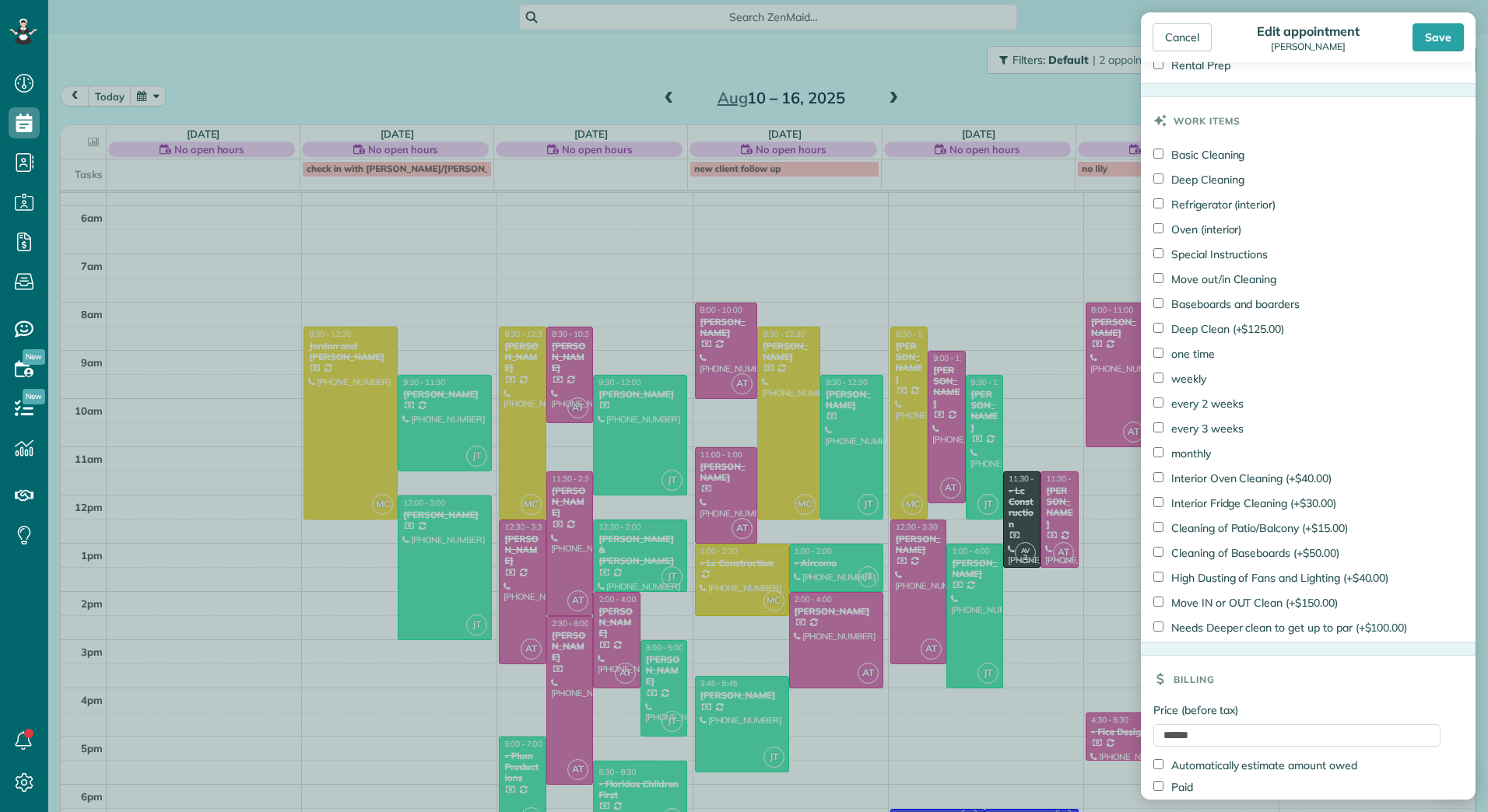
scroll to position [836, 0]
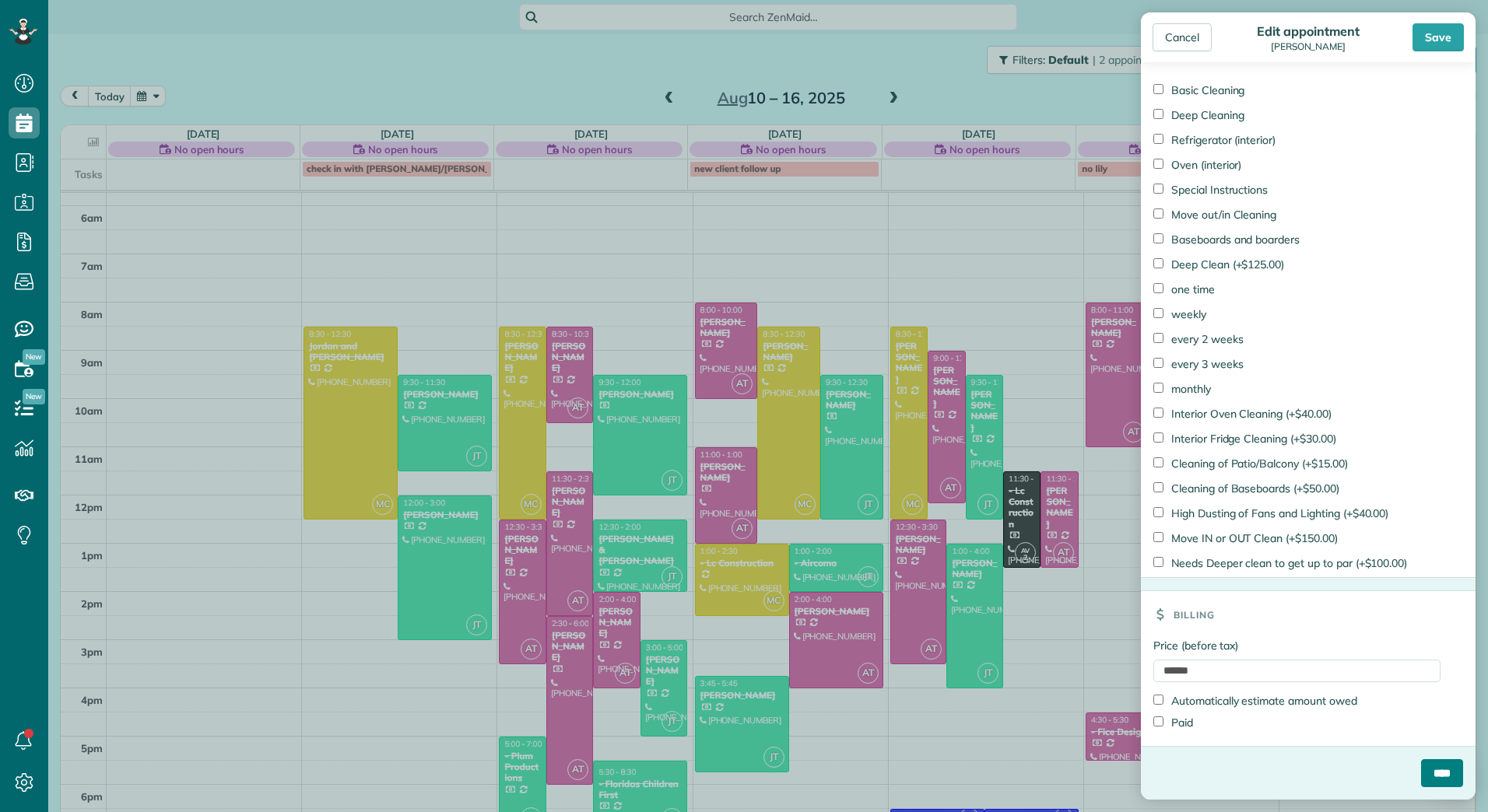
click at [1421, 767] on input "****" at bounding box center [1442, 774] width 42 height 28
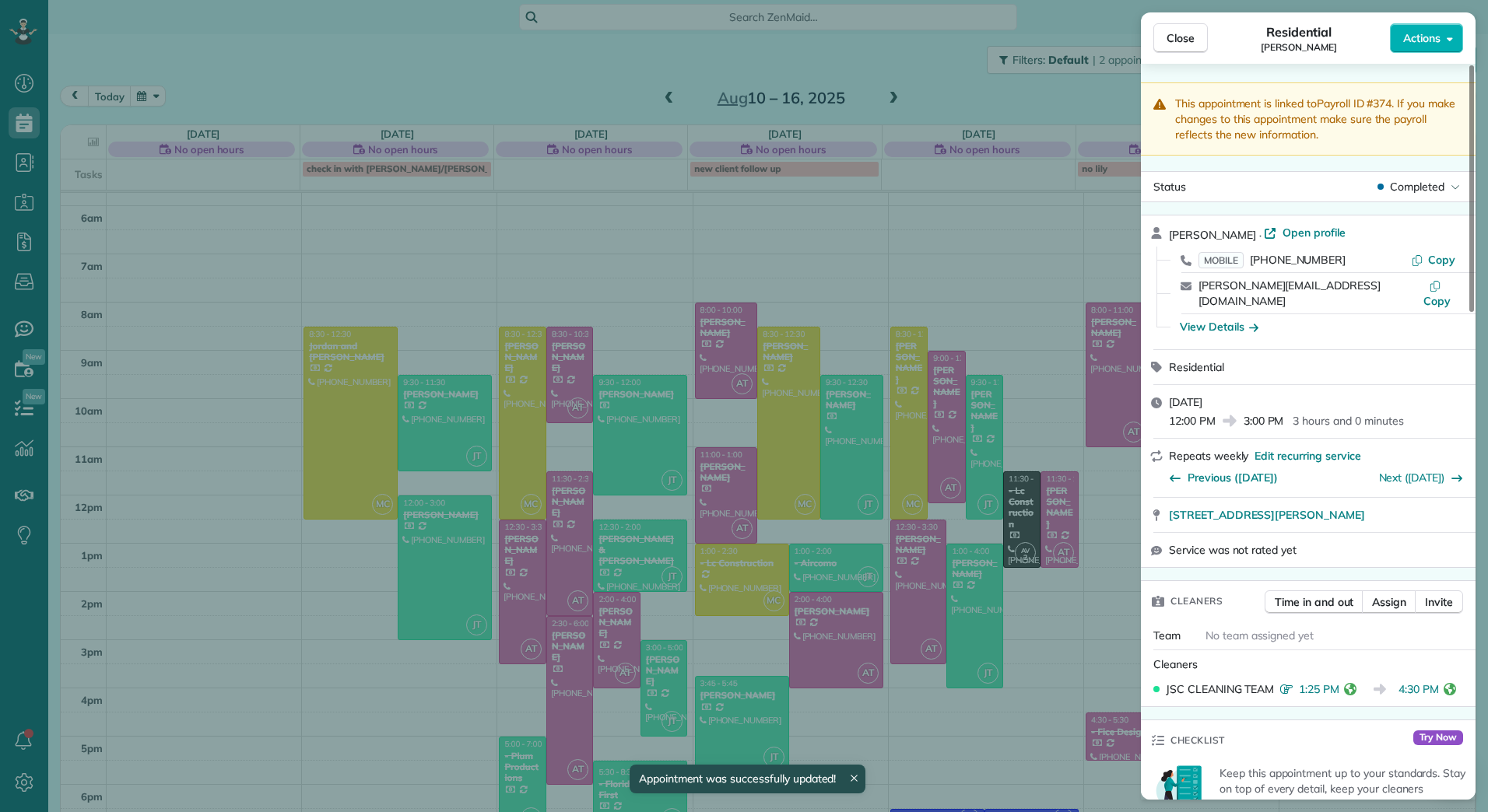
drag, startPoint x: 1185, startPoint y: 33, endPoint x: 1175, endPoint y: 115, distance: 82.6
click at [1185, 34] on span "Close" at bounding box center [1180, 38] width 28 height 16
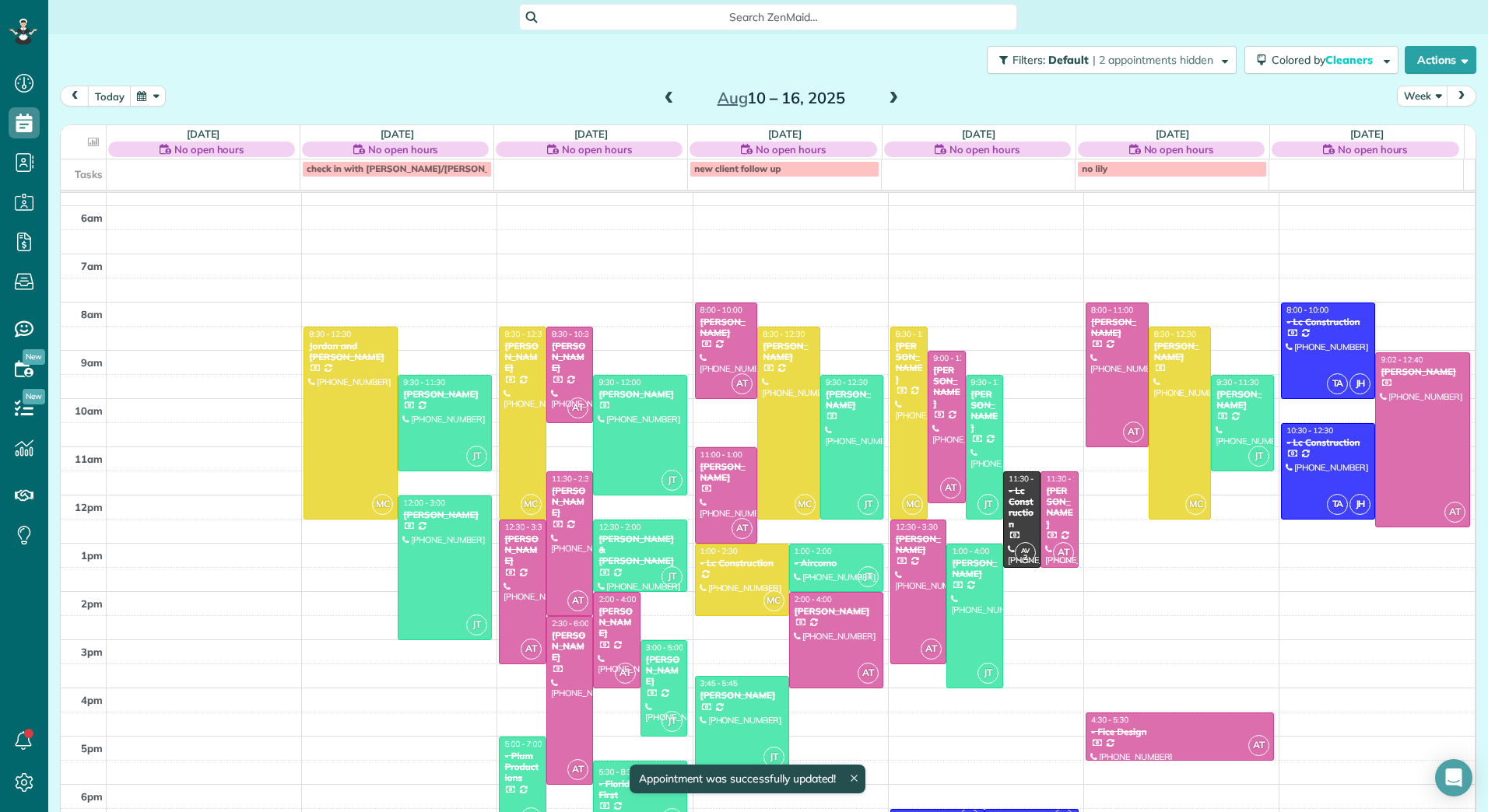
click at [886, 96] on span at bounding box center [893, 98] width 17 height 14
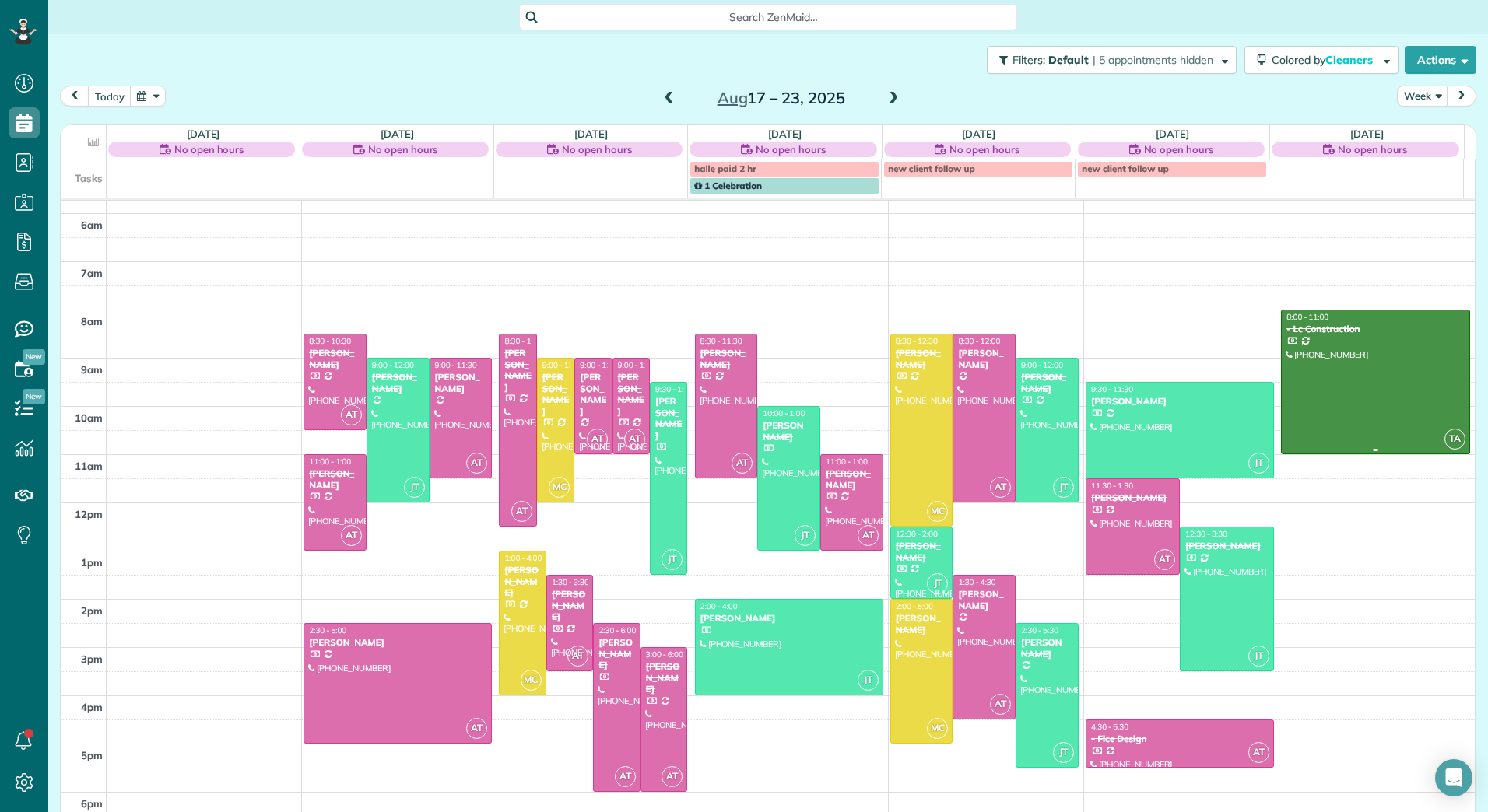
click at [1418, 390] on div at bounding box center [1375, 382] width 188 height 143
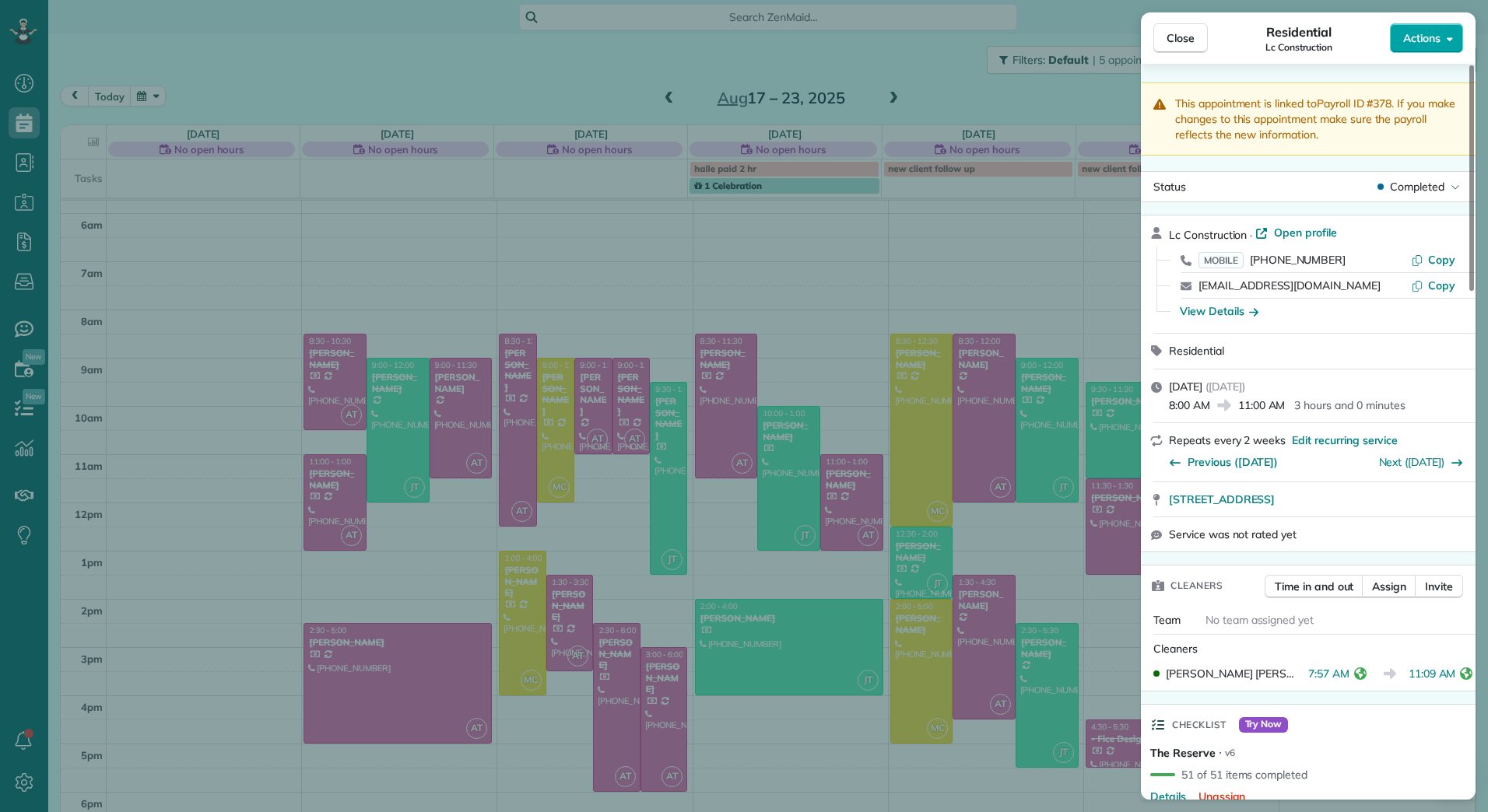
click at [1450, 38] on icon "button" at bounding box center [1450, 38] width 6 height 12
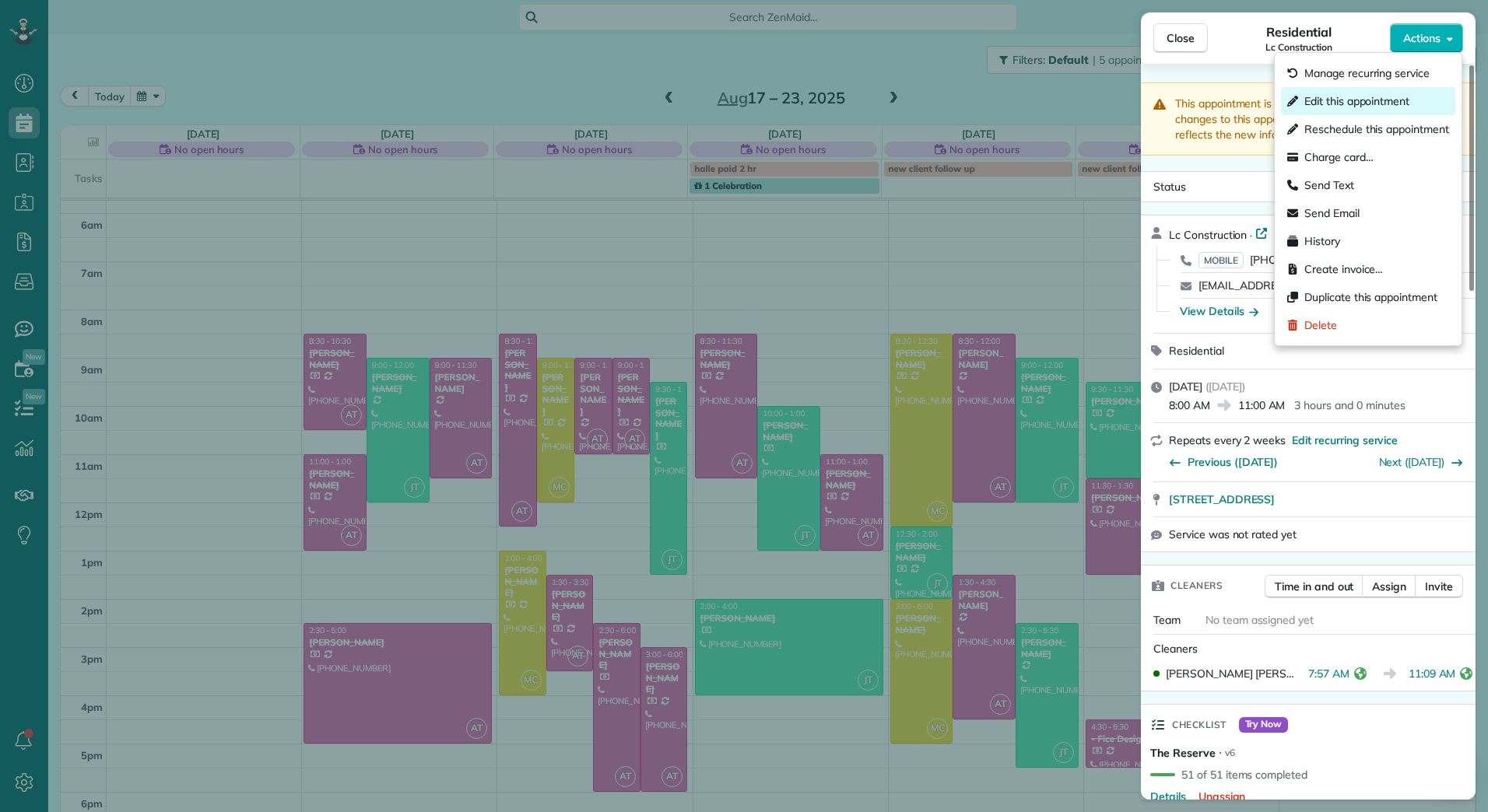
click at [1377, 106] on span "Edit this appointment" at bounding box center [1356, 101] width 105 height 16
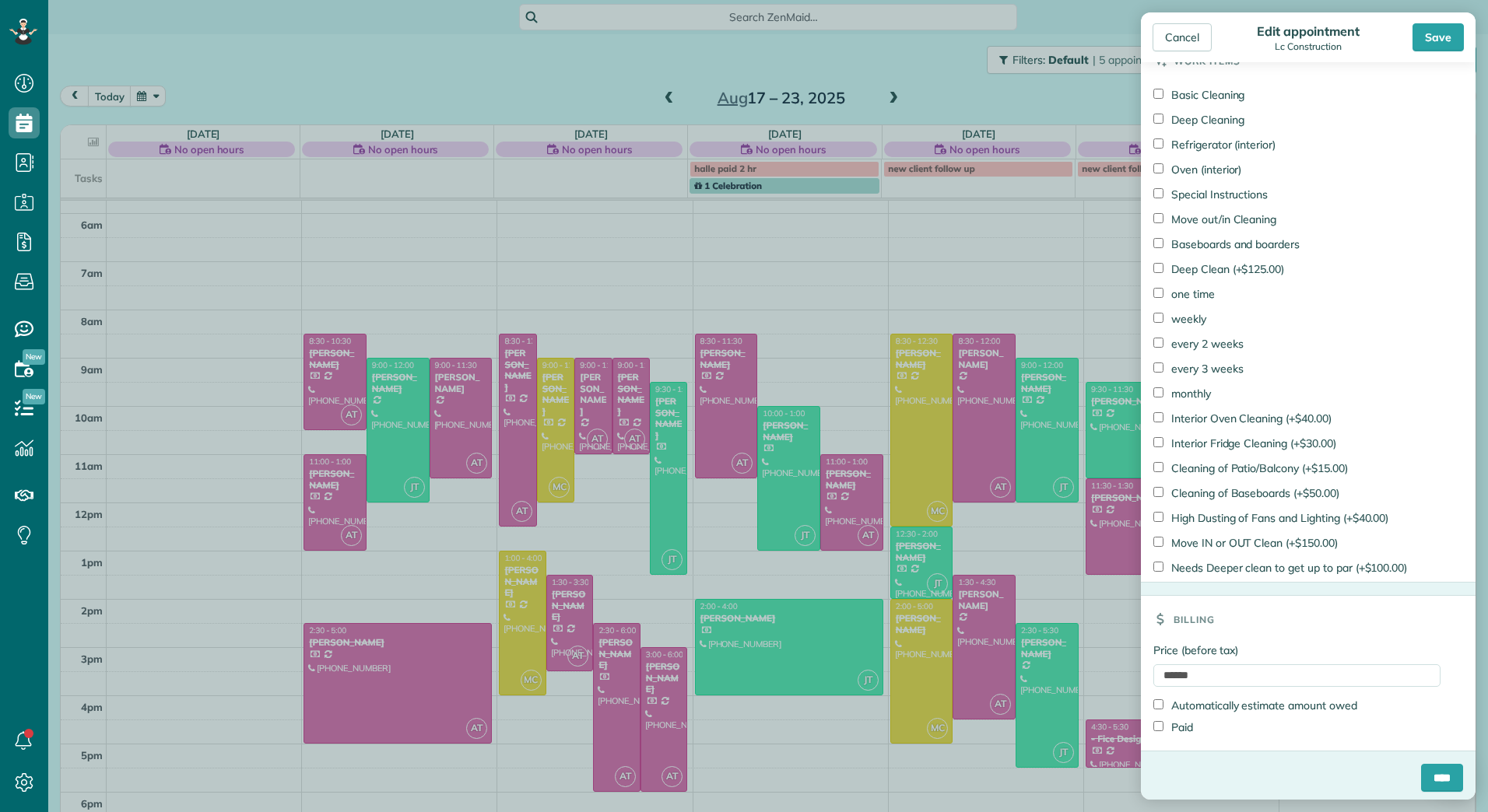
scroll to position [1015, 0]
click at [1424, 775] on input "****" at bounding box center [1442, 774] width 42 height 28
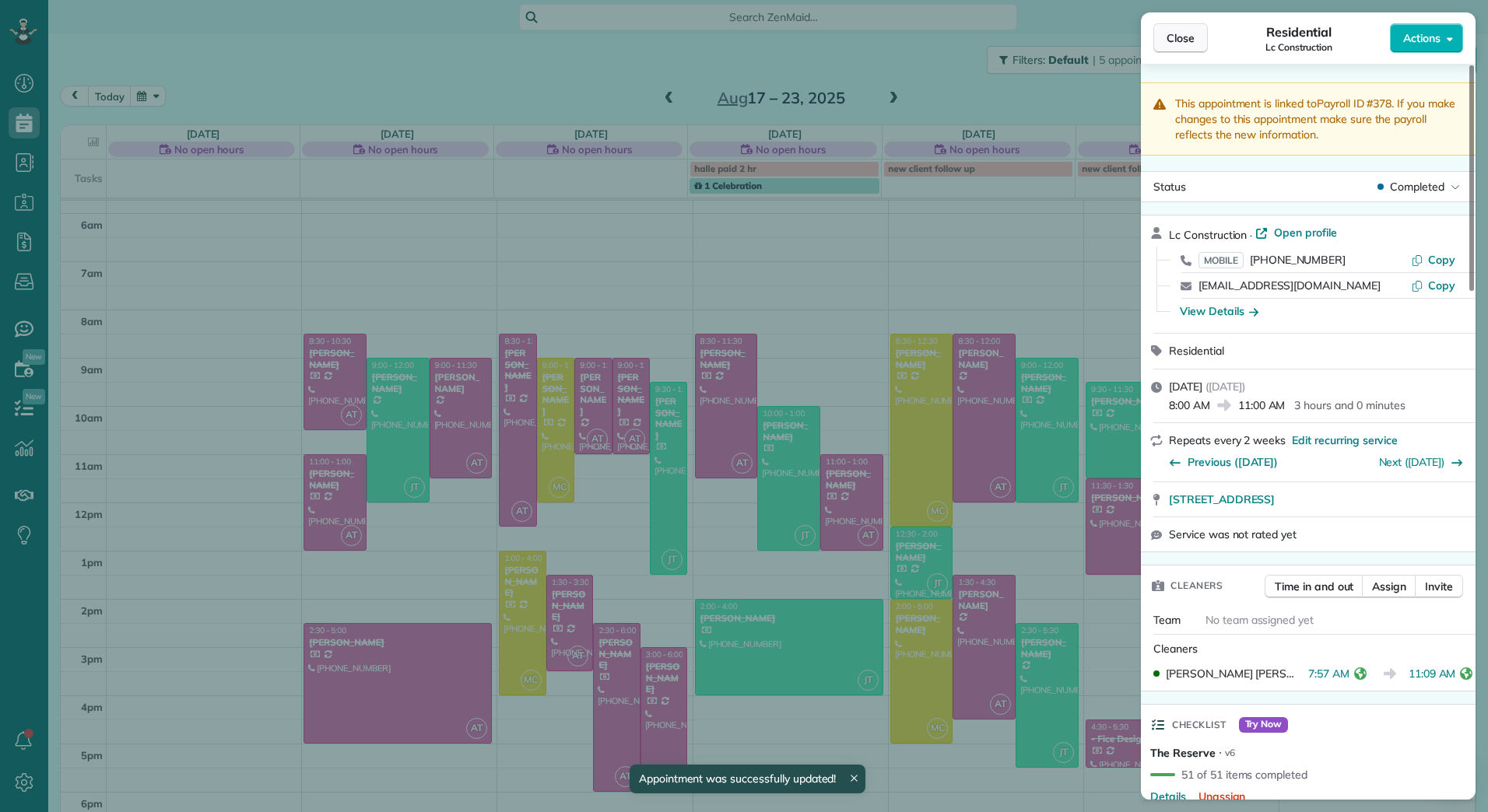
click at [1185, 36] on span "Close" at bounding box center [1180, 38] width 28 height 16
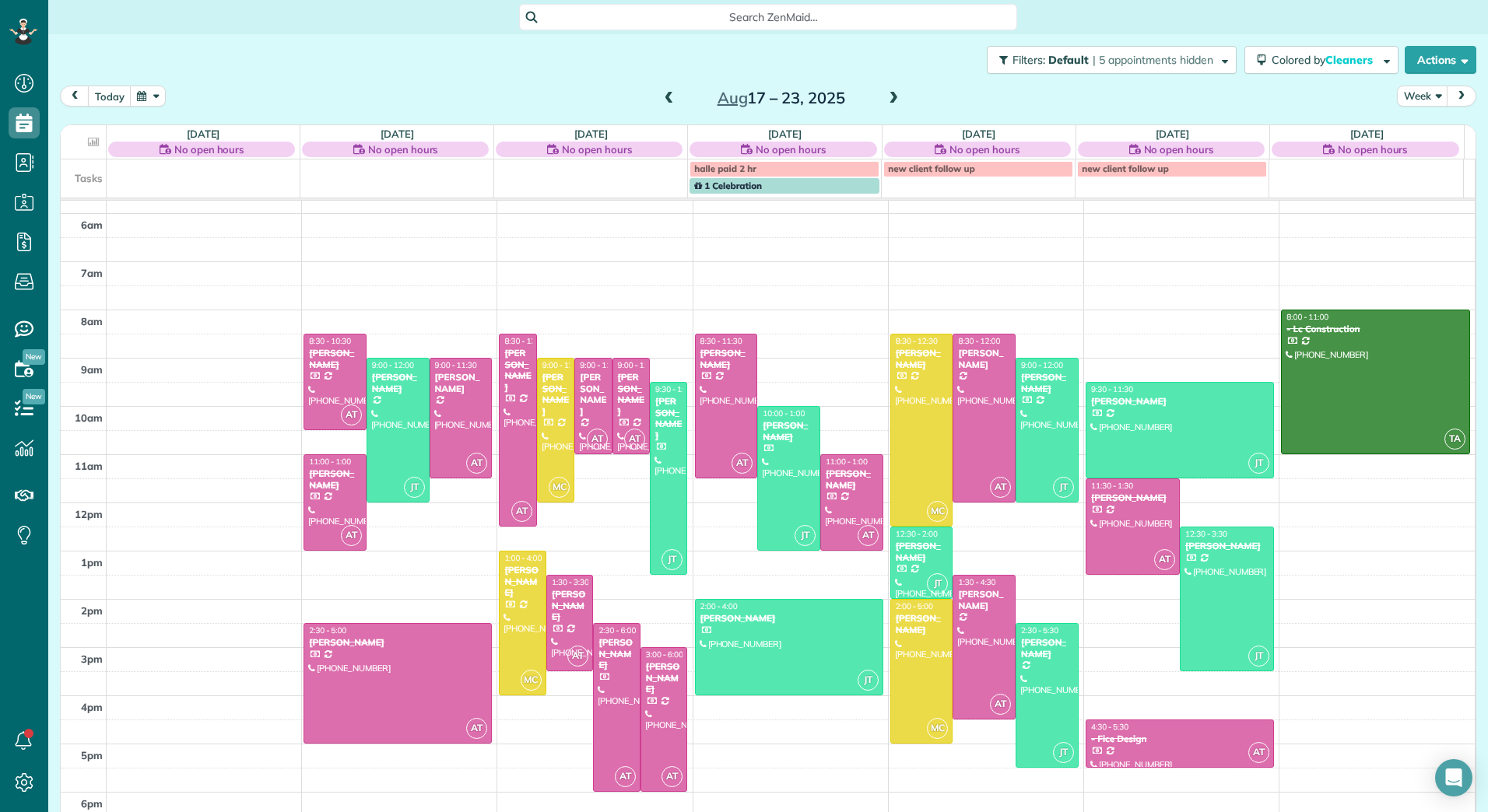
click at [972, 173] on div "new client follow up" at bounding box center [978, 168] width 180 height 11
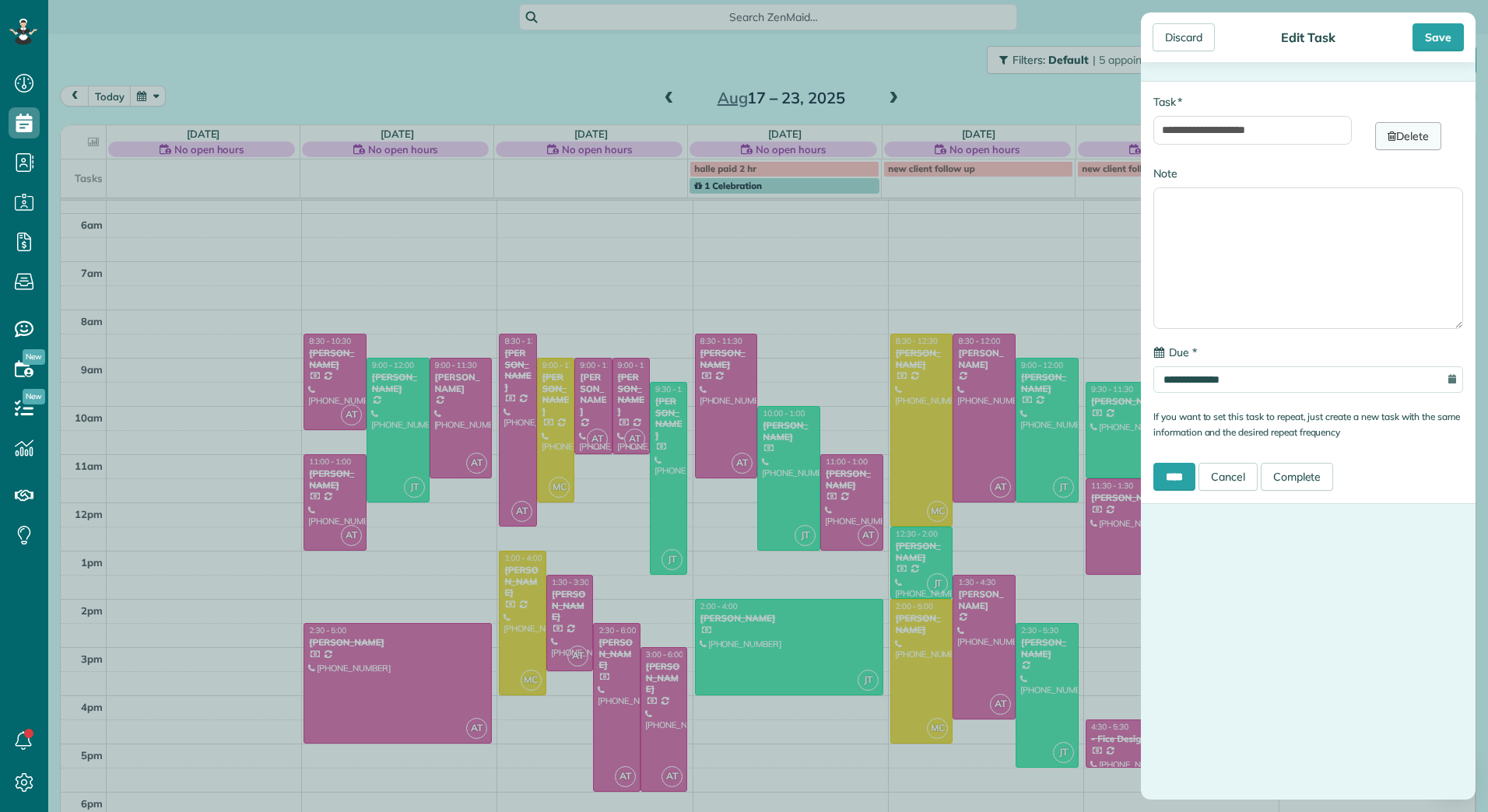
click at [1413, 136] on link "Delete" at bounding box center [1408, 135] width 66 height 28
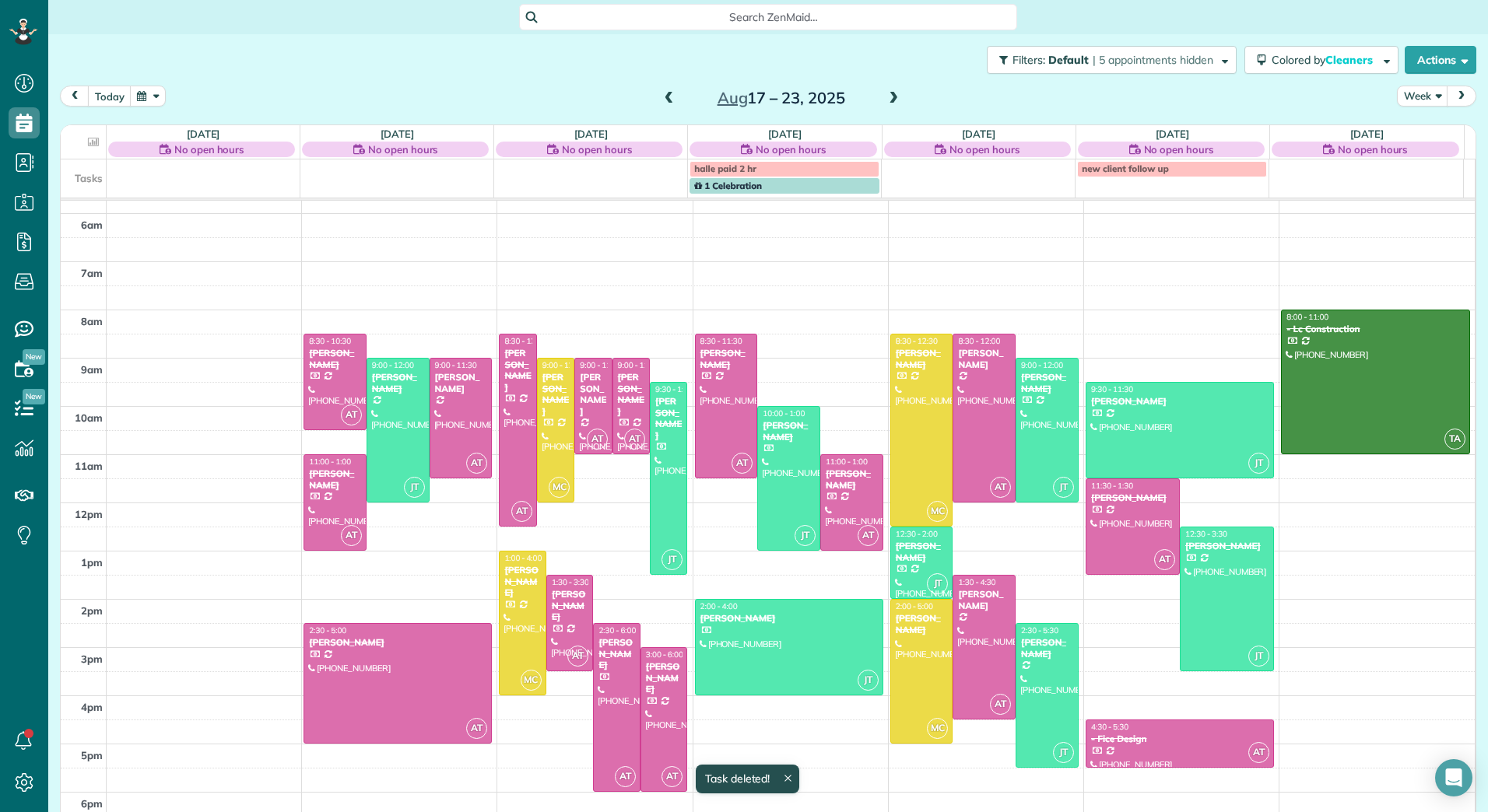
click at [1108, 169] on span "new client follow up" at bounding box center [1124, 168] width 86 height 12
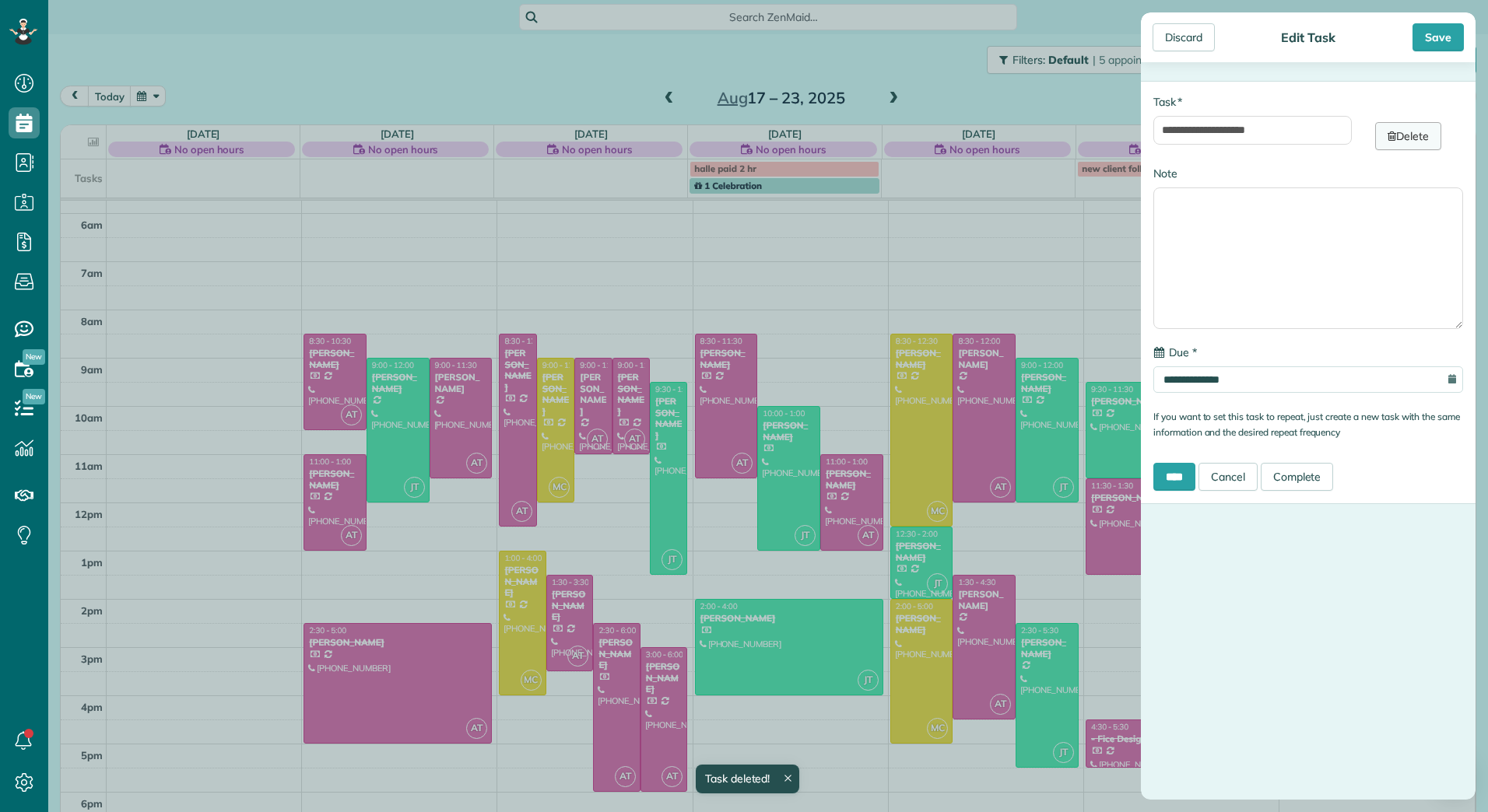
click at [1405, 127] on link "Delete" at bounding box center [1408, 135] width 66 height 28
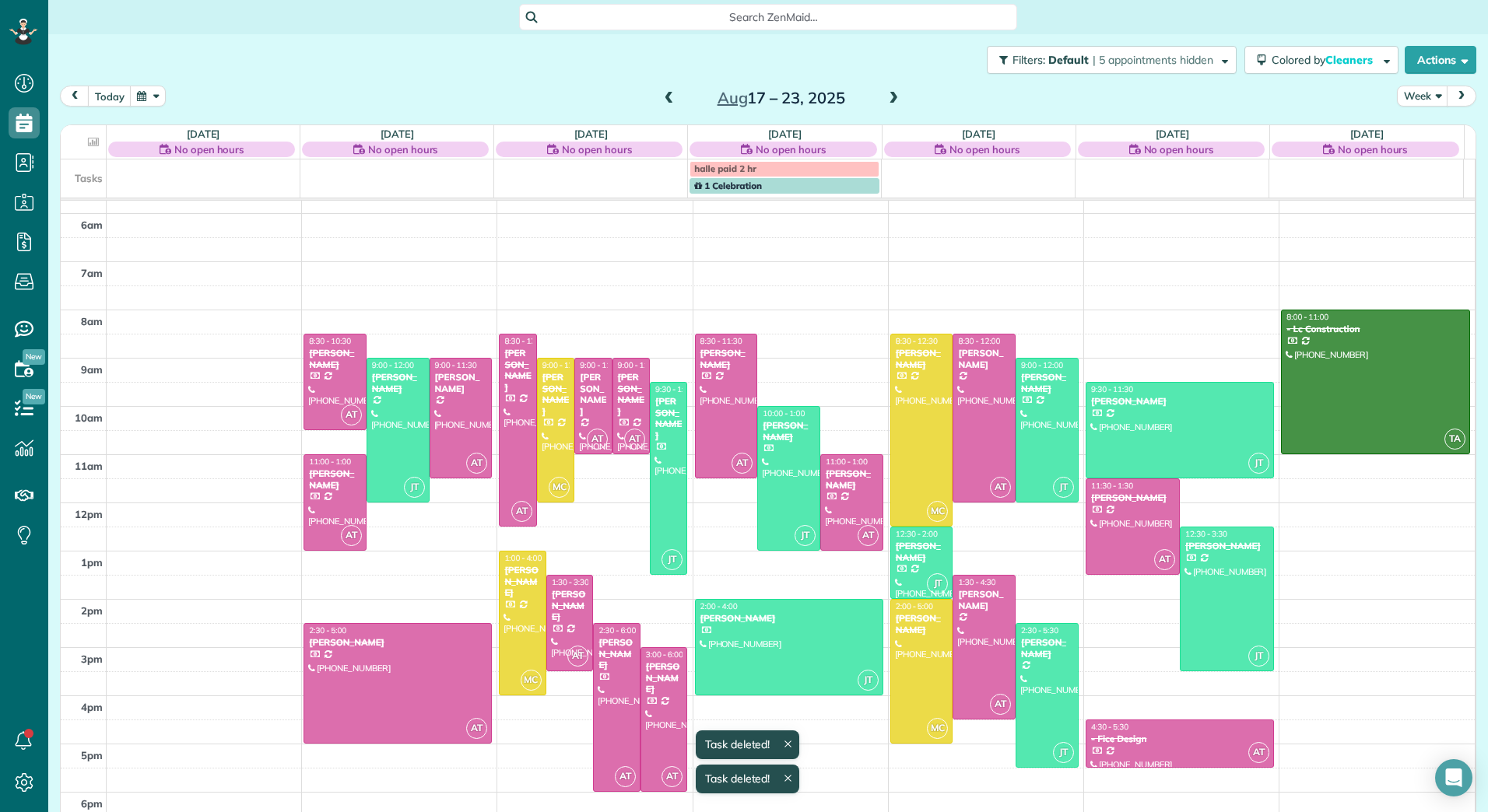
click at [734, 171] on span "halle paid 2 hr" at bounding box center [725, 168] width 62 height 12
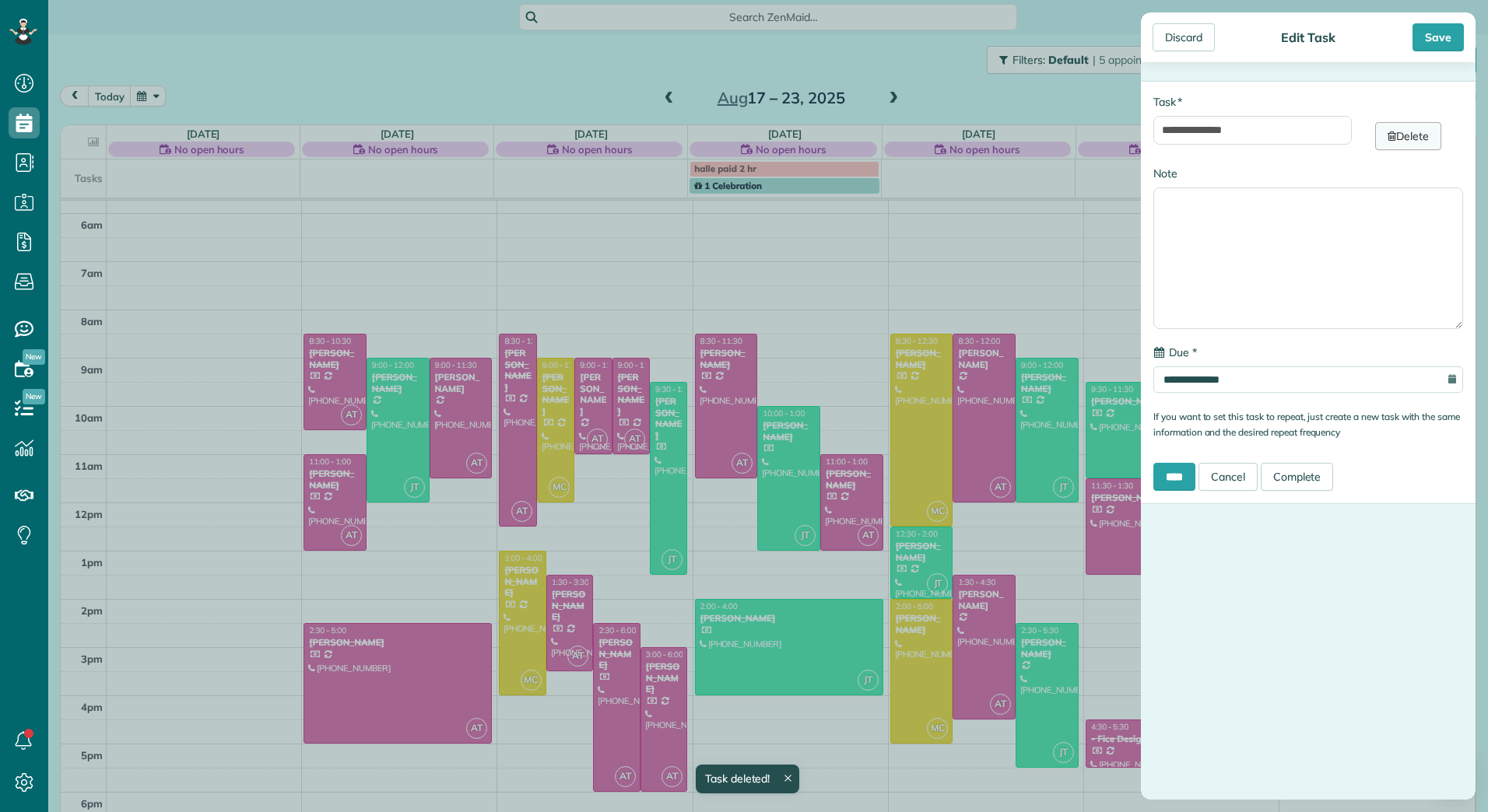
drag, startPoint x: 1407, startPoint y: 134, endPoint x: 1390, endPoint y: 137, distance: 17.3
click at [1407, 134] on link "Delete" at bounding box center [1408, 135] width 66 height 28
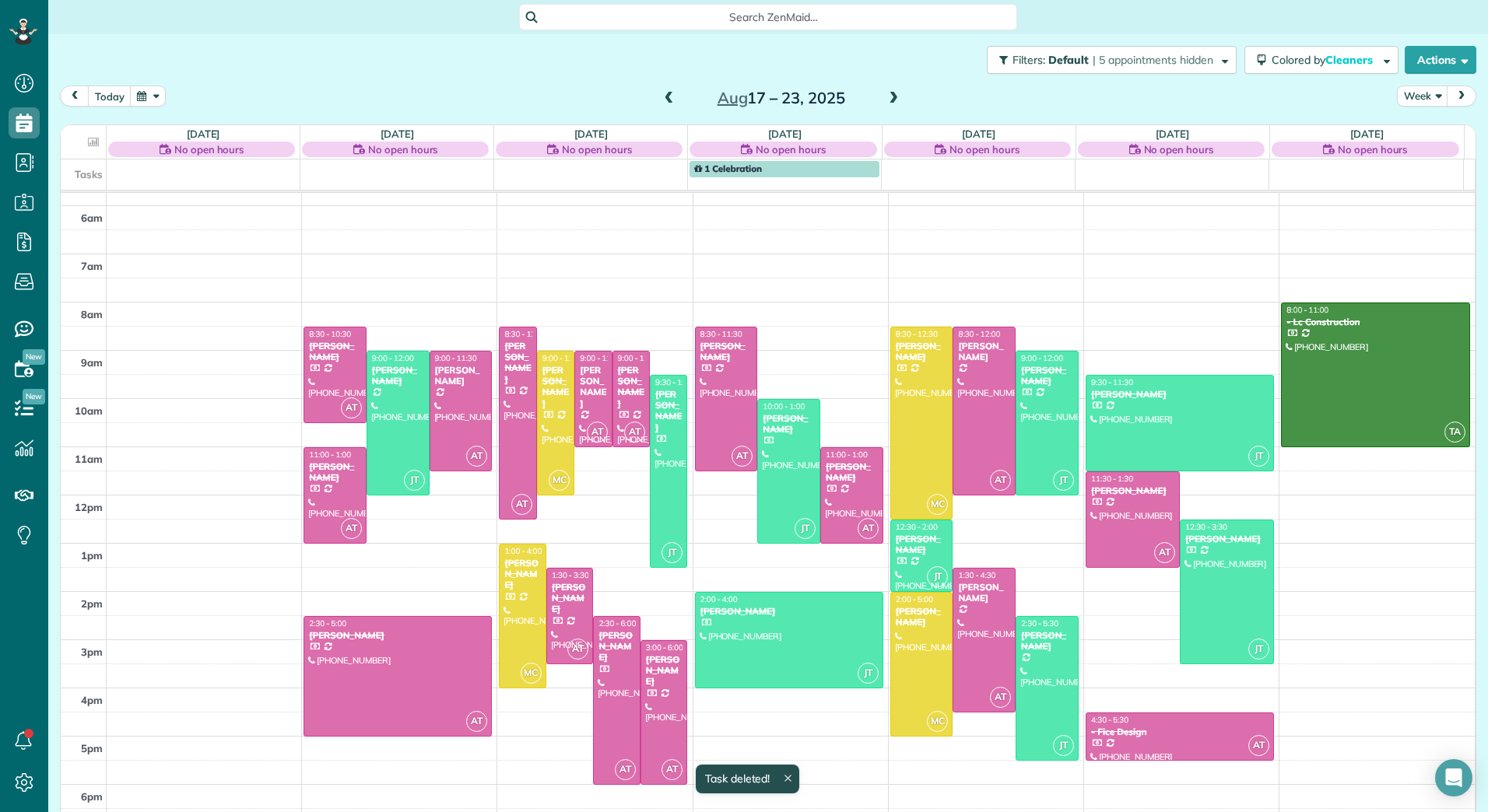
click at [888, 100] on span at bounding box center [893, 98] width 17 height 14
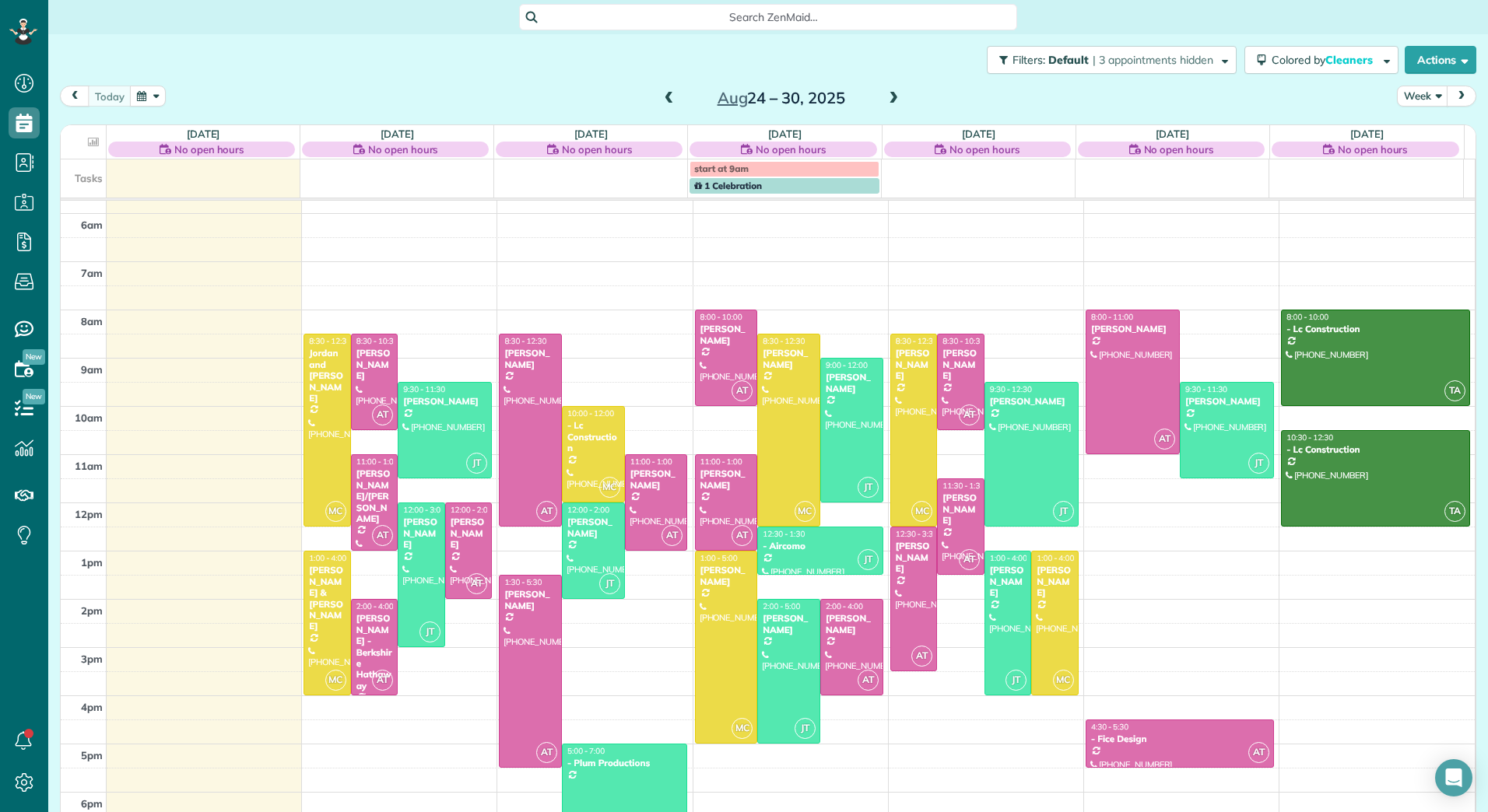
click at [886, 102] on span at bounding box center [893, 98] width 17 height 14
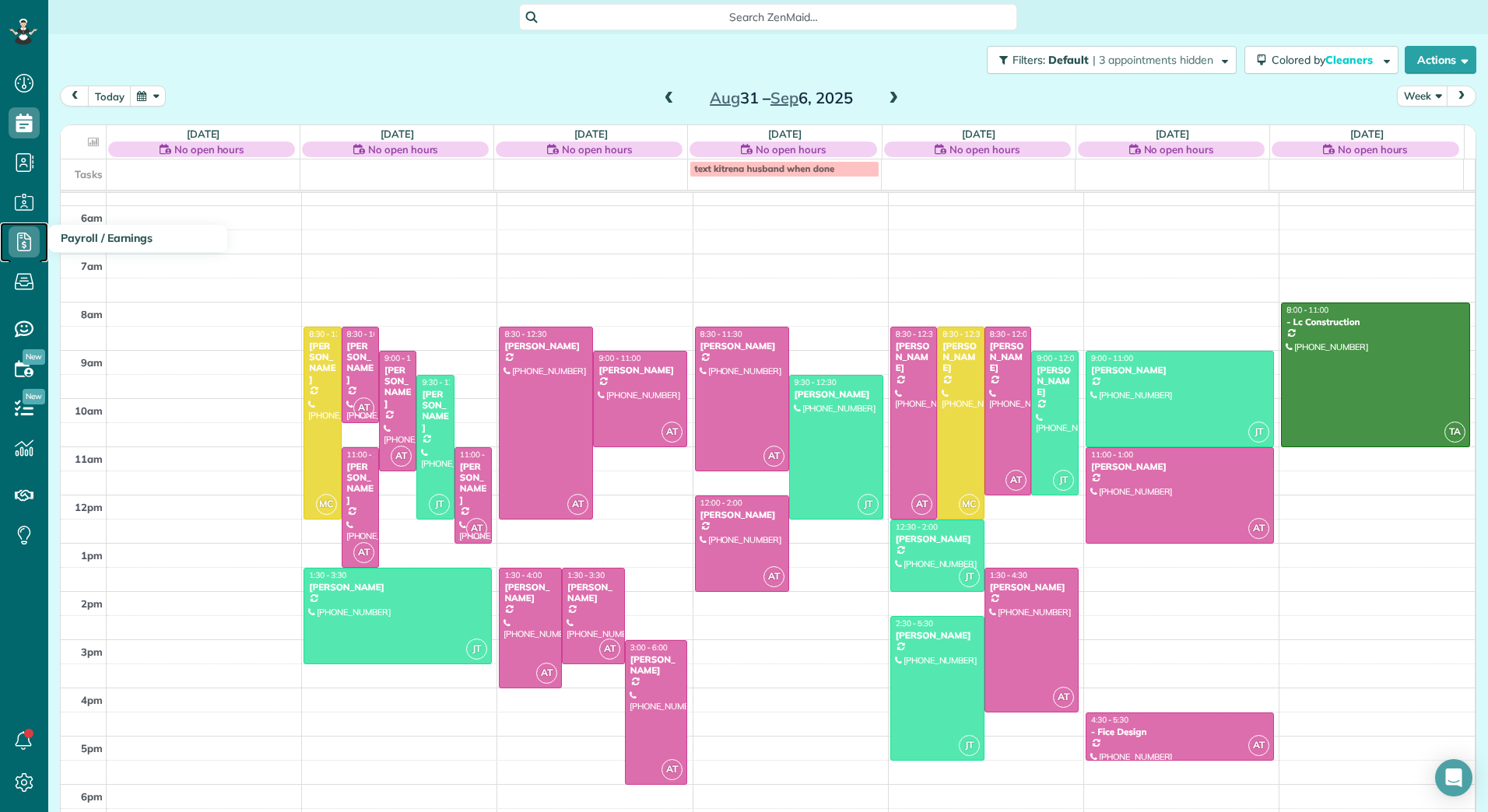
click at [33, 233] on icon at bounding box center [24, 242] width 31 height 31
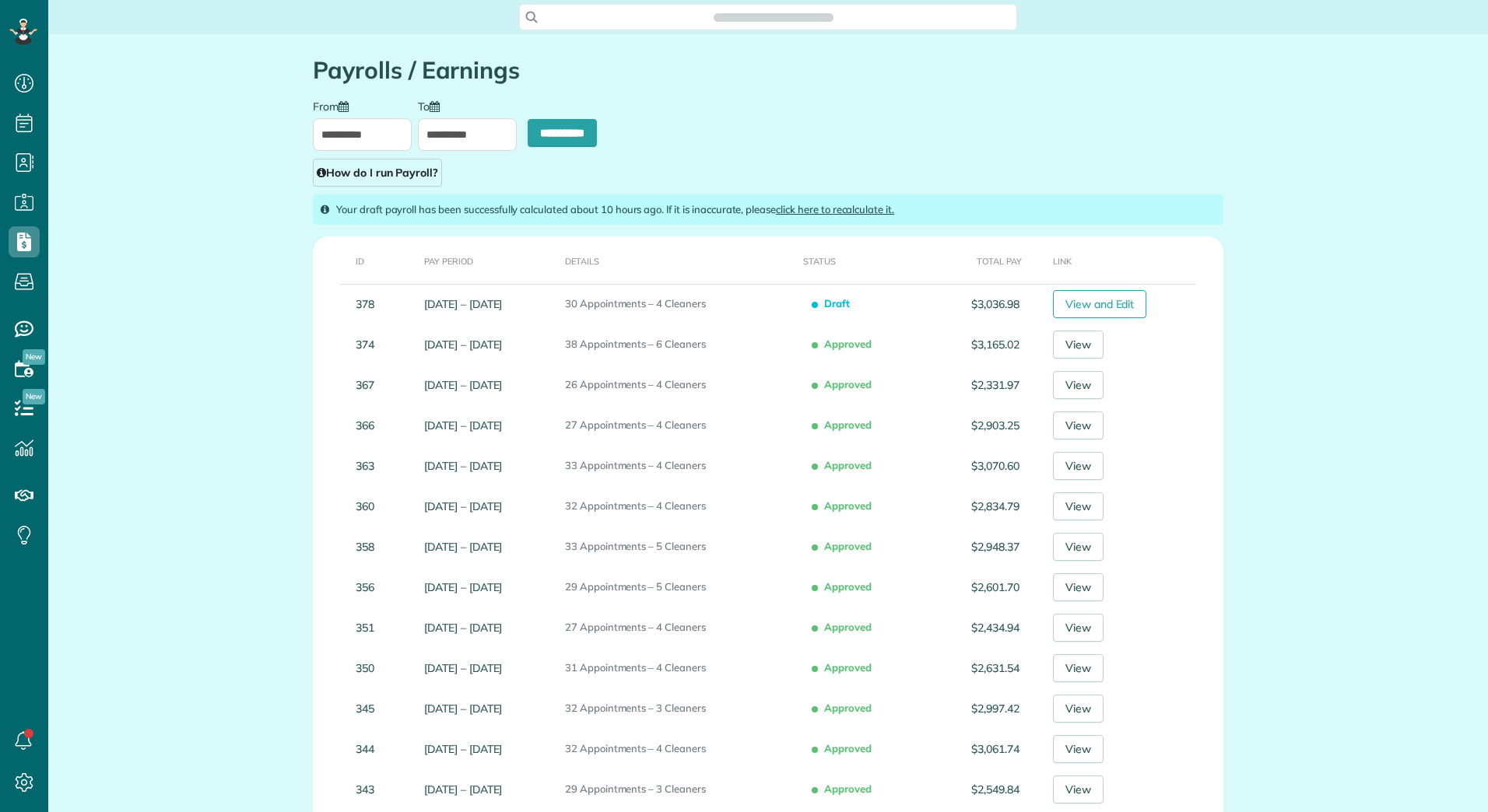
scroll to position [7, 7]
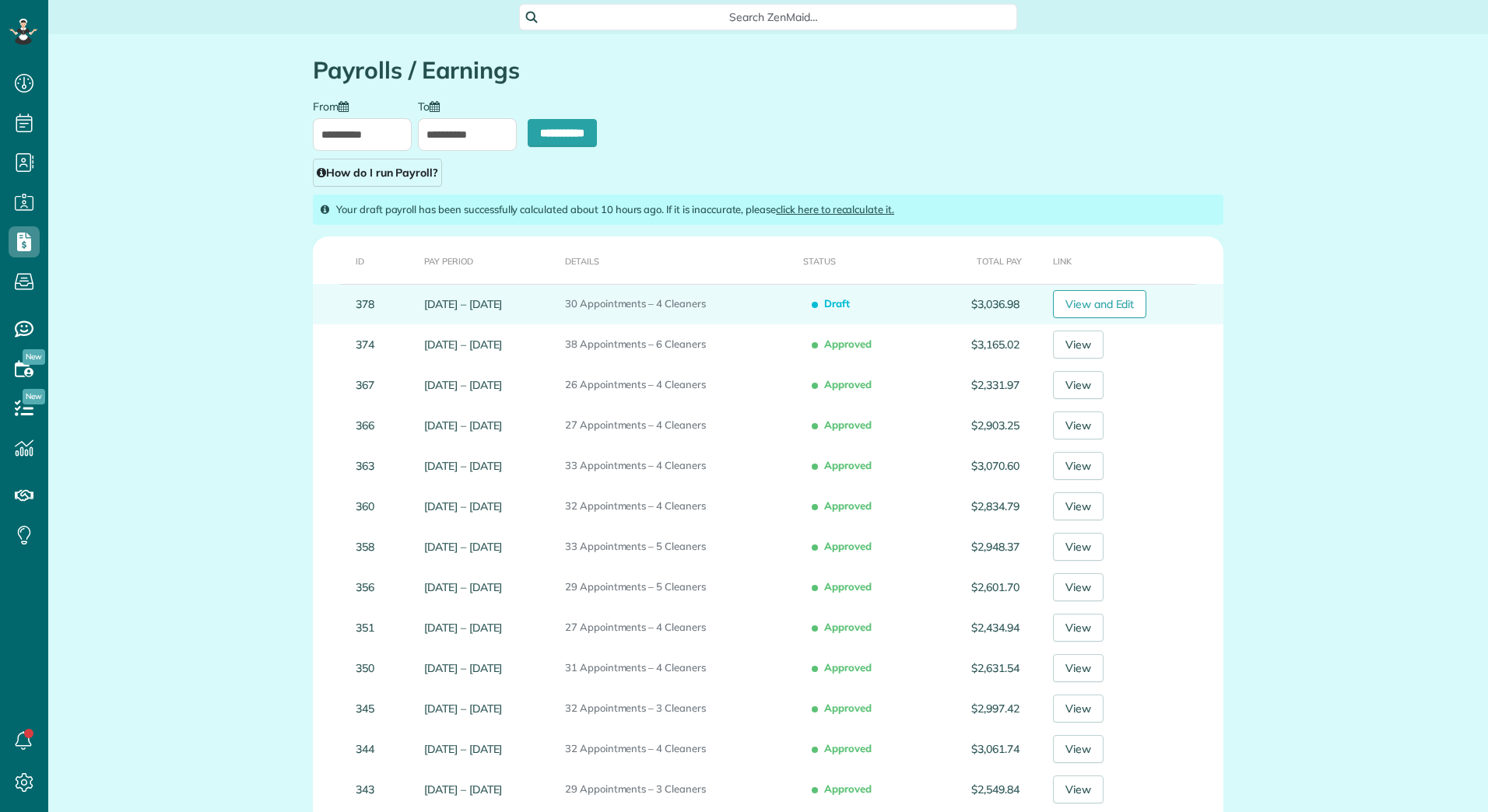
type input "**********"
click at [1092, 310] on link "View and Edit" at bounding box center [1100, 304] width 94 height 28
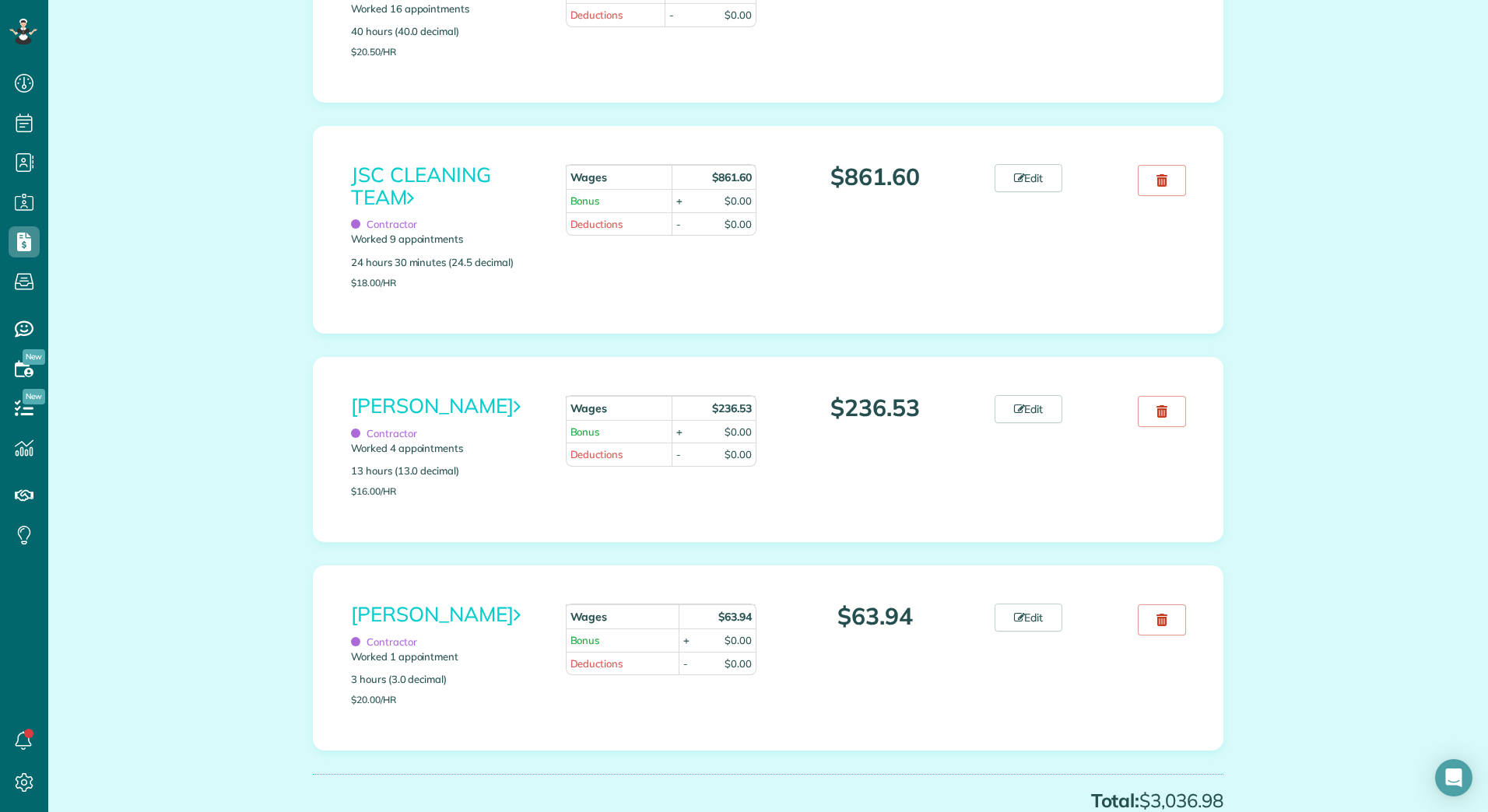
scroll to position [282, 0]
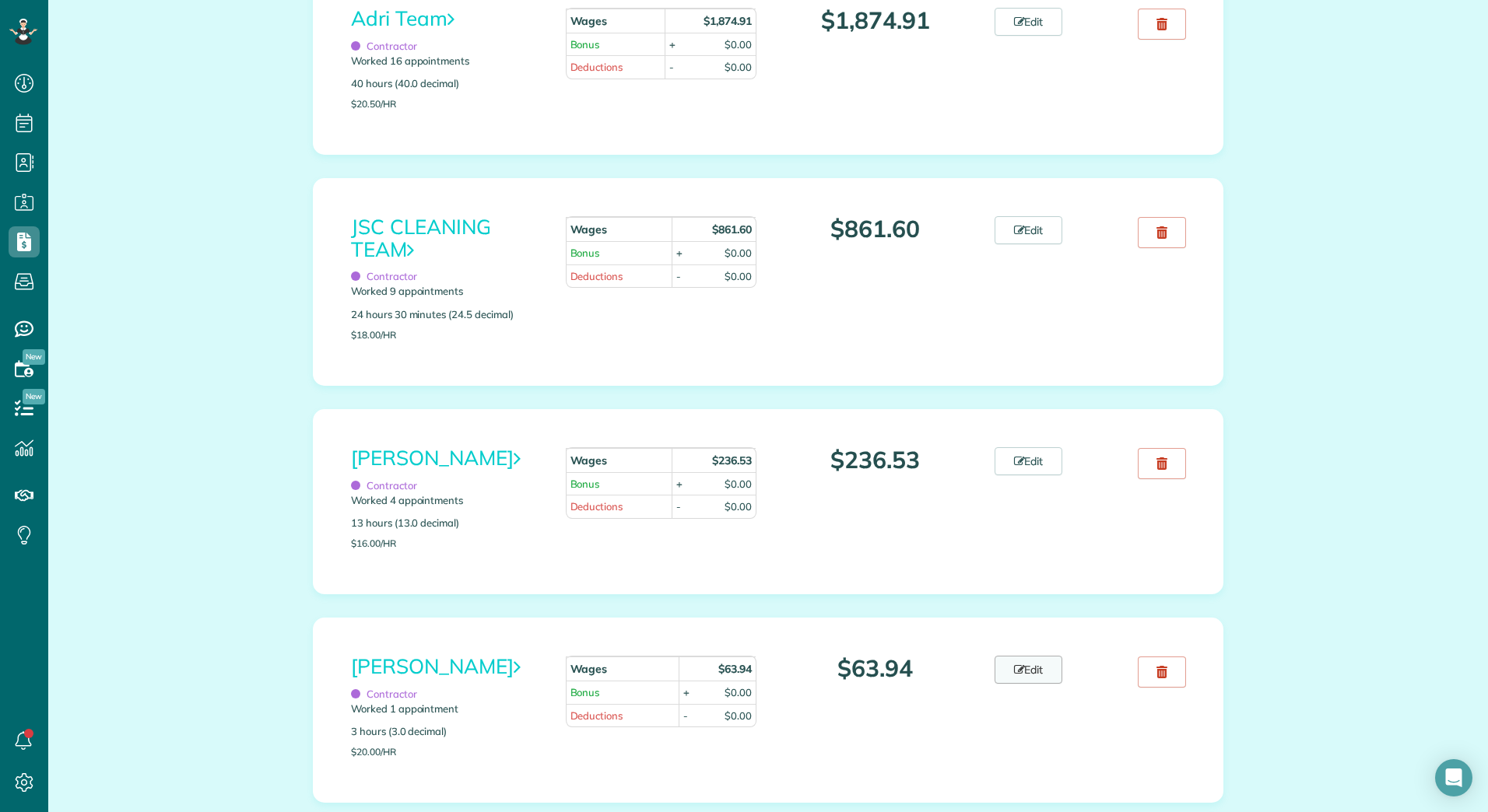
click at [1023, 676] on link "Edit" at bounding box center [1028, 669] width 69 height 28
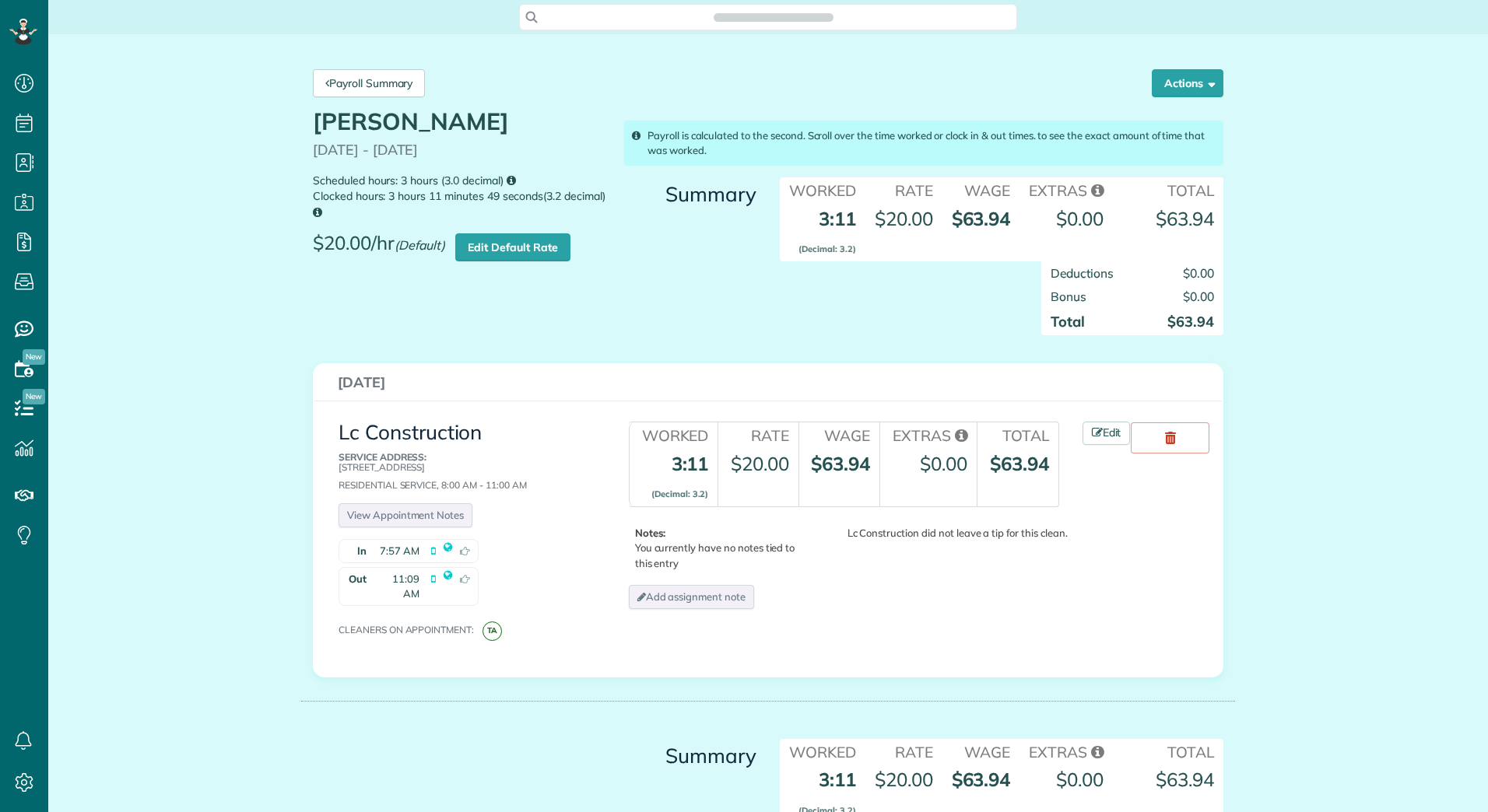
scroll to position [7, 7]
click at [1092, 439] on link "Edit" at bounding box center [1106, 433] width 49 height 23
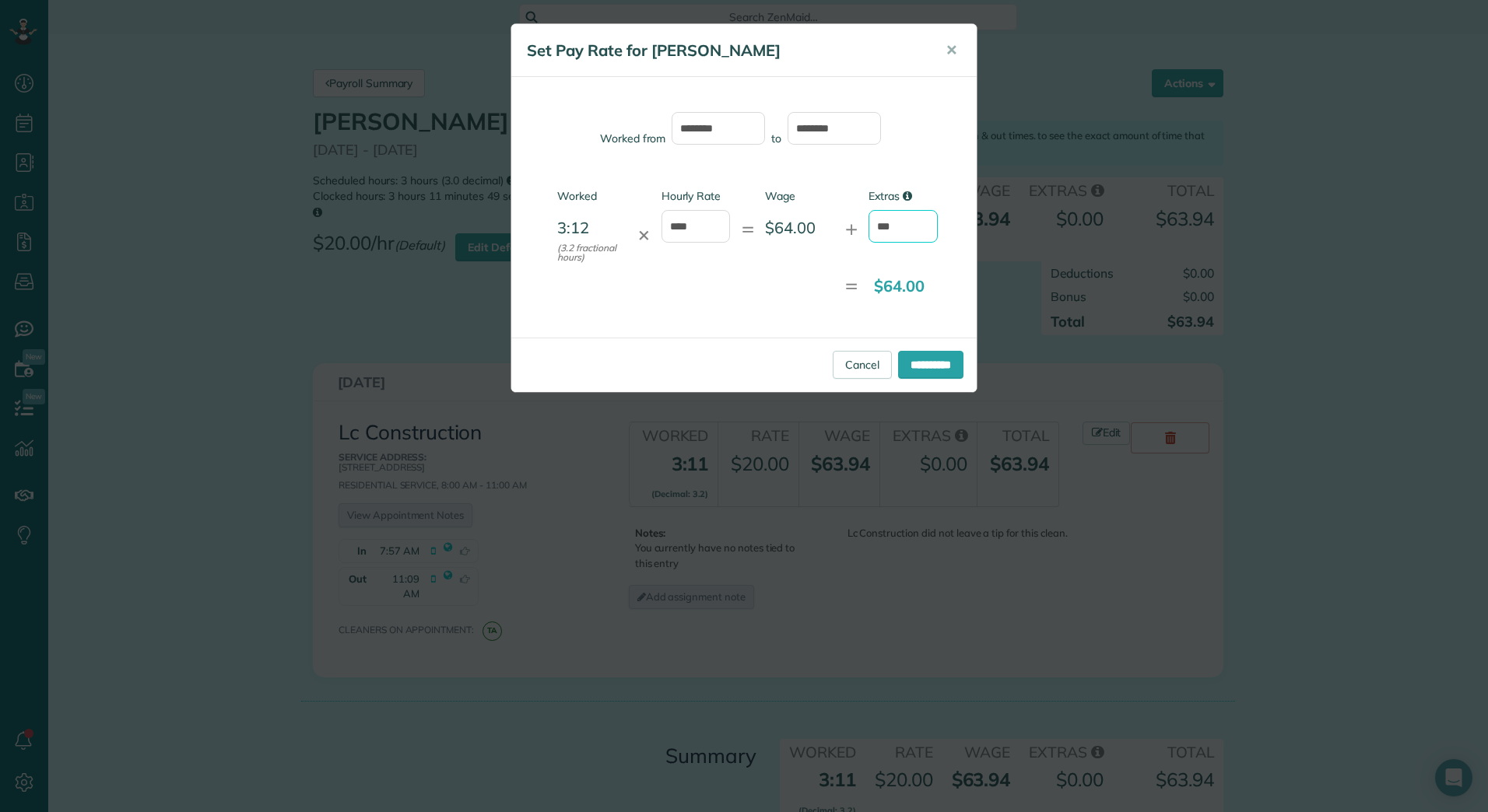
click at [919, 229] on input "***" at bounding box center [904, 226] width 70 height 33
type input "*"
type input "*****"
click at [957, 371] on input "**********" at bounding box center [930, 364] width 65 height 28
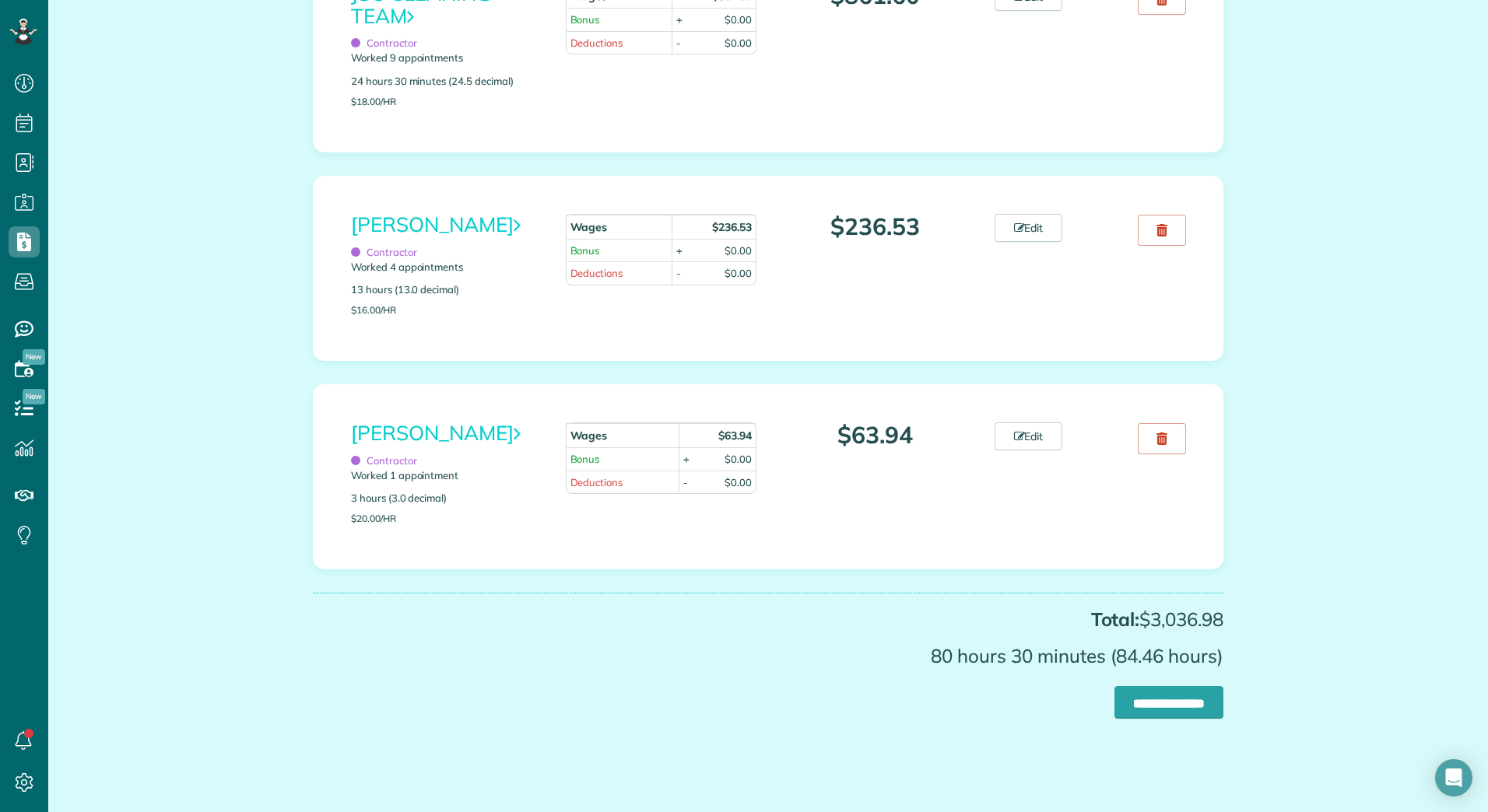
scroll to position [204, 0]
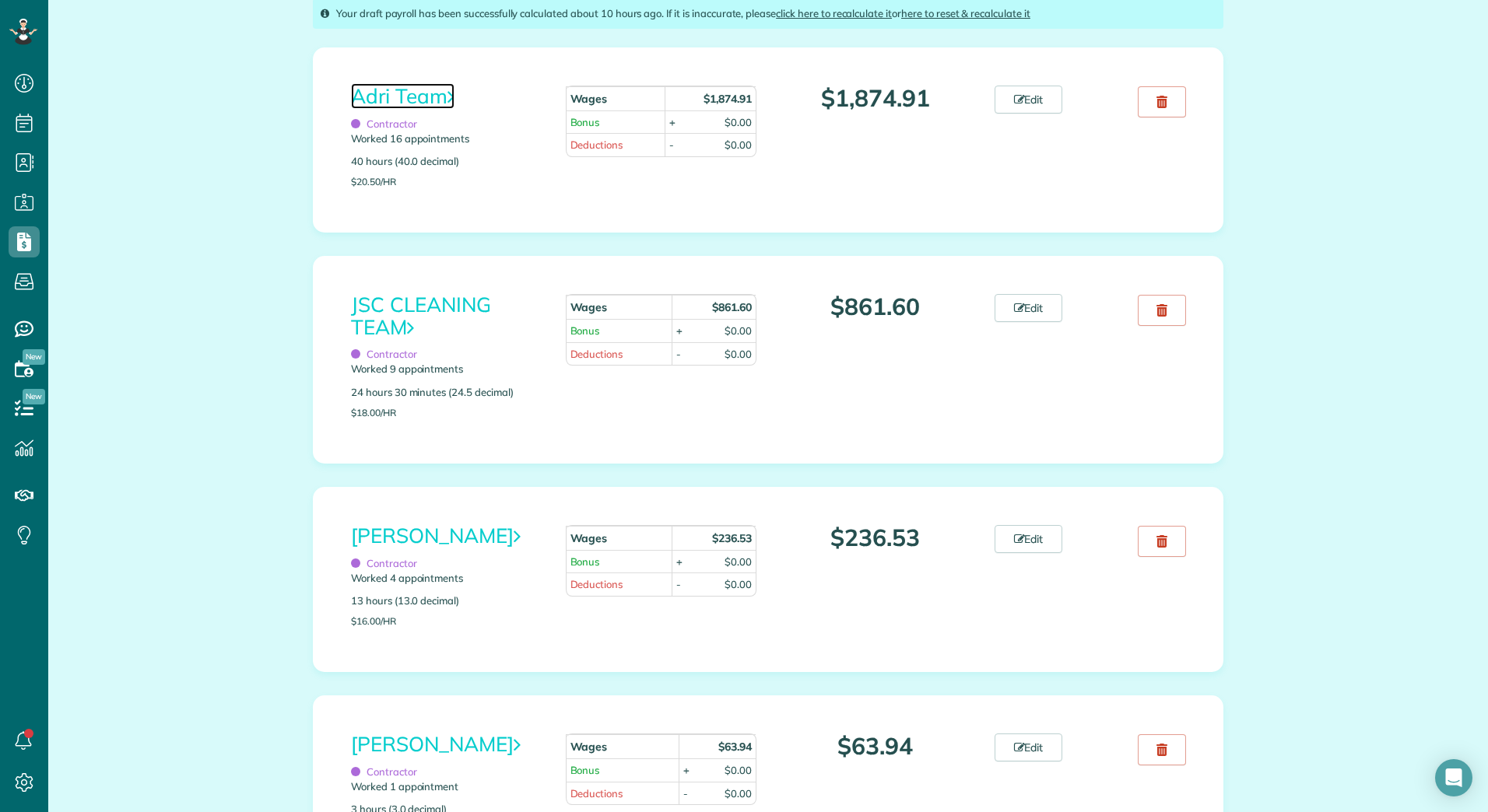
click at [399, 96] on link "Adri Team" at bounding box center [402, 96] width 103 height 26
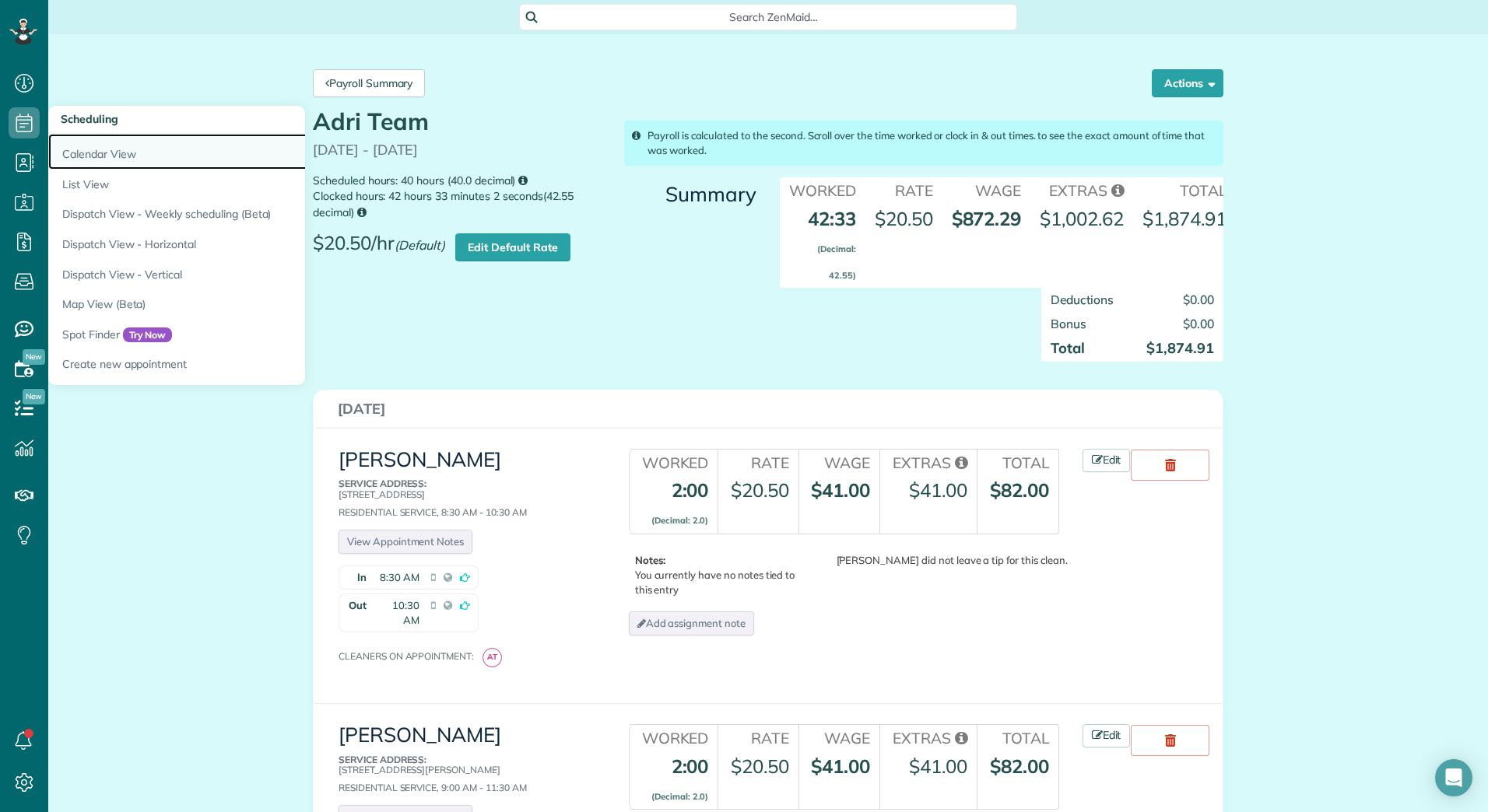
click at [80, 154] on link "Calendar View" at bounding box center [243, 151] width 389 height 36
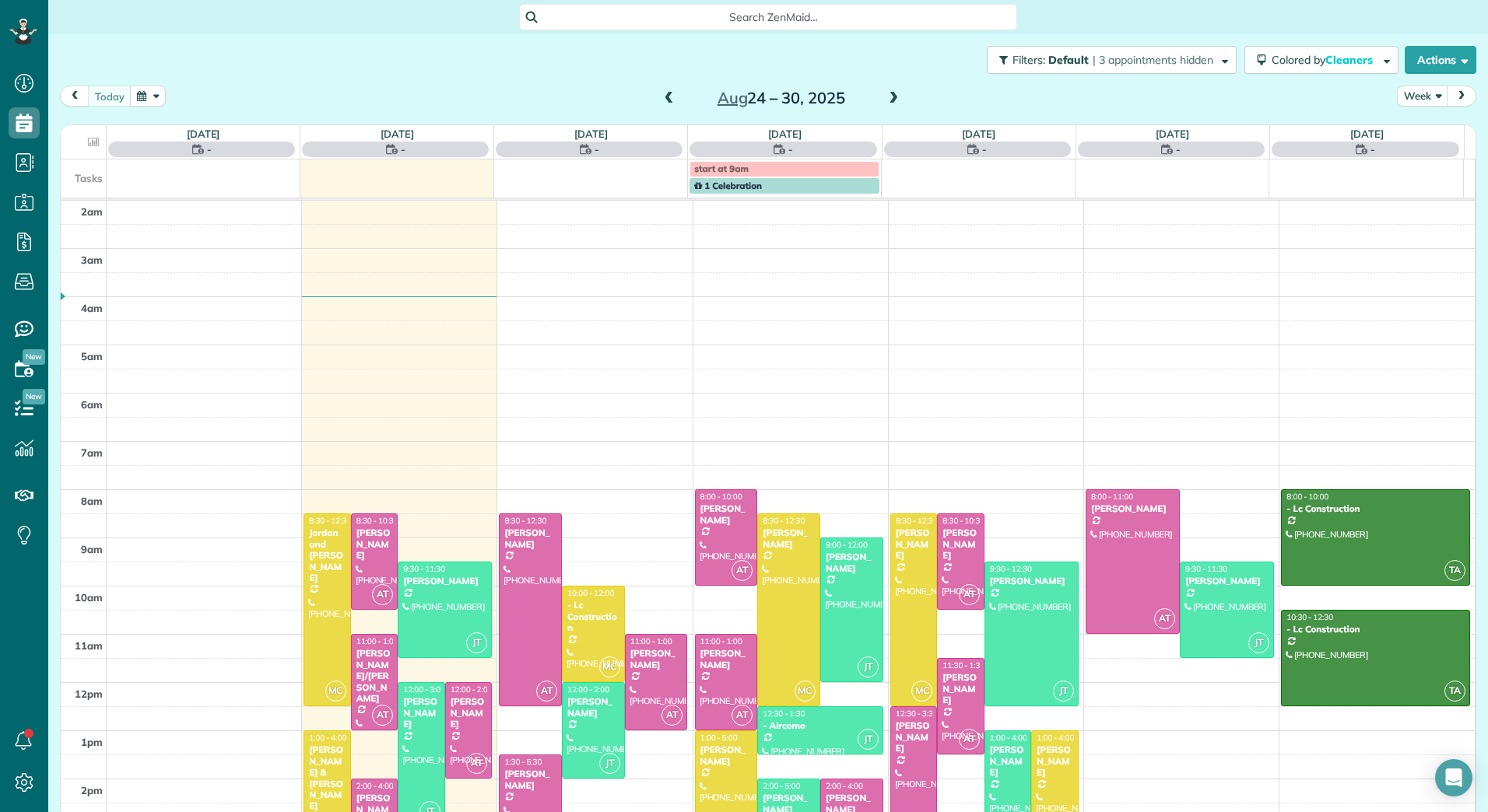
scroll to position [179, 0]
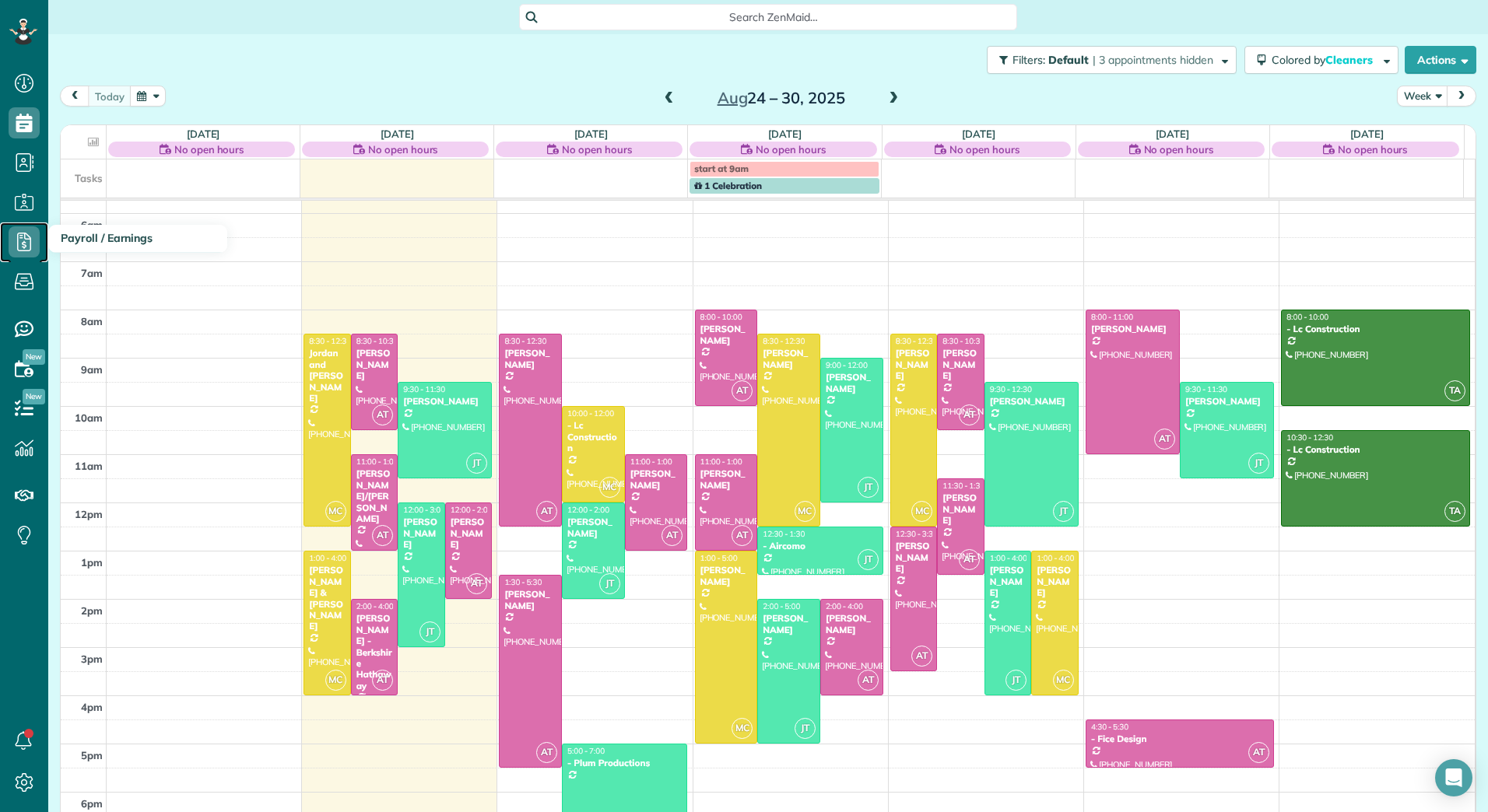
click at [12, 242] on icon at bounding box center [24, 242] width 31 height 31
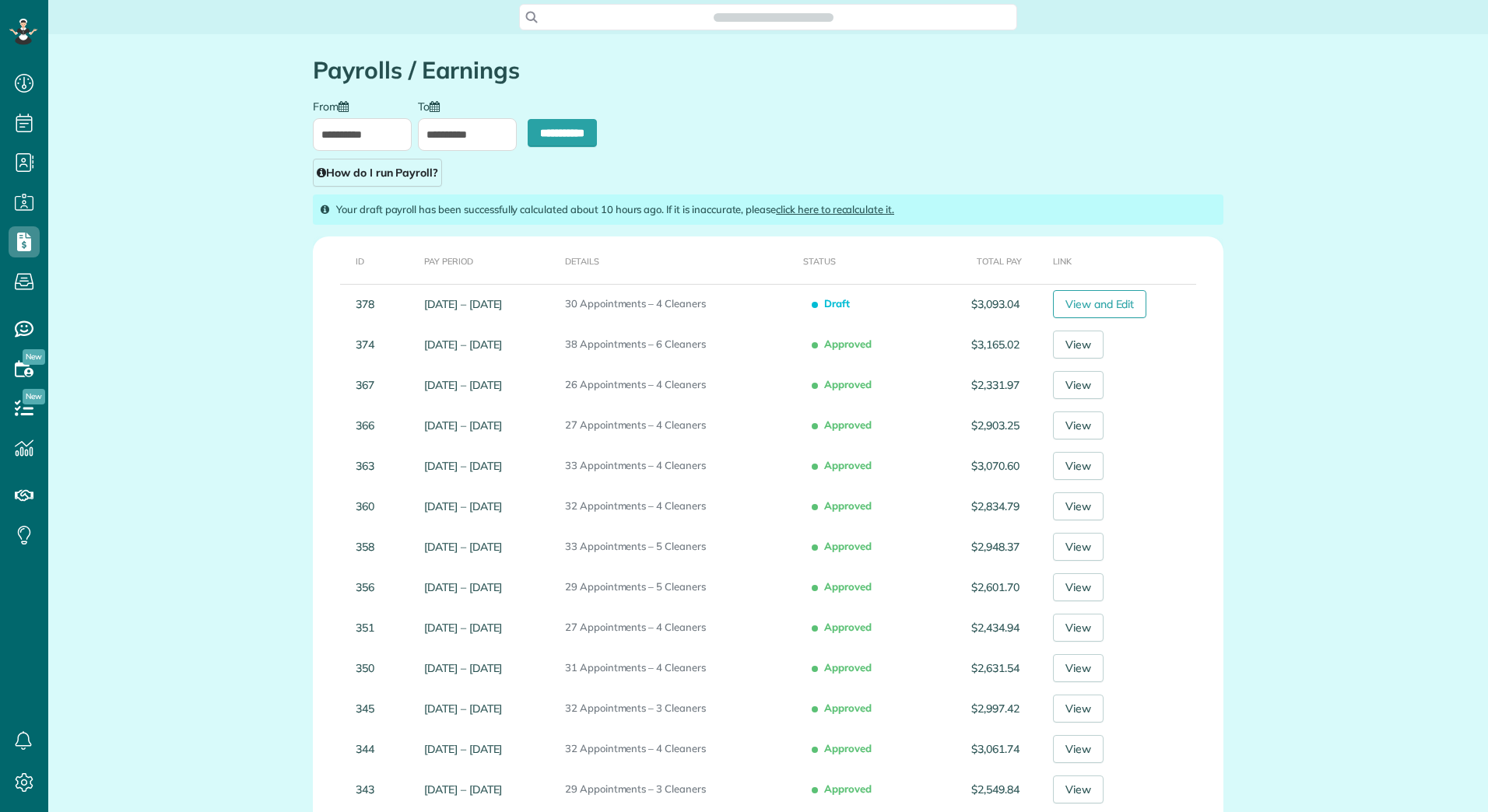
scroll to position [7, 7]
type input "**********"
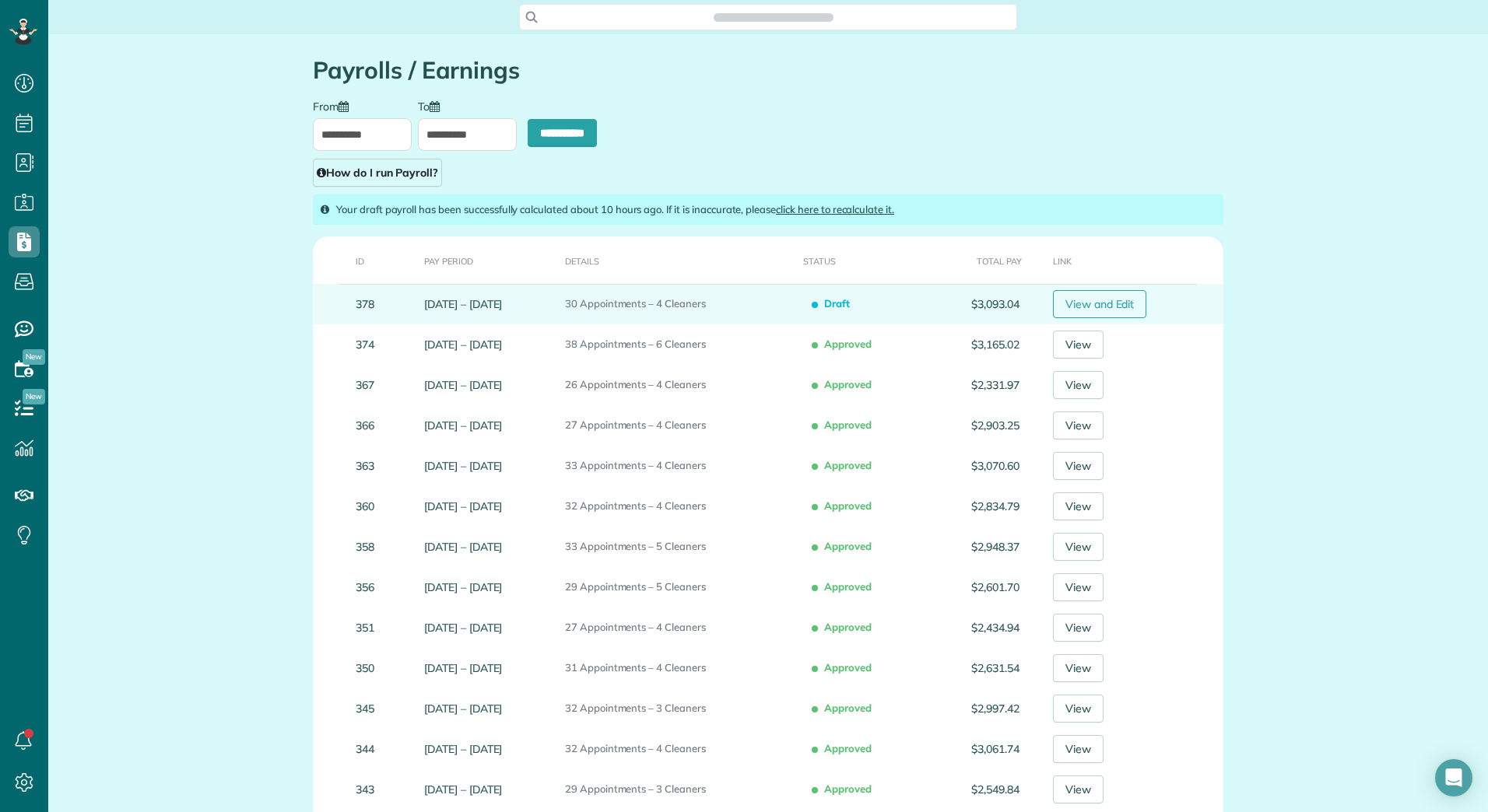
click at [1130, 304] on link "View and Edit" at bounding box center [1100, 304] width 94 height 28
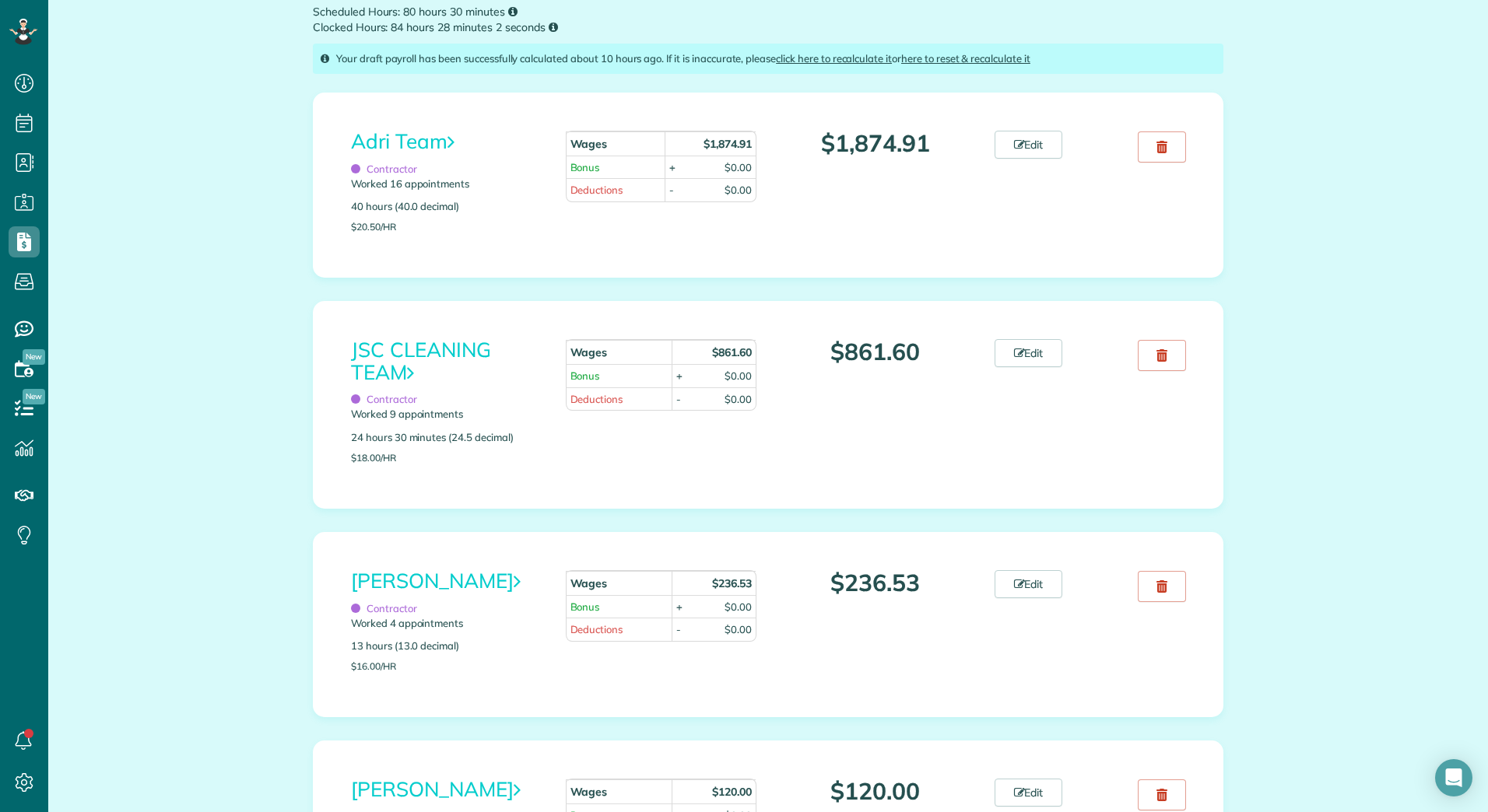
scroll to position [126, 0]
